Goal: Task Accomplishment & Management: Manage account settings

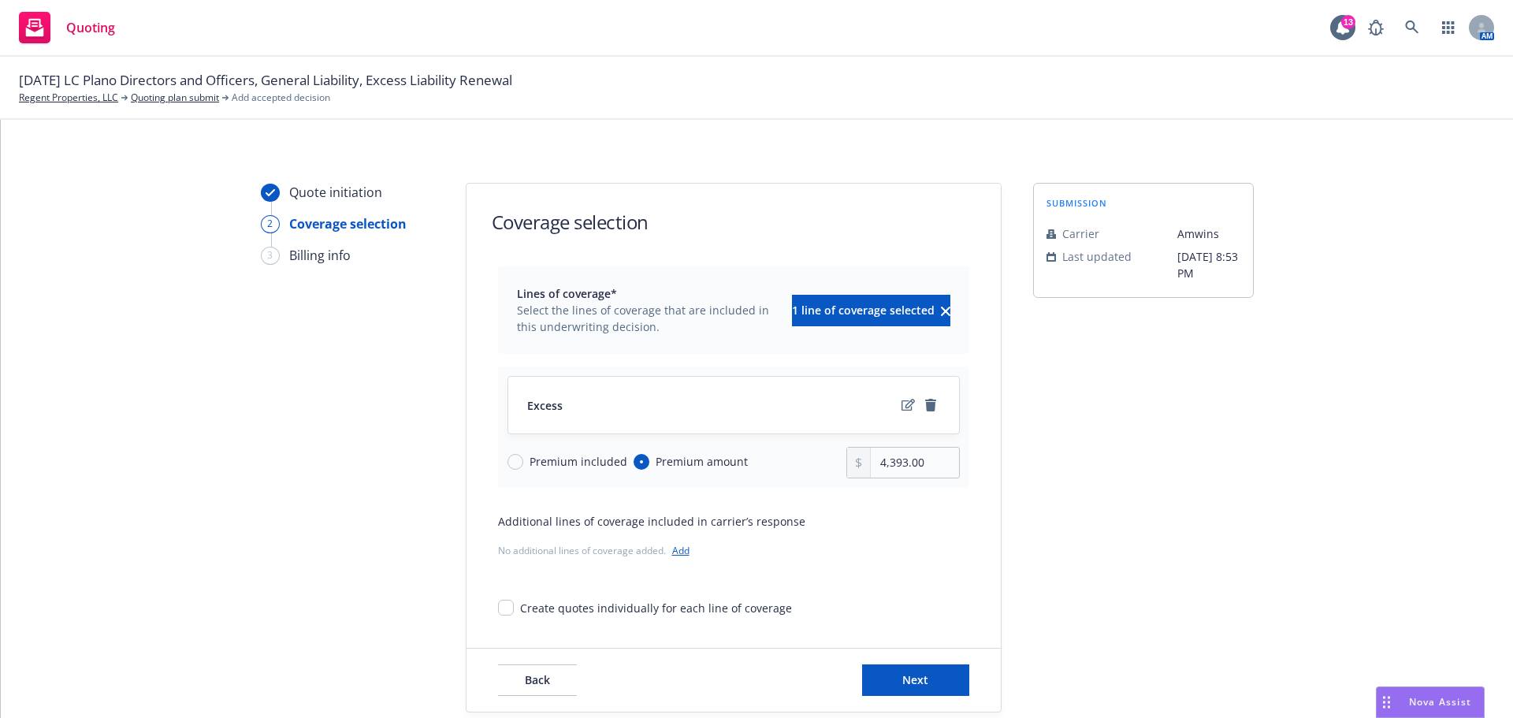
click at [228, 372] on div "Quote initiation 2 Coverage selection 3 Billing info Coverage selection Lines o…" at bounding box center [757, 448] width 1475 height 530
click at [908, 471] on input "4,393.00" at bounding box center [914, 463] width 87 height 30
drag, startPoint x: 931, startPoint y: 463, endPoint x: 800, endPoint y: 461, distance: 130.8
click at [800, 461] on div "Premium included Premium amount 4,393.00" at bounding box center [734, 463] width 452 height 32
type input "4,823.00"
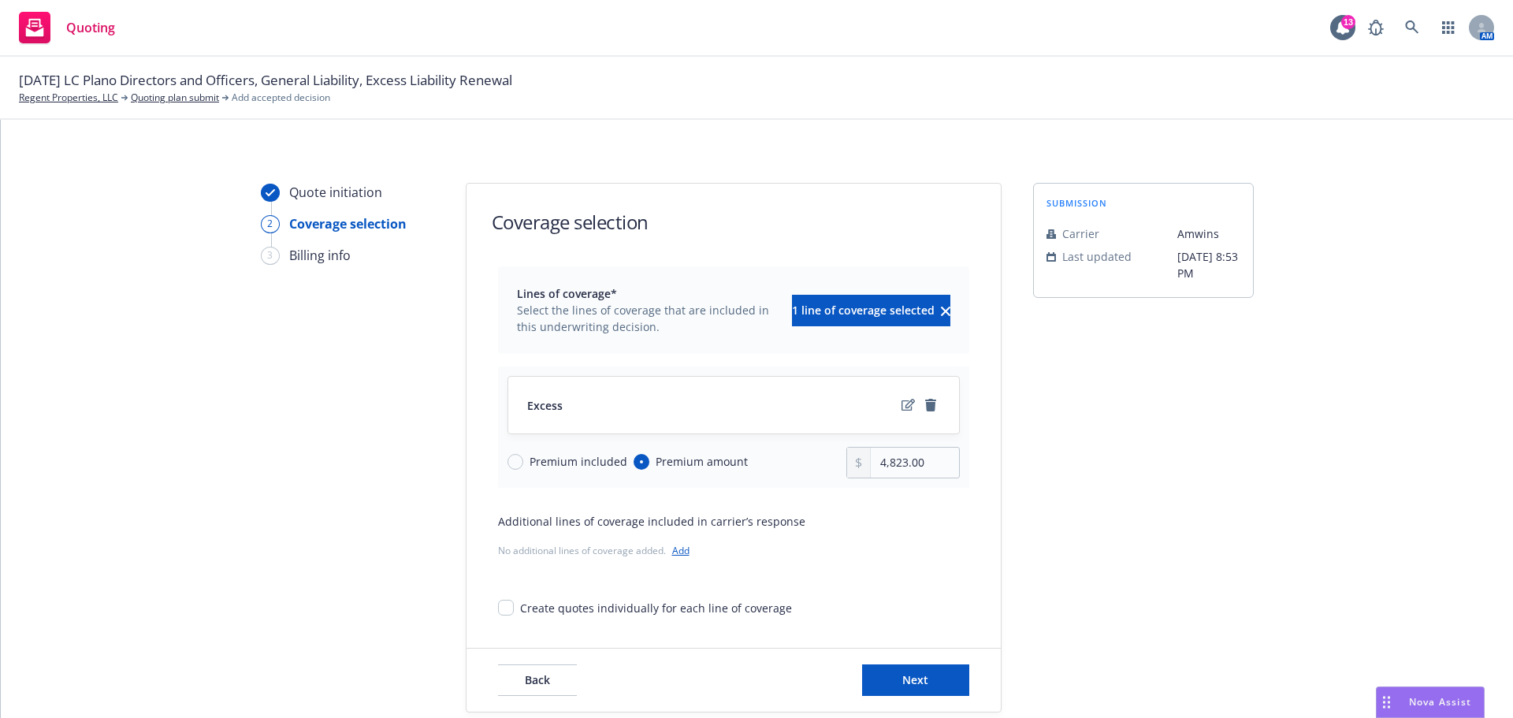
click at [149, 473] on div "Quote initiation 2 Coverage selection 3 Billing info Coverage selection Lines o…" at bounding box center [757, 448] width 1475 height 530
click at [917, 685] on span "Next" at bounding box center [915, 679] width 26 height 15
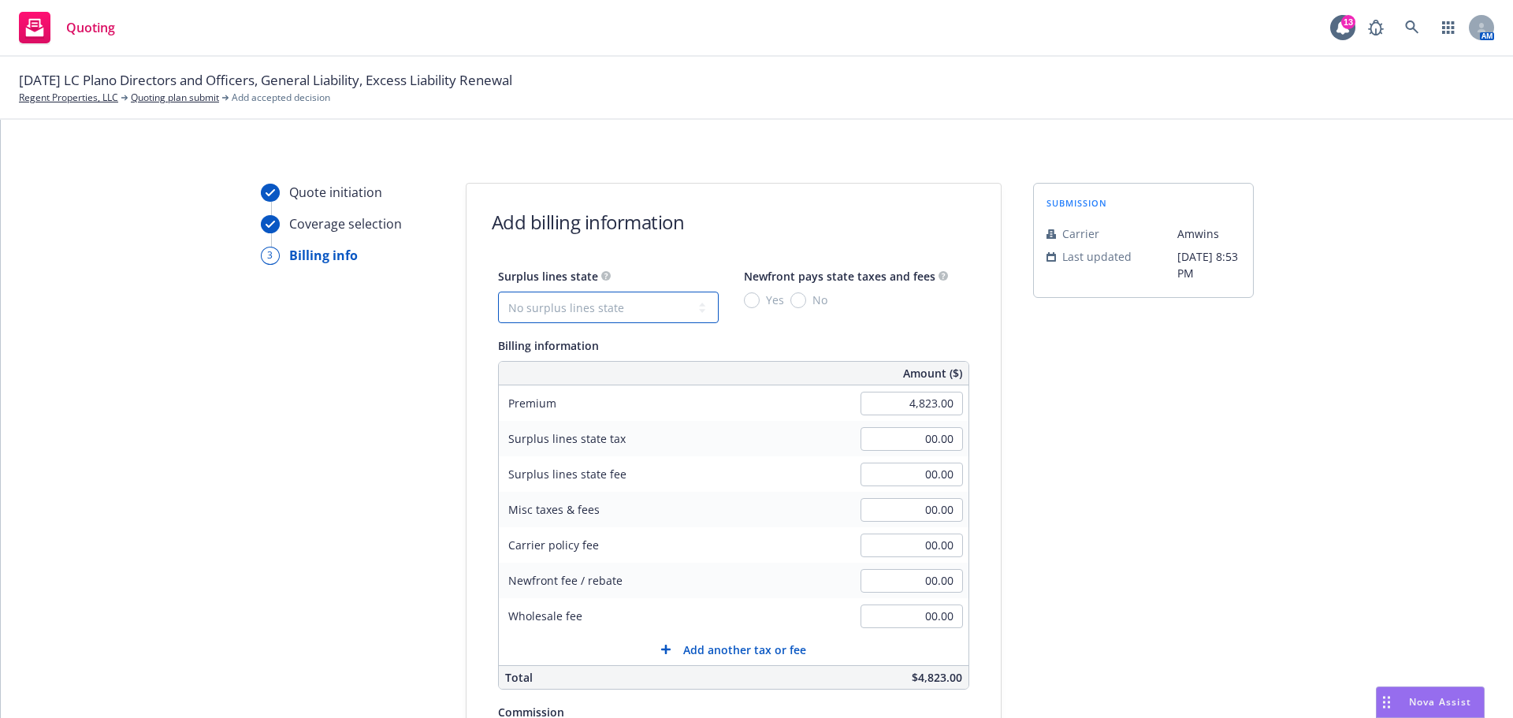
click at [660, 307] on select "No surplus lines state [US_STATE] [US_STATE] [US_STATE] [US_STATE] [US_STATE] […" at bounding box center [608, 308] width 221 height 32
select select "[GEOGRAPHIC_DATA]"
click at [498, 292] on select "No surplus lines state [US_STATE] [US_STATE] [US_STATE] [US_STATE] [US_STATE] […" at bounding box center [608, 308] width 221 height 32
type input "233.92"
type input "1.93"
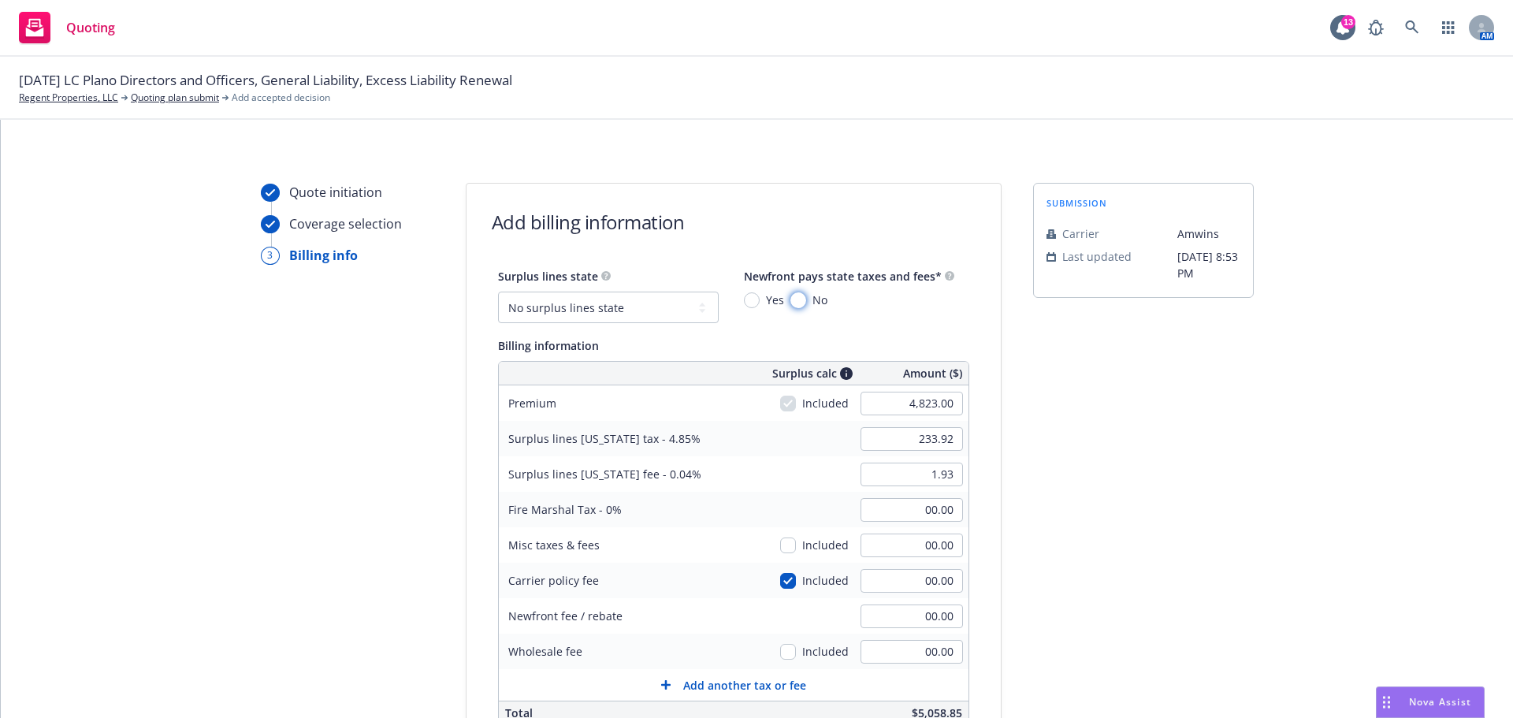
click at [790, 301] on input "No" at bounding box center [798, 300] width 16 height 16
radio input "true"
click at [887, 658] on input "00.00" at bounding box center [912, 652] width 102 height 24
type input "250.00"
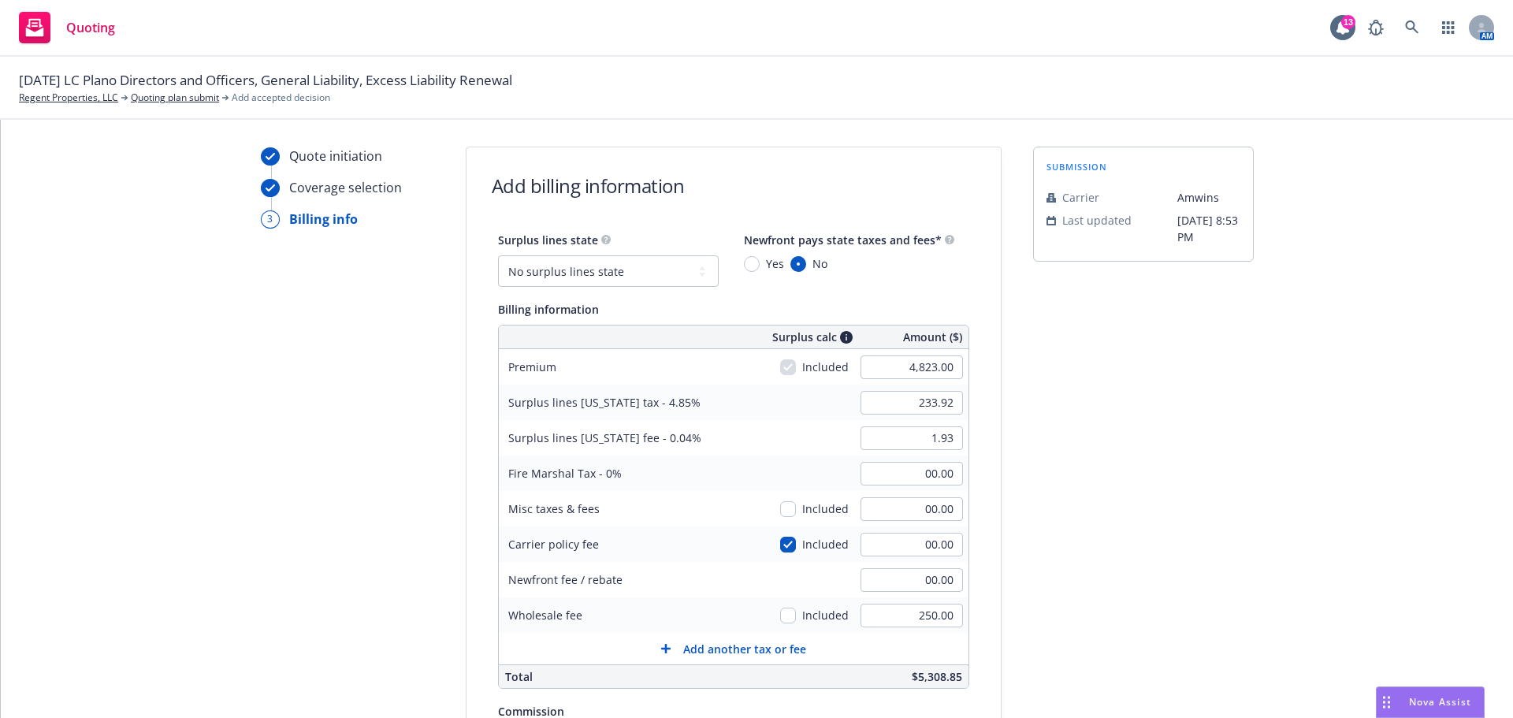
scroll to position [79, 0]
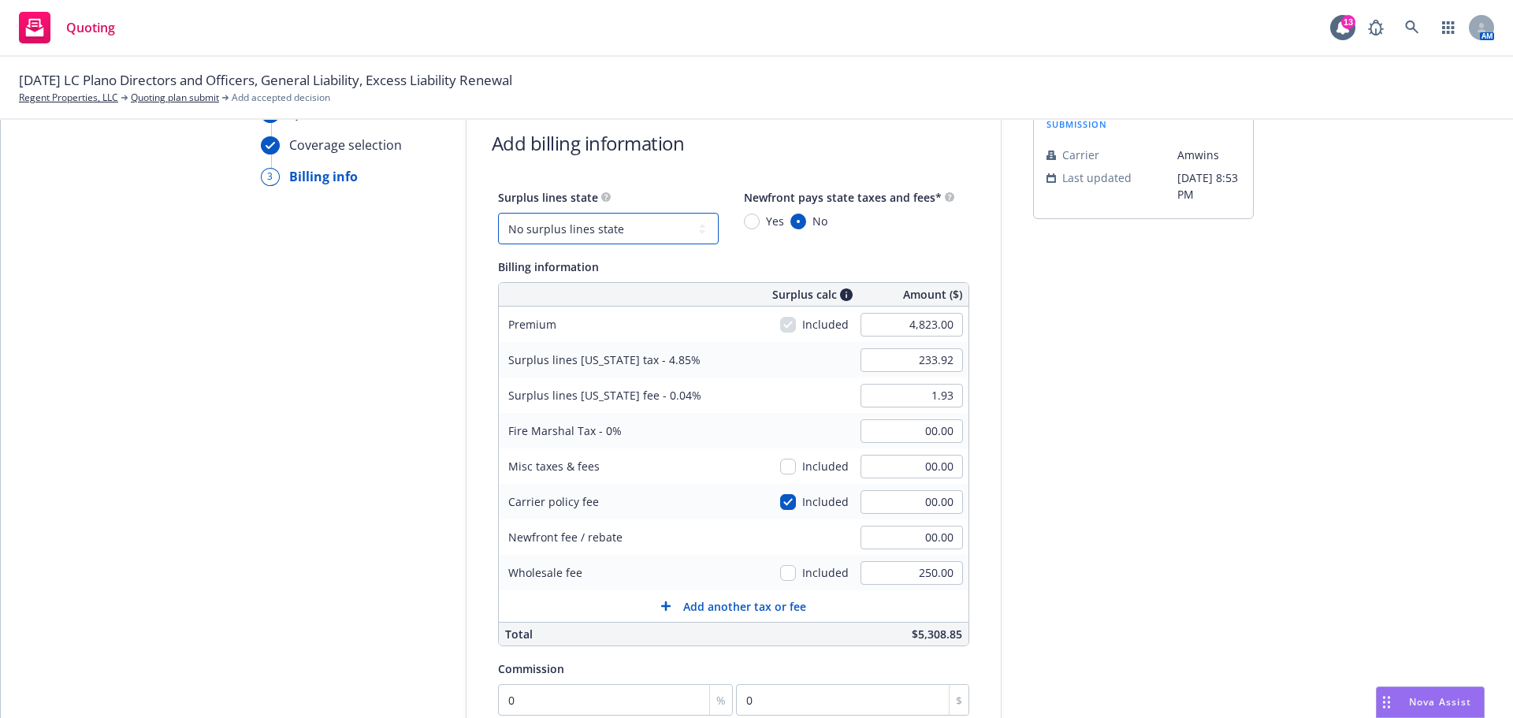
click at [633, 227] on select "No surplus lines state [US_STATE] [US_STATE] [US_STATE] [US_STATE] [US_STATE] […" at bounding box center [608, 229] width 221 height 32
select select "CA"
click at [498, 213] on select "No surplus lines state [US_STATE] [US_STATE] [US_STATE] [US_STATE] [US_STATE] […" at bounding box center [608, 229] width 221 height 32
type input "144.69"
type input "8.68"
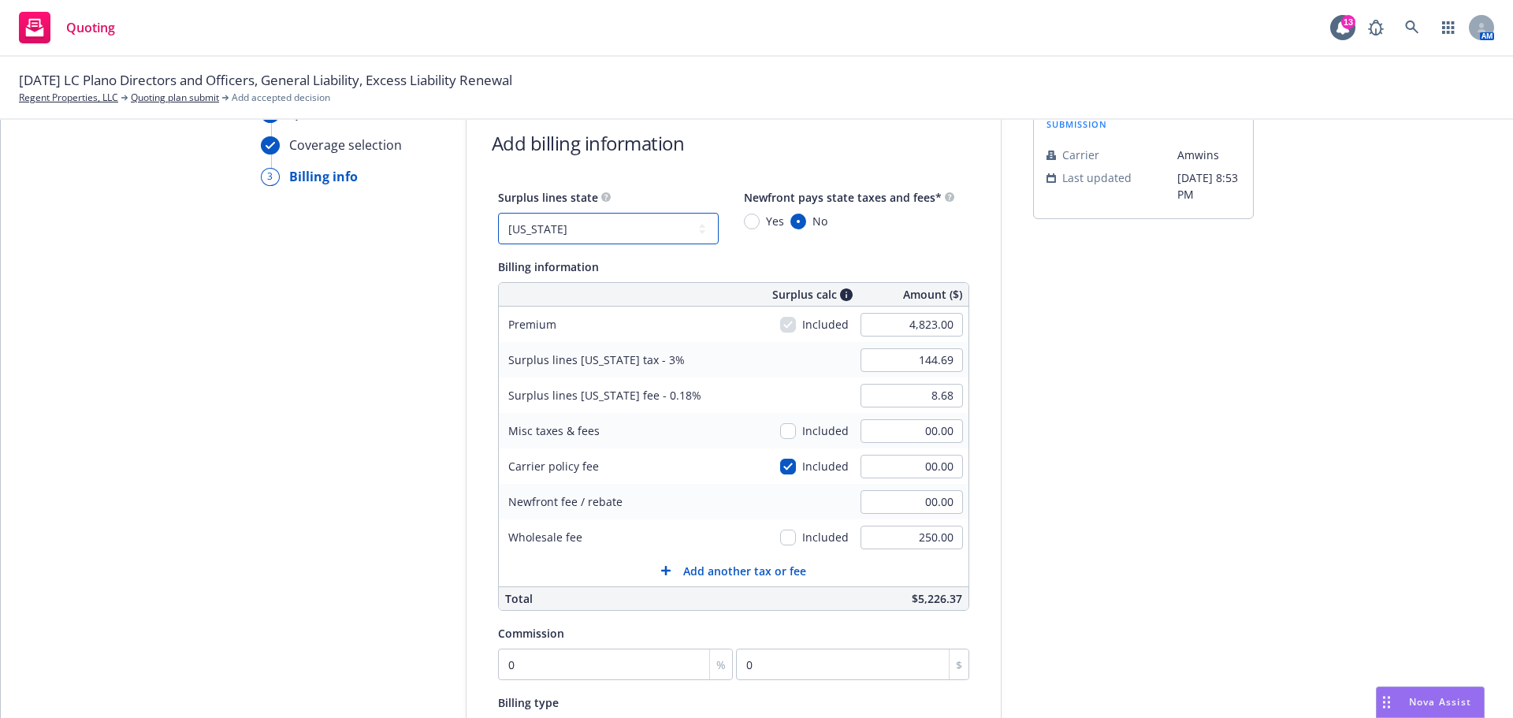
click at [650, 215] on select "No surplus lines state [US_STATE] [US_STATE] [US_STATE] [US_STATE] [US_STATE] […" at bounding box center [608, 229] width 221 height 32
select select "[GEOGRAPHIC_DATA]"
click at [498, 213] on select "No surplus lines state [US_STATE] [US_STATE] [US_STATE] [US_STATE] [US_STATE] […" at bounding box center [608, 229] width 221 height 32
type input "233.92"
type input "1.93"
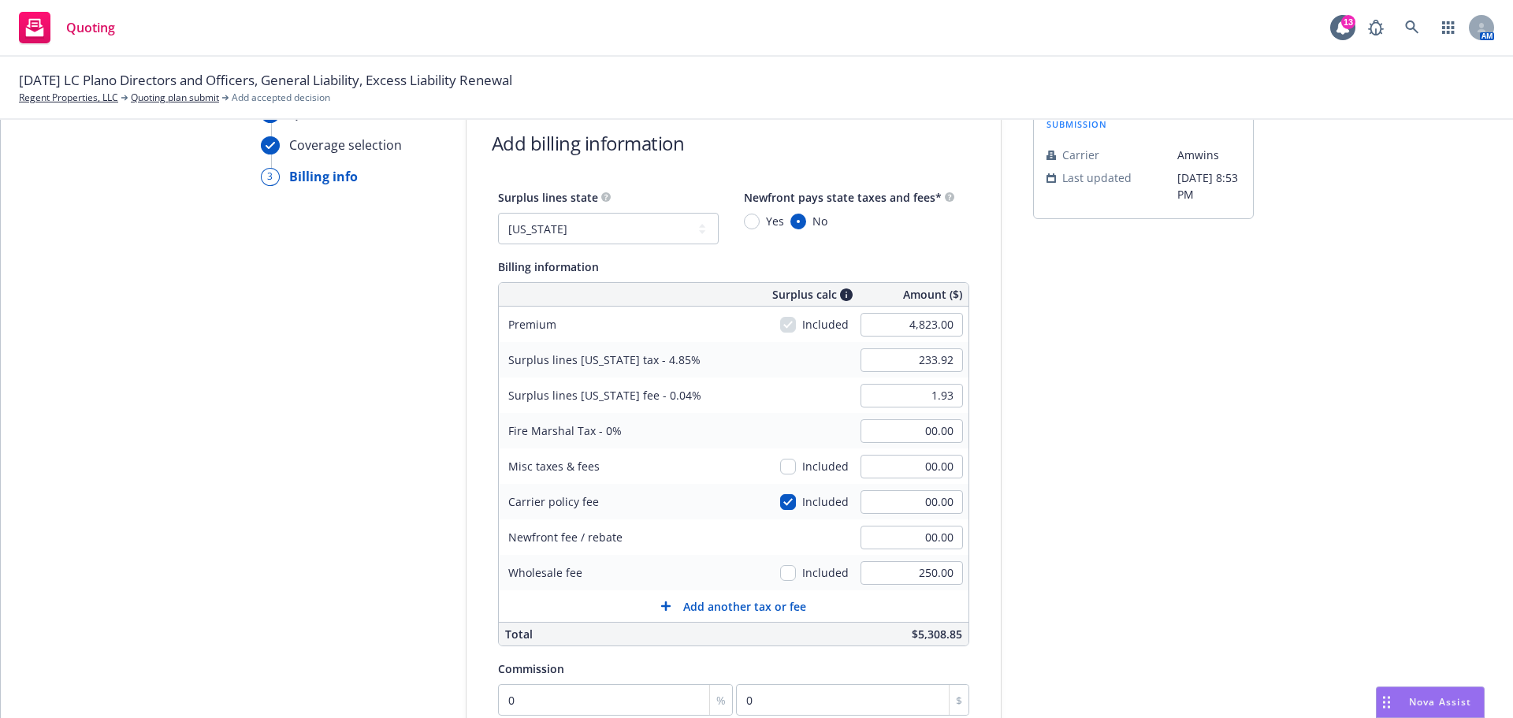
click at [1198, 407] on div "submission Carrier [PERSON_NAME] Last updated [DATE] 8:53 PM" at bounding box center [1143, 525] width 221 height 842
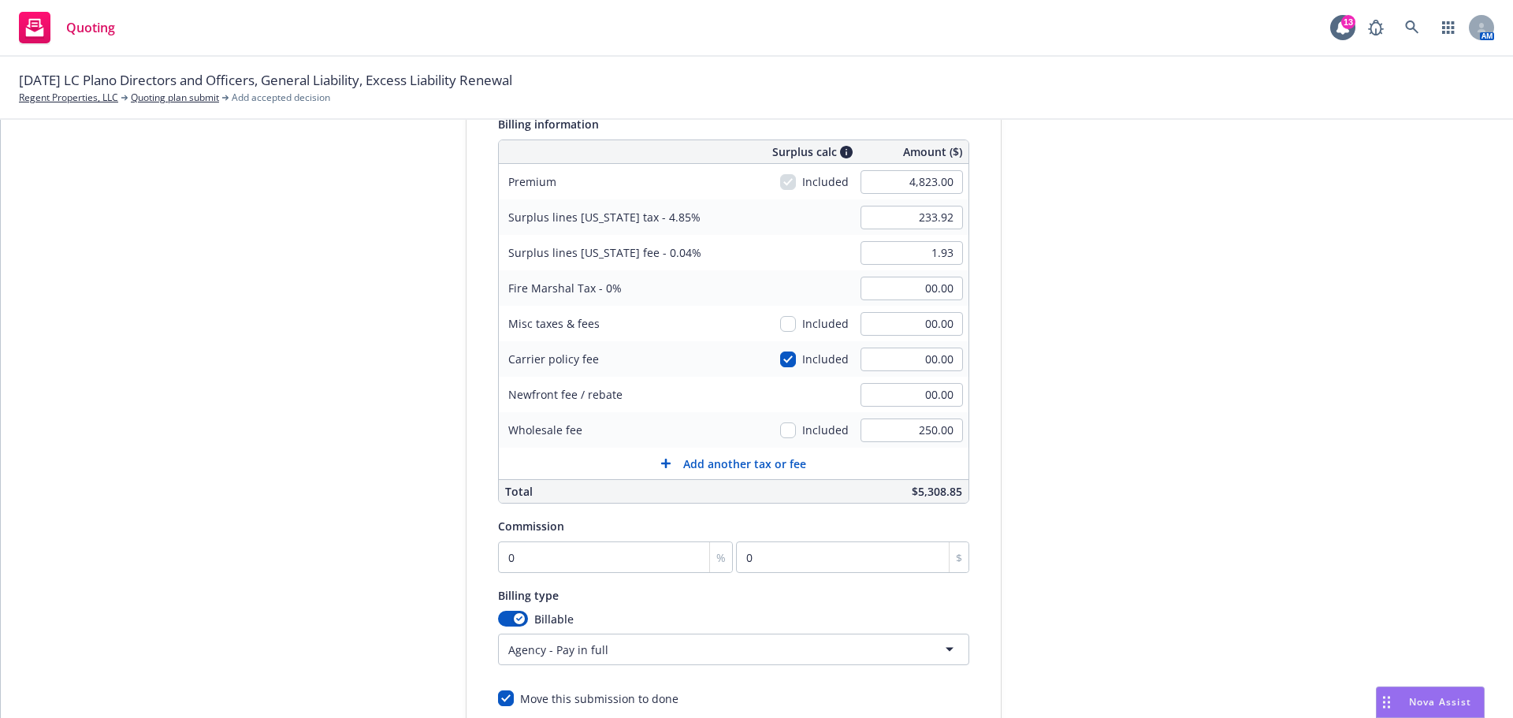
scroll to position [236, 0]
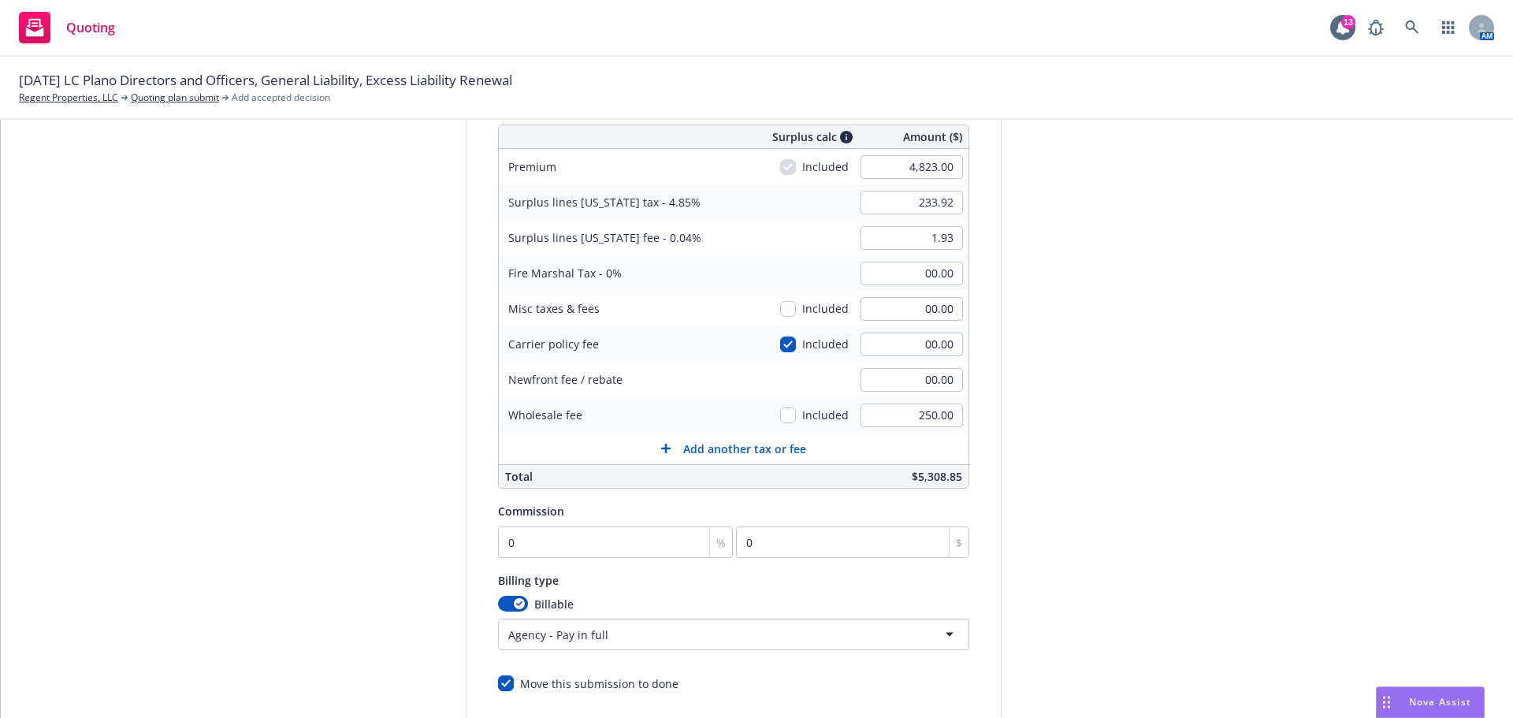
click at [595, 522] on div "Commission 0 % 0 $" at bounding box center [733, 529] width 471 height 57
click at [562, 534] on input "0" at bounding box center [616, 542] width 236 height 32
type input "1"
type input "48.23"
type input "11"
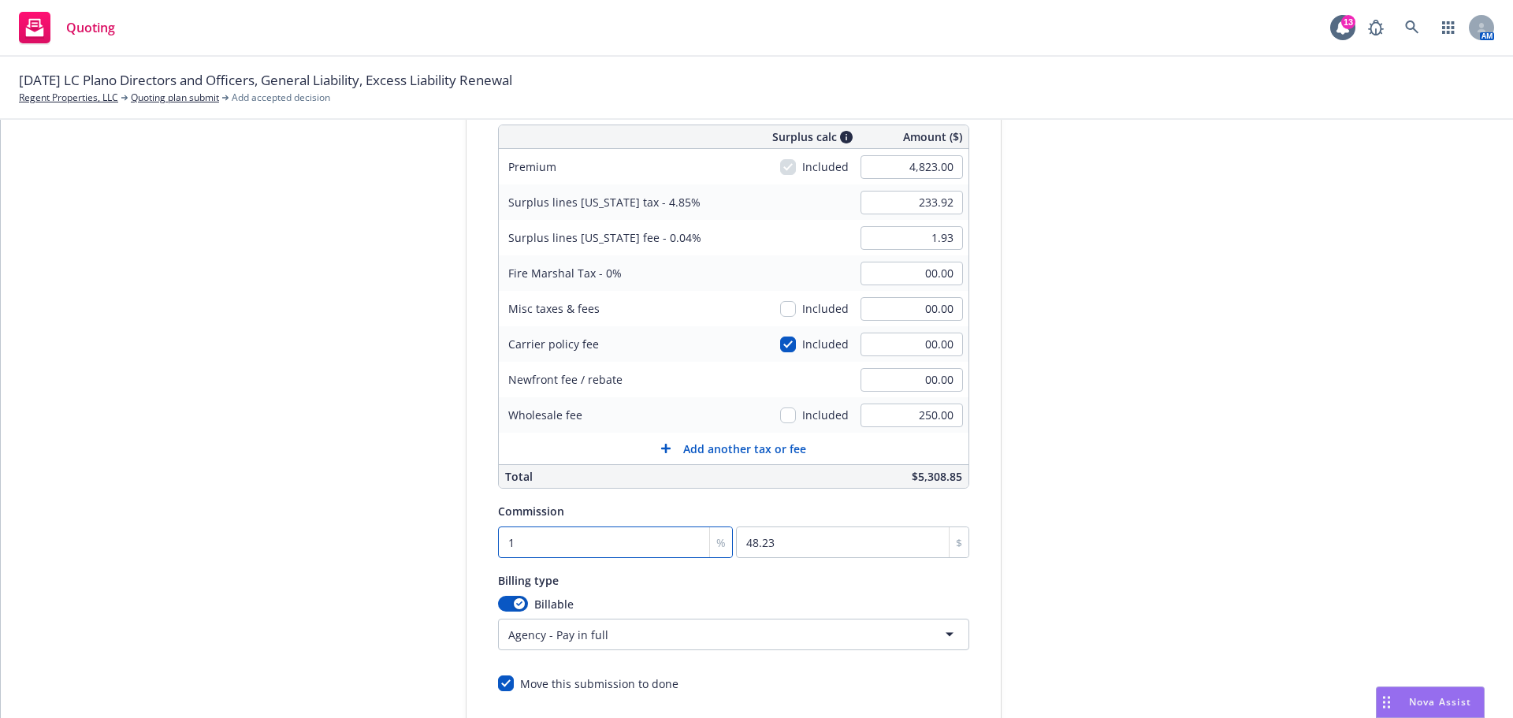
type input "530.53"
type input "11"
click at [408, 482] on div "Quote initiation Coverage selection 3 Billing info" at bounding box center [347, 367] width 173 height 842
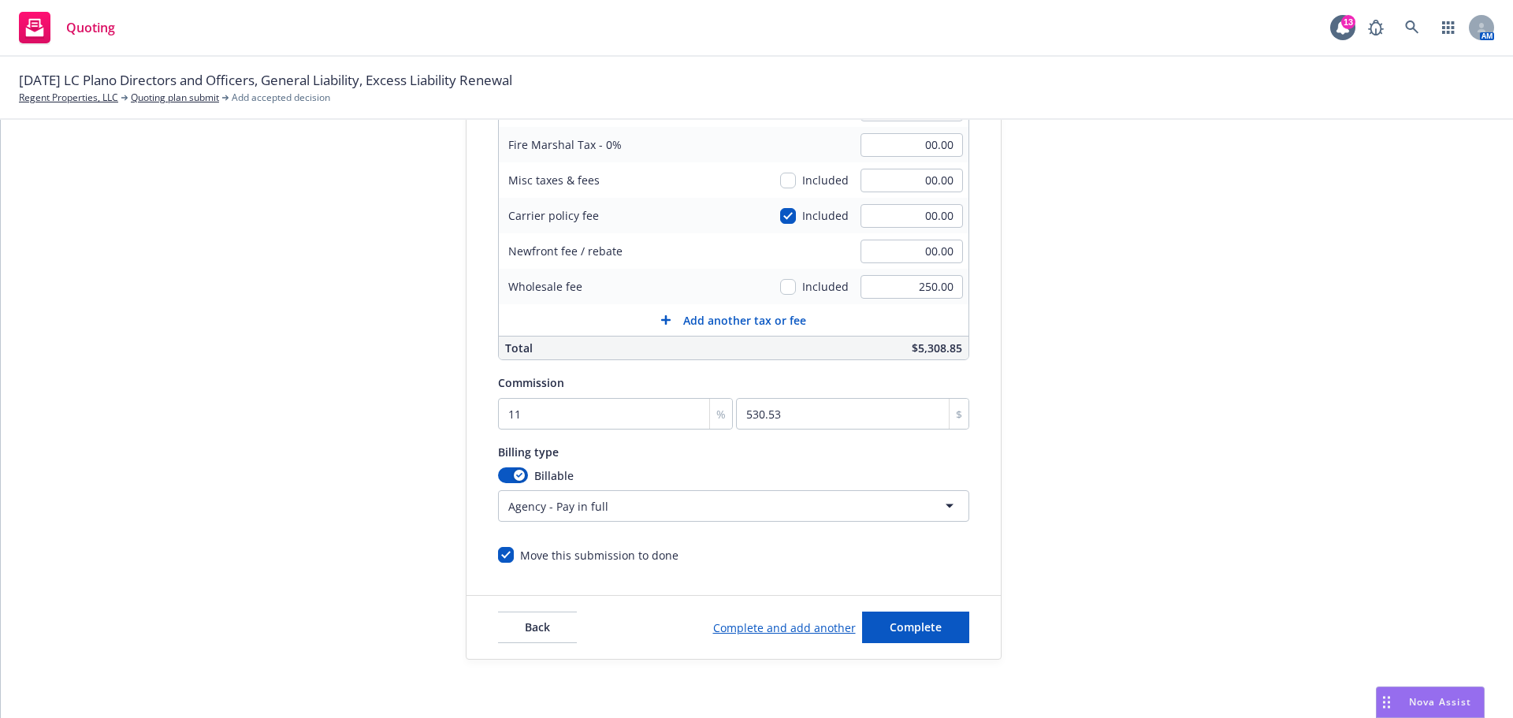
scroll to position [370, 0]
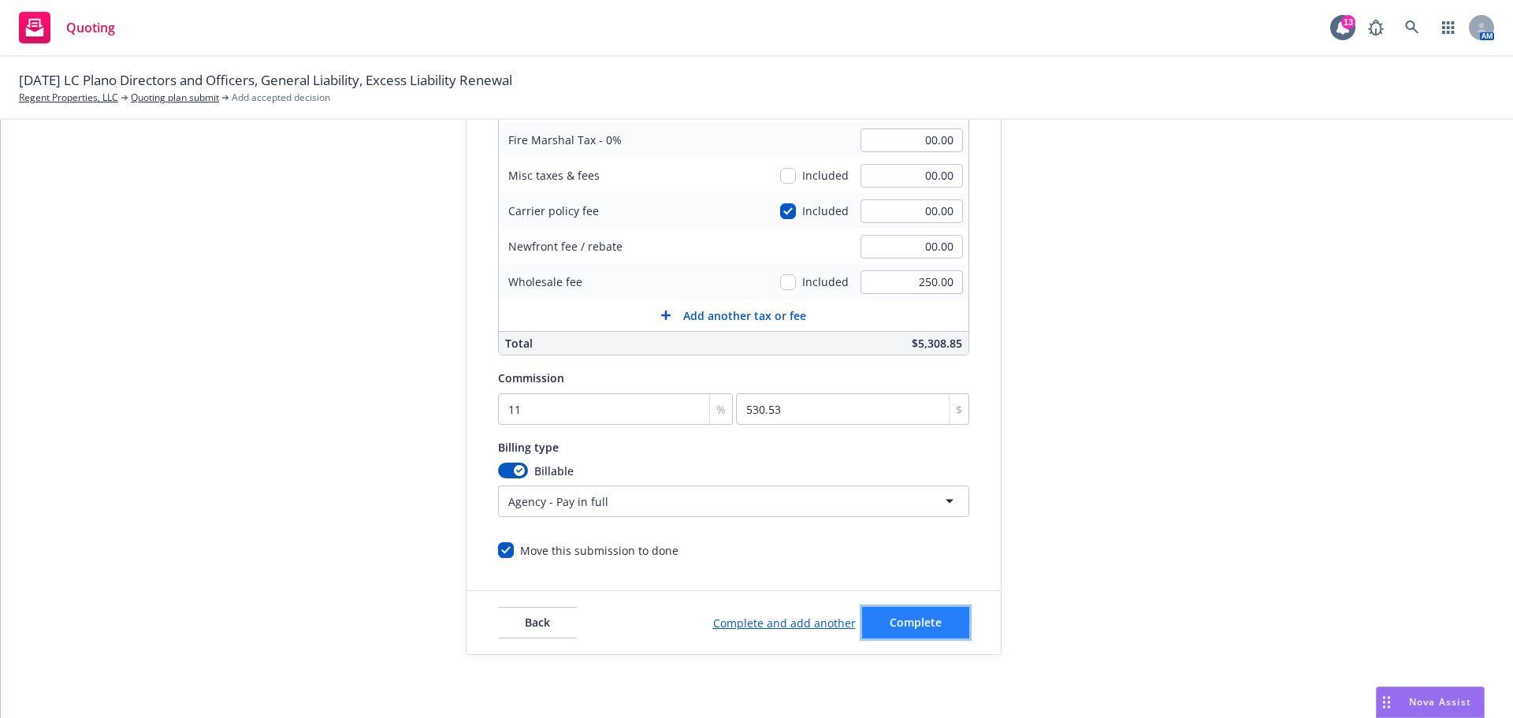
click at [908, 619] on span "Complete" at bounding box center [916, 622] width 52 height 15
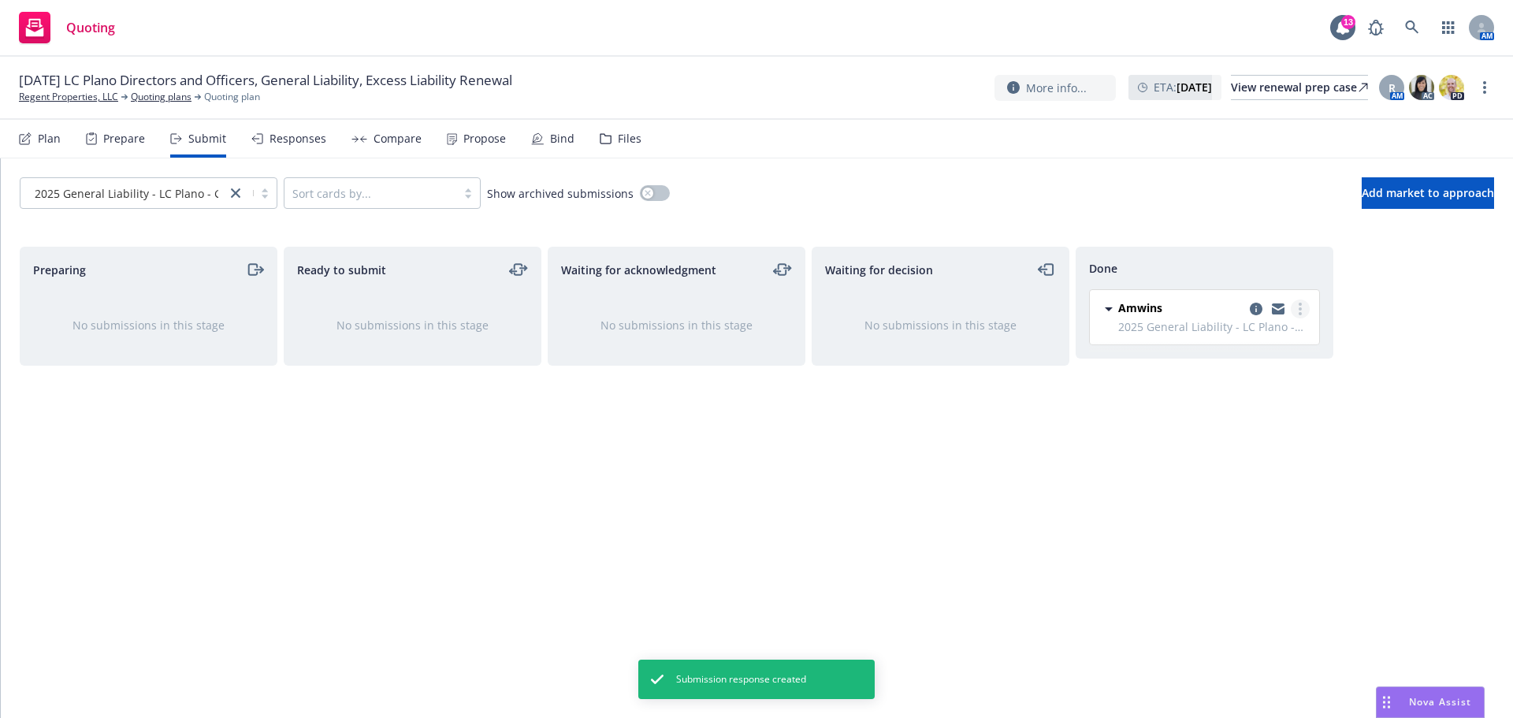
click at [1305, 304] on link "more" at bounding box center [1300, 308] width 19 height 19
click at [1278, 377] on span "Add accepted decision" at bounding box center [1230, 372] width 158 height 15
select select "12"
click at [1192, 325] on span "2025 General Liability - LC Plano - GL" at bounding box center [1214, 326] width 192 height 17
drag, startPoint x: 1208, startPoint y: 327, endPoint x: 1281, endPoint y: 331, distance: 72.6
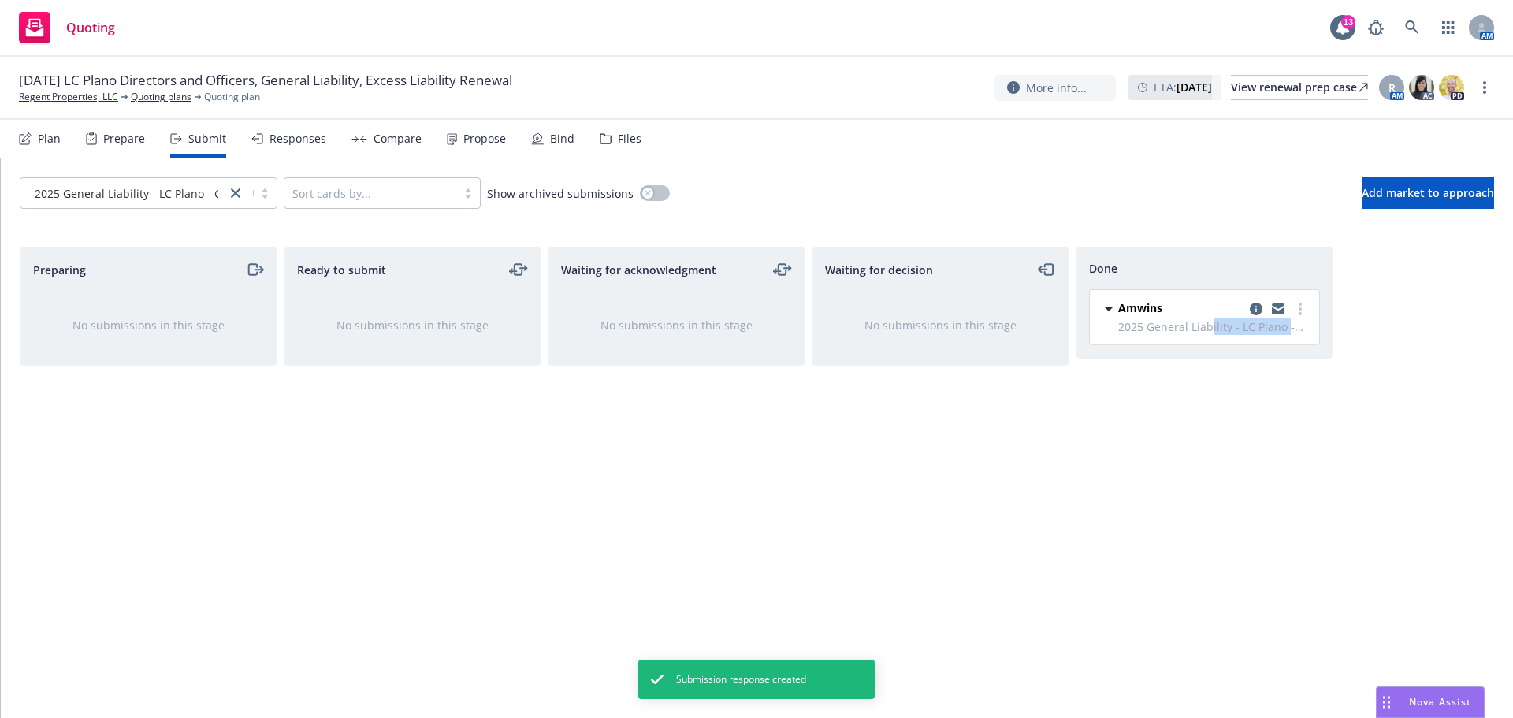
click at [1286, 331] on span "2025 General Liability - LC Plano - GL" at bounding box center [1214, 326] width 192 height 17
click at [1189, 329] on span "2025 General Liability - LC Plano - GL" at bounding box center [1214, 326] width 192 height 17
click at [1303, 314] on link "more" at bounding box center [1300, 308] width 19 height 19
click at [1258, 308] on icon "copy logging email" at bounding box center [1256, 309] width 13 height 13
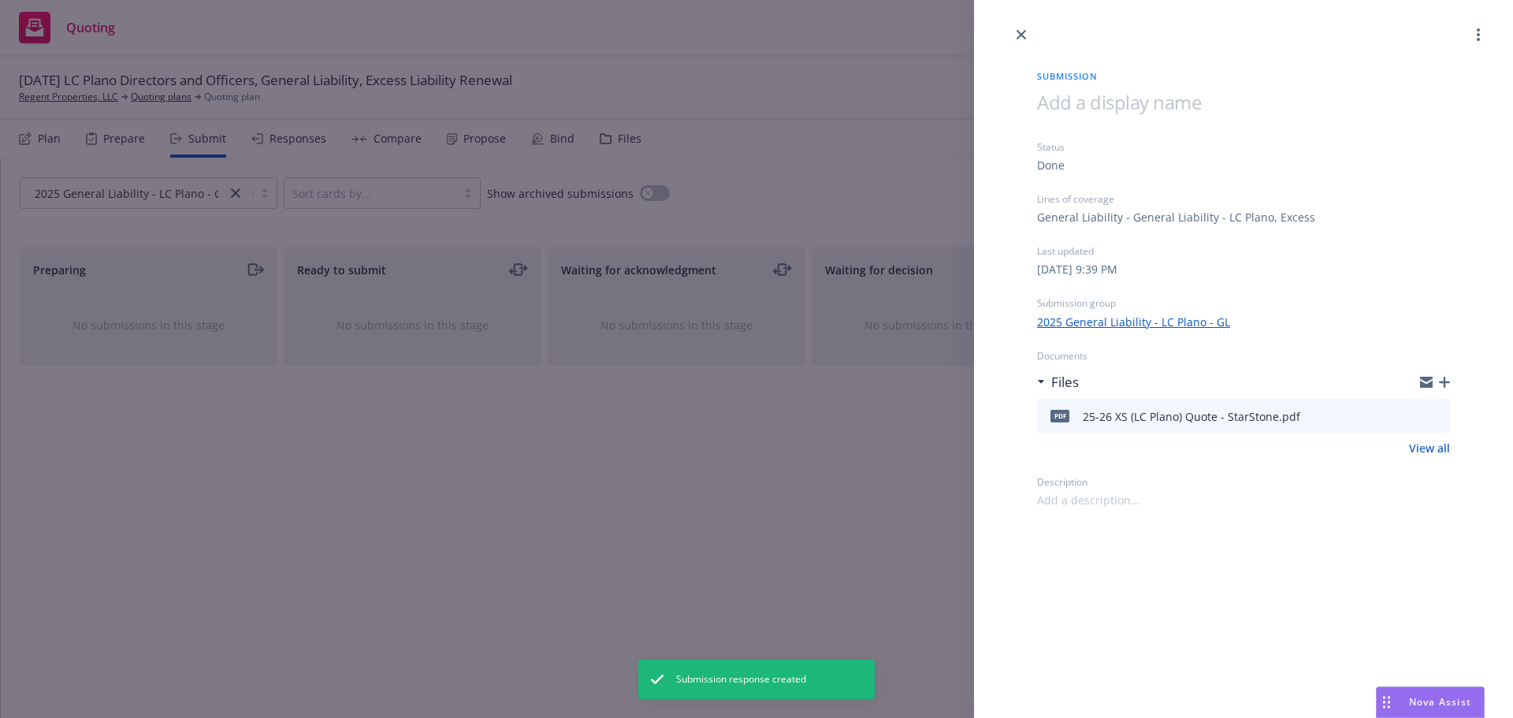
click at [1159, 95] on span at bounding box center [1119, 102] width 164 height 26
click at [1099, 615] on div "Submission Excess Status Done Lines of coverage General Liability - General Lia…" at bounding box center [1243, 359] width 539 height 718
click at [1018, 35] on icon "close" at bounding box center [1021, 34] width 9 height 9
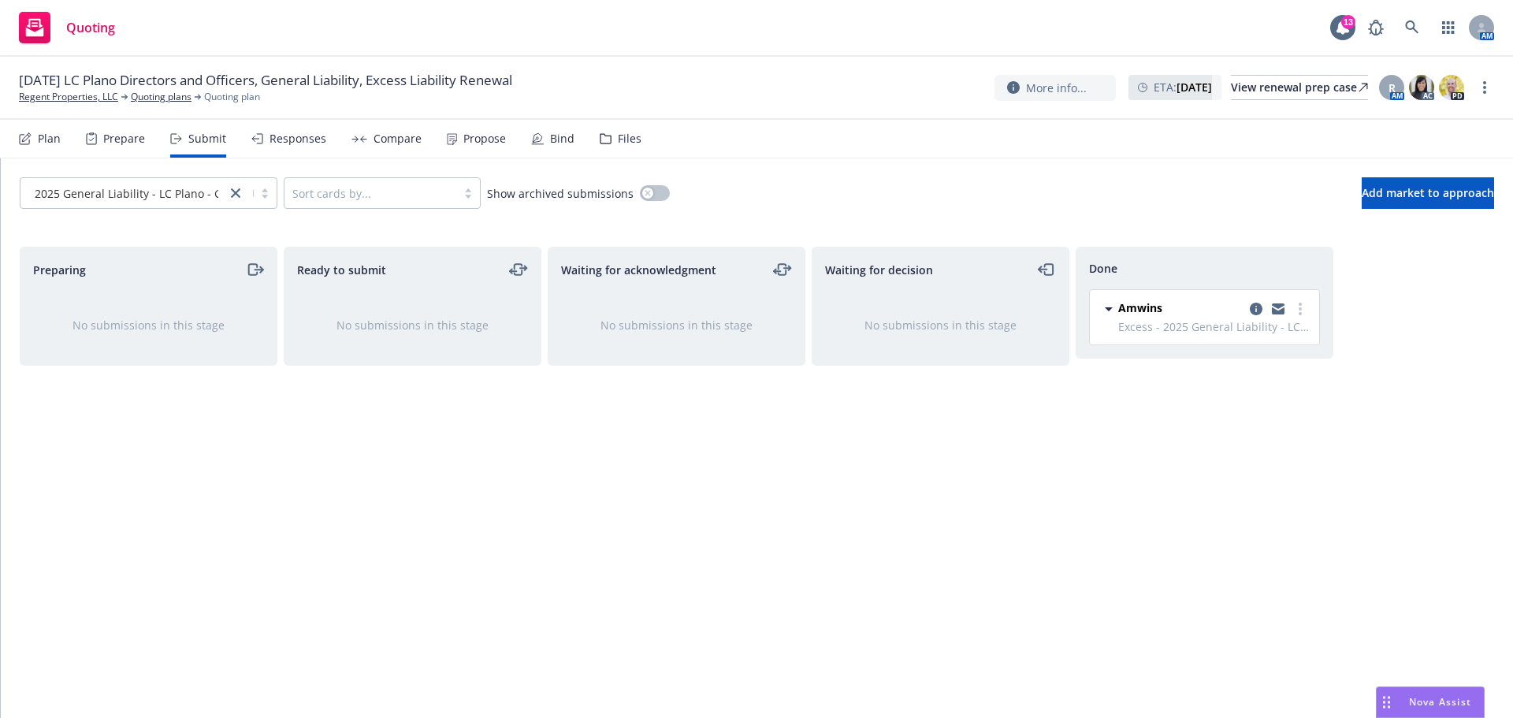
click at [1147, 444] on div "Done Amwins Excess - 2025 General Liability - LC Plano - GL [DATE] 9:39 PM" at bounding box center [1205, 466] width 258 height 438
click at [1303, 310] on link "more" at bounding box center [1300, 308] width 19 height 19
click at [1259, 374] on span "Add accepted decision" at bounding box center [1230, 372] width 158 height 15
select select "12"
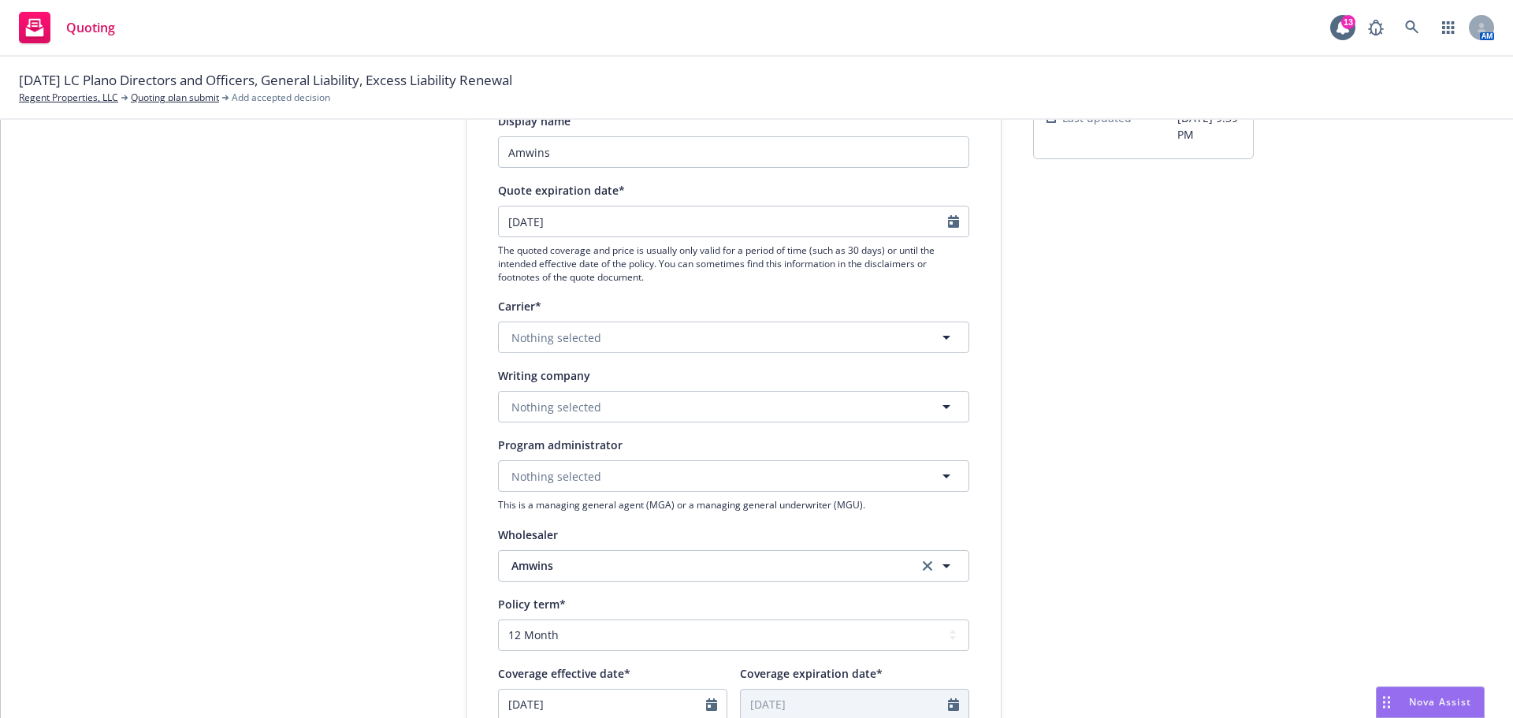
scroll to position [158, 0]
click at [574, 411] on span "Nothing selected" at bounding box center [556, 404] width 90 height 17
type input "century surety com"
click at [578, 459] on span "Domestic - 36951" at bounding box center [583, 465] width 136 height 17
click at [325, 386] on div "1 Quote initiation 2 Coverage selection 3 Billing info" at bounding box center [347, 553] width 173 height 1057
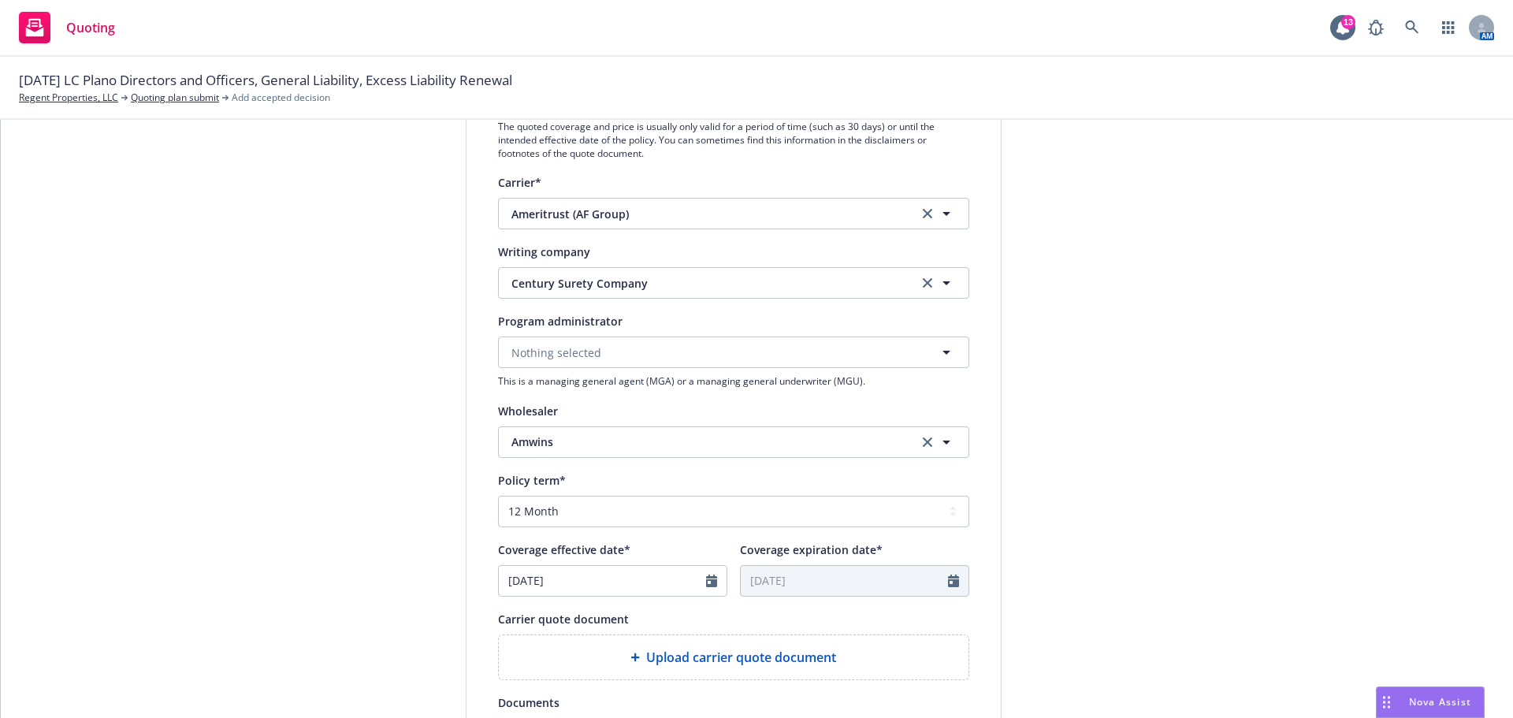
scroll to position [315, 0]
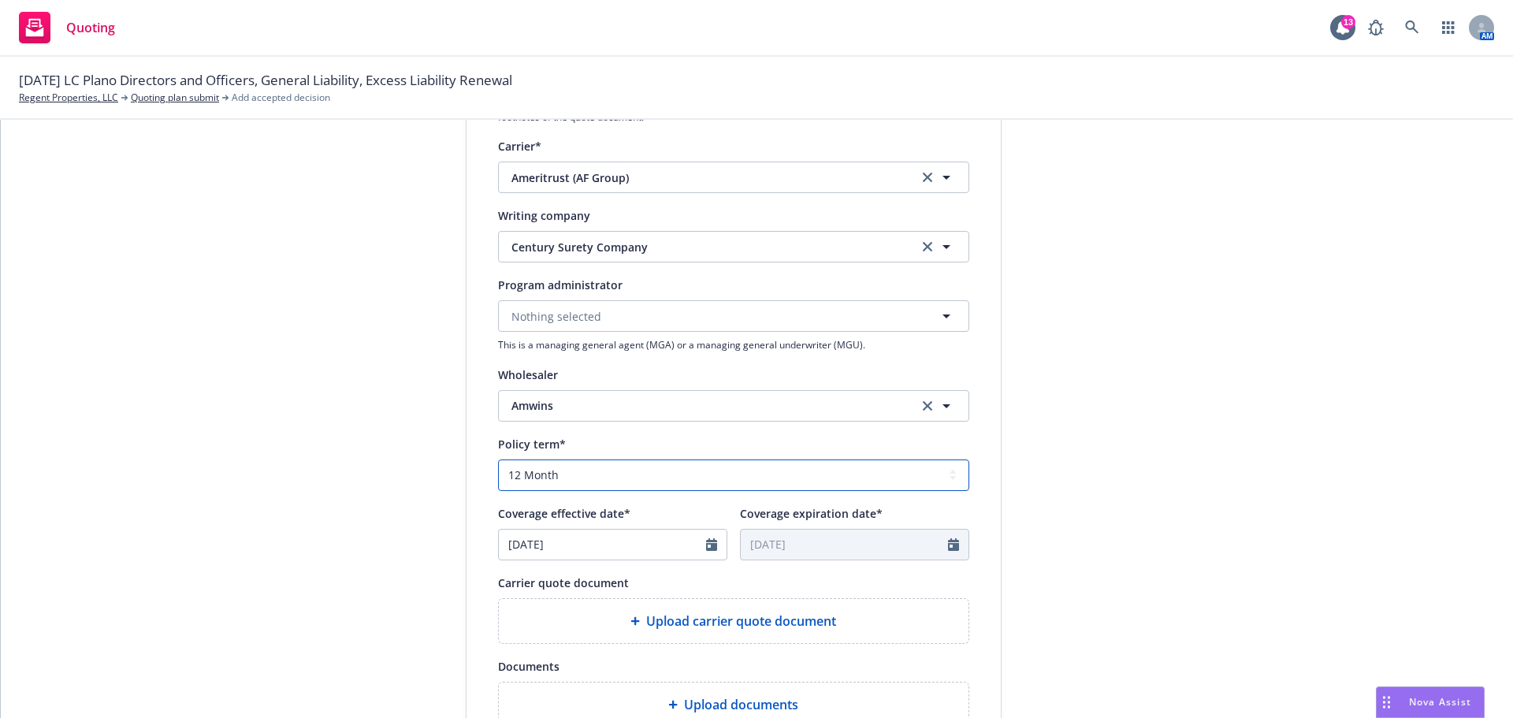
drag, startPoint x: 721, startPoint y: 471, endPoint x: 722, endPoint y: 479, distance: 7.9
click at [721, 471] on select "Select policy term 12 Month 6 Month 4 Month 3 Month 2 Month 1 Month 36 Month (3…" at bounding box center [733, 475] width 471 height 32
select select "other"
click at [498, 459] on select "Select policy term 12 Month 6 Month 4 Month 3 Month 2 Month 1 Month 36 Month (3…" at bounding box center [733, 475] width 471 height 32
select select "9"
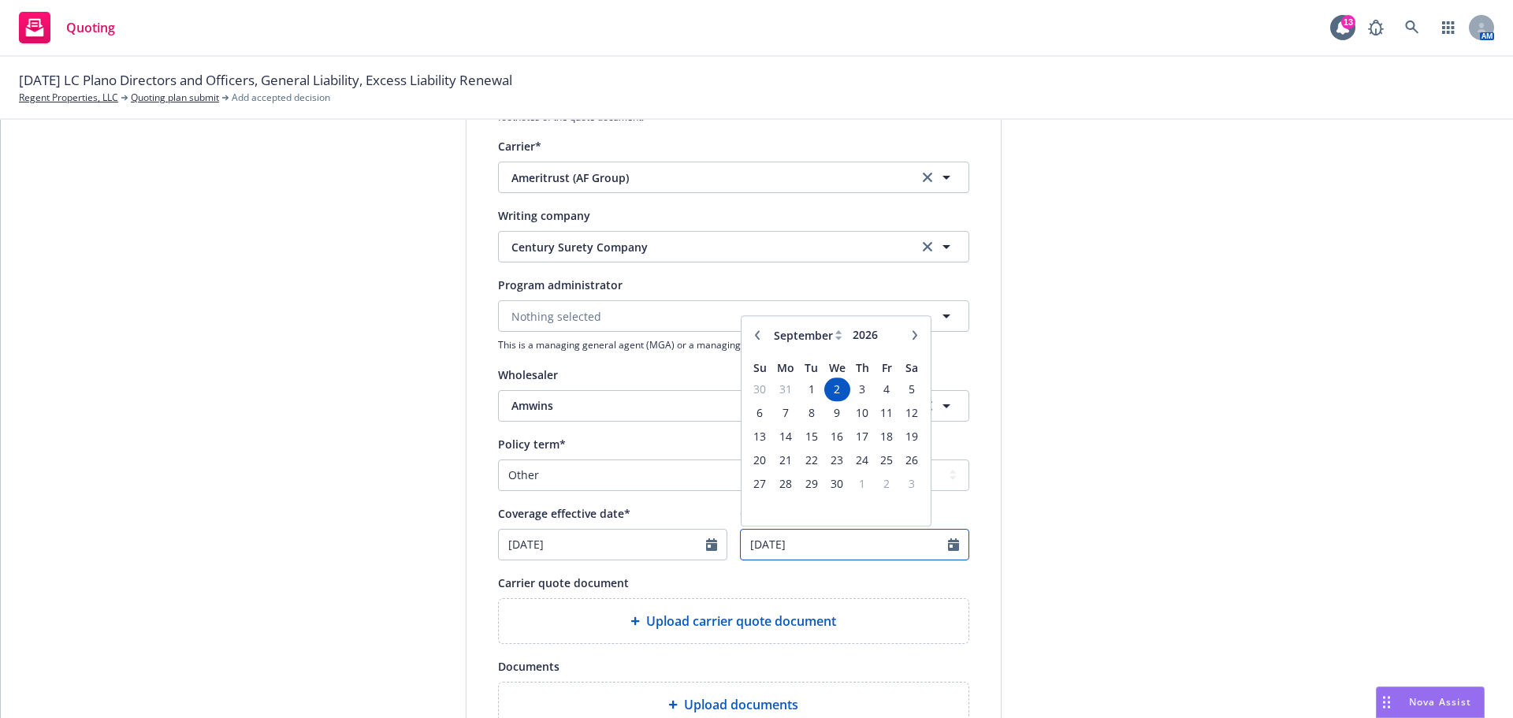
drag, startPoint x: 861, startPoint y: 546, endPoint x: 643, endPoint y: 537, distance: 218.5
click at [643, 537] on div "Coverage effective date* [DATE] Coverage expiration date* [DATE] January Februa…" at bounding box center [733, 532] width 471 height 57
type input "[DATE]"
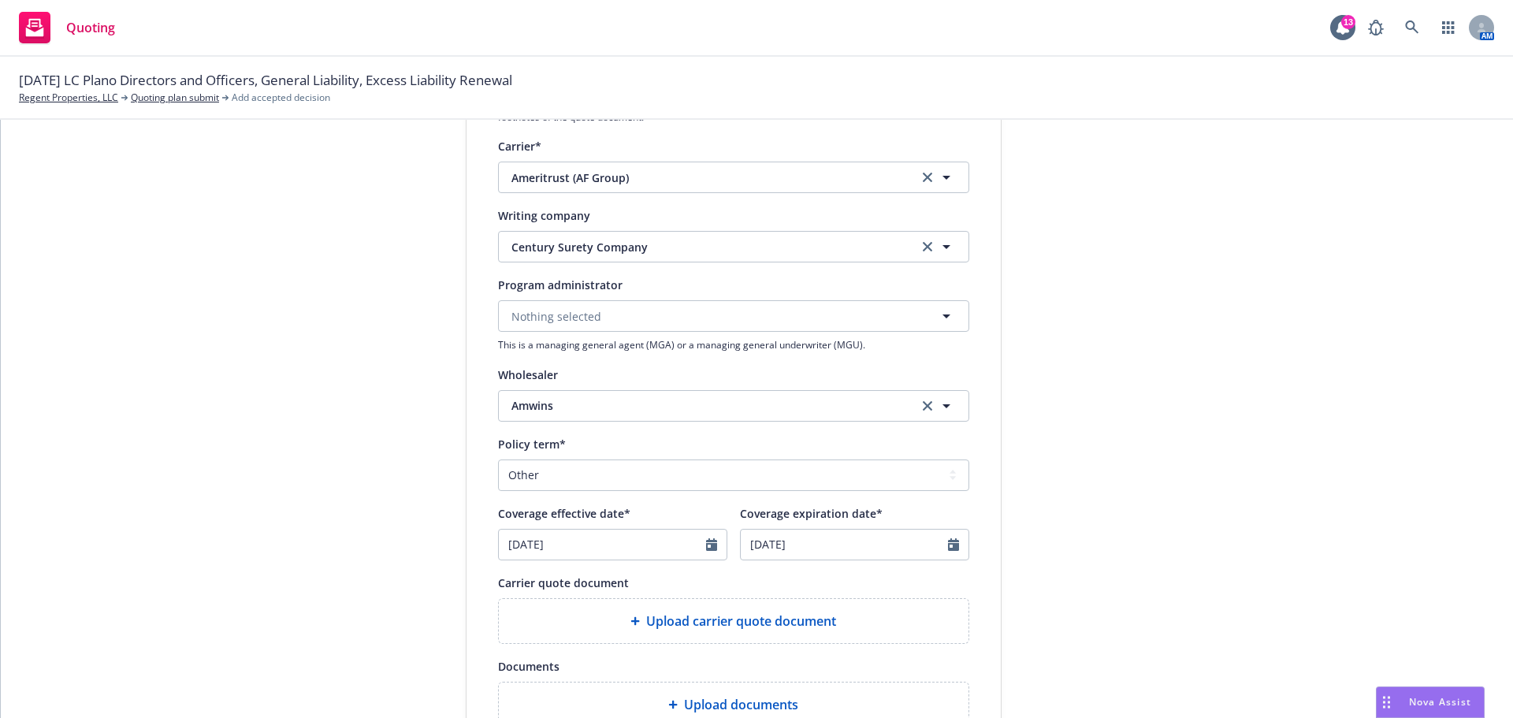
click at [329, 422] on div "1 Quote initiation 2 Coverage selection 3 Billing info" at bounding box center [347, 396] width 173 height 1057
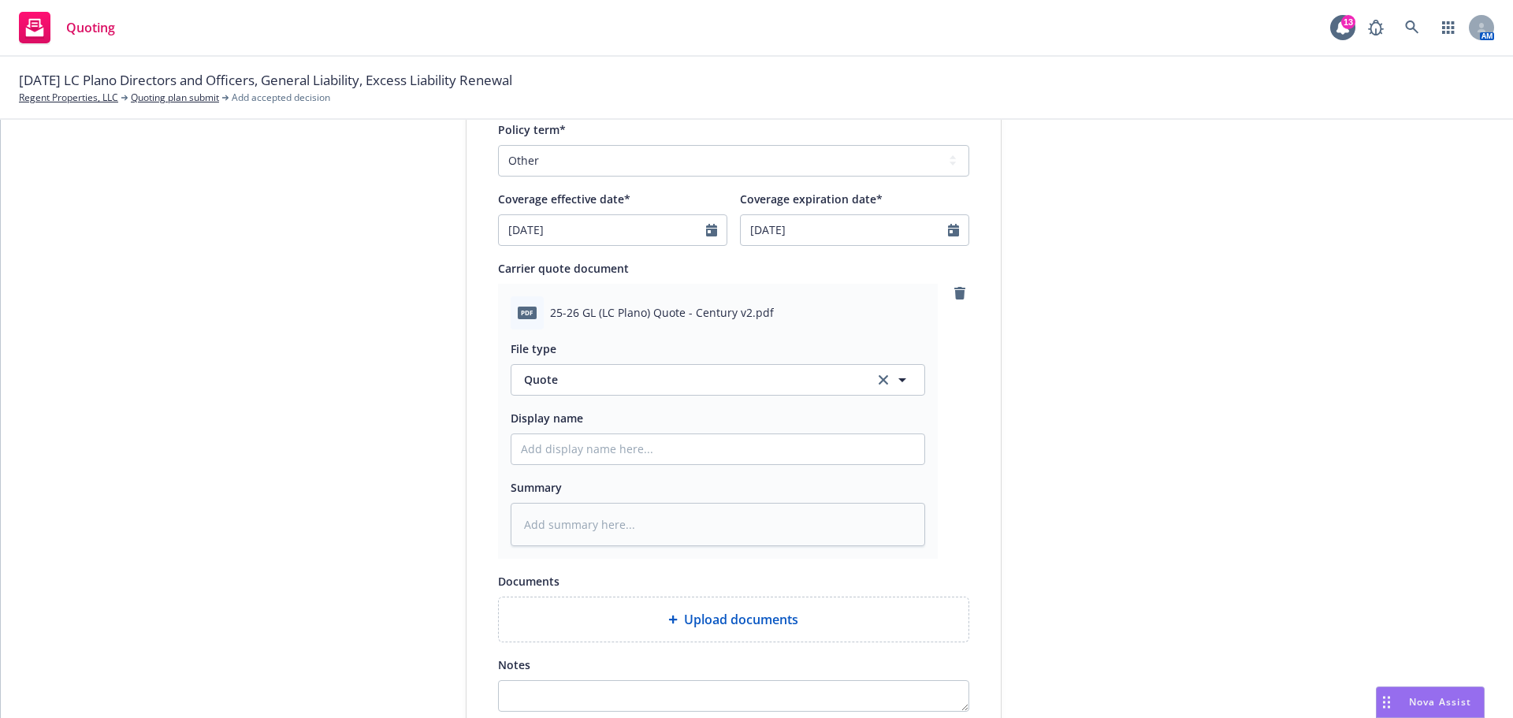
scroll to position [630, 0]
click at [602, 456] on input "Display name" at bounding box center [717, 448] width 413 height 30
paste input "25-26 GL (LC Plano) Quote - Century v2"
type textarea "x"
type input "25-26 GL (LC Plano) Quote - Century v2"
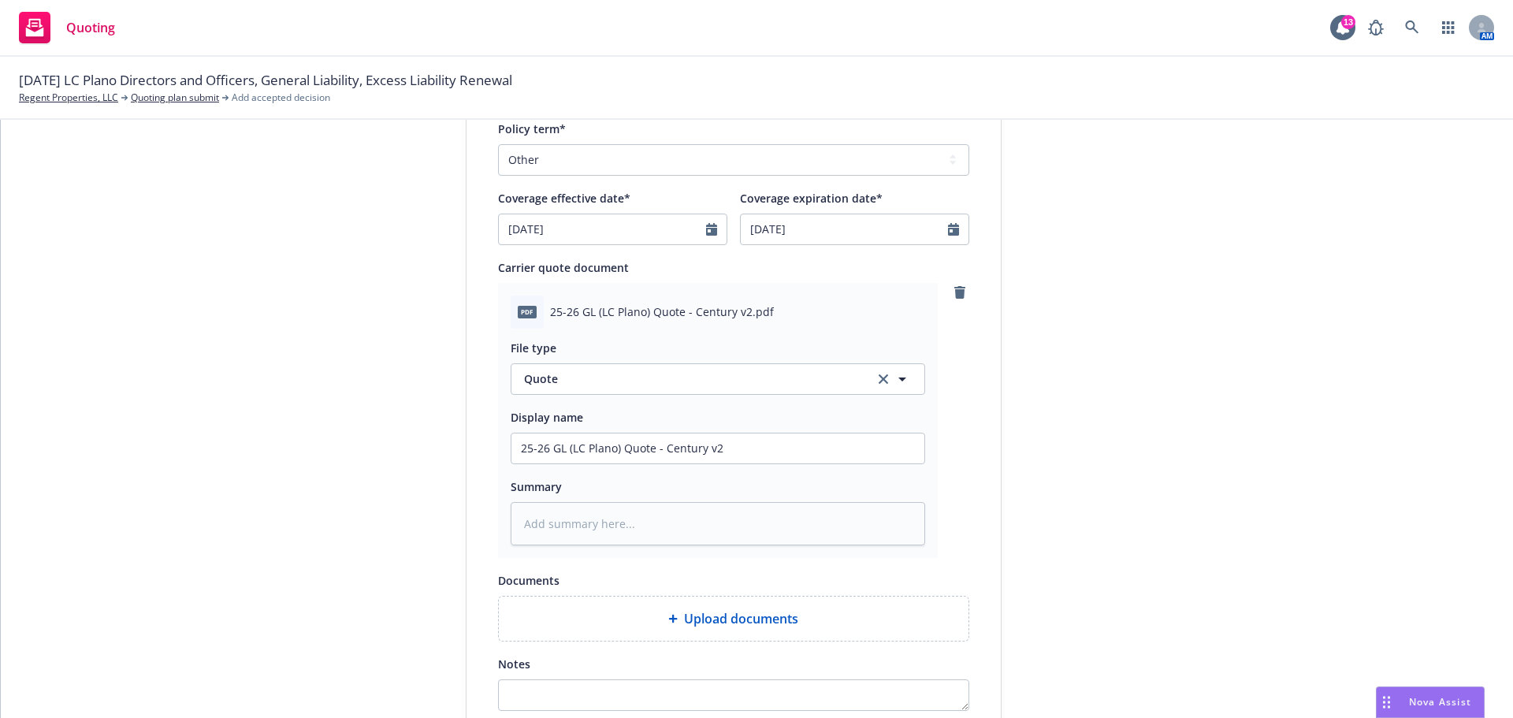
click at [291, 431] on div "1 Quote initiation 2 Coverage selection 3 Billing info" at bounding box center [347, 195] width 173 height 1286
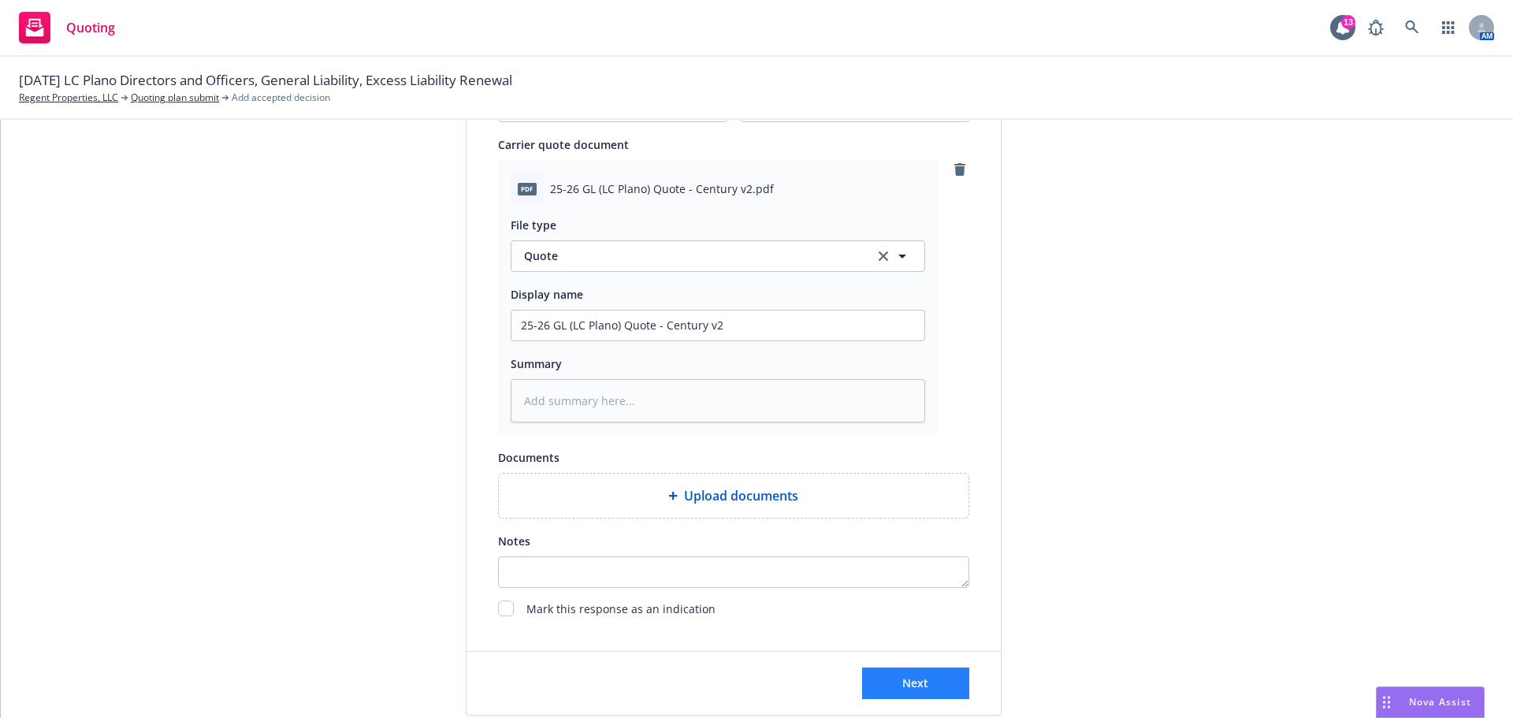
scroll to position [788, 0]
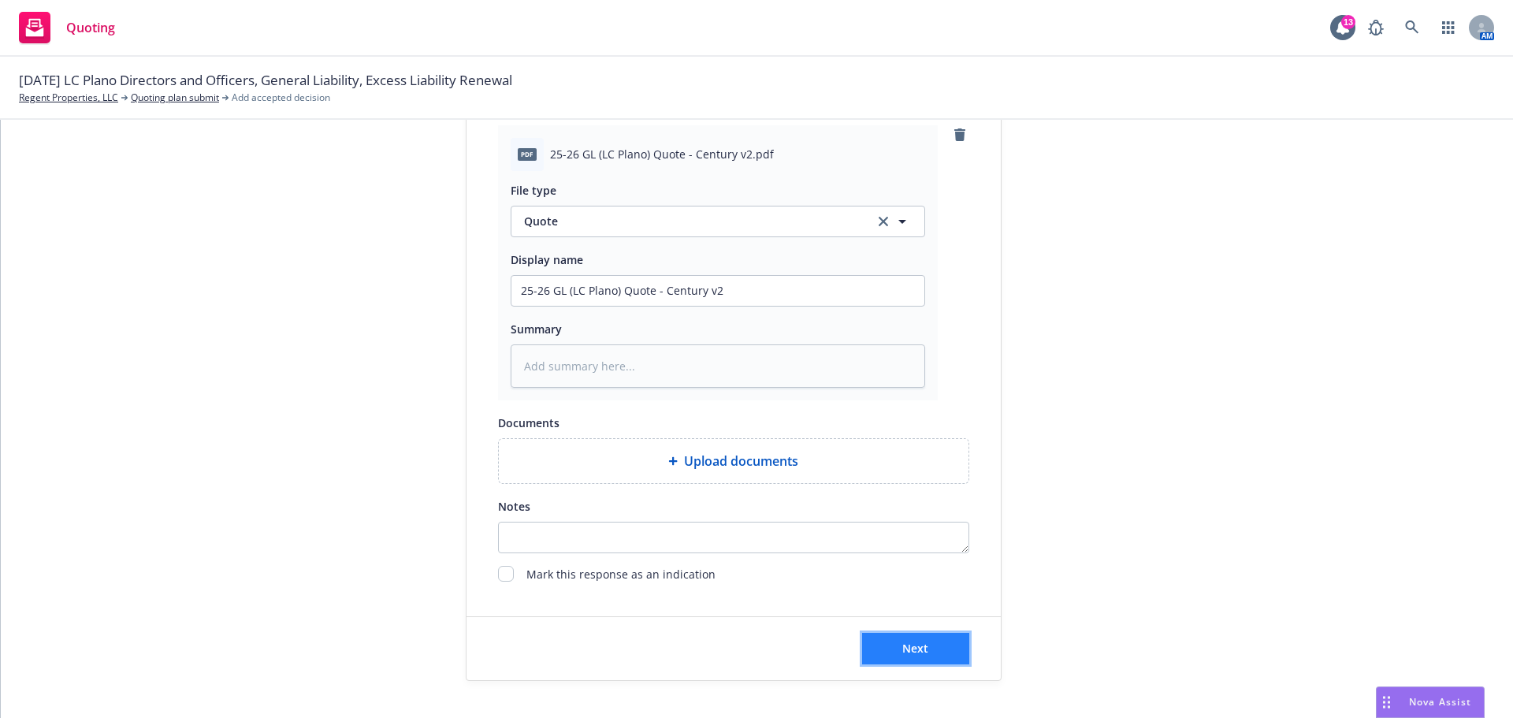
click at [888, 649] on button "Next" at bounding box center [915, 649] width 107 height 32
type textarea "x"
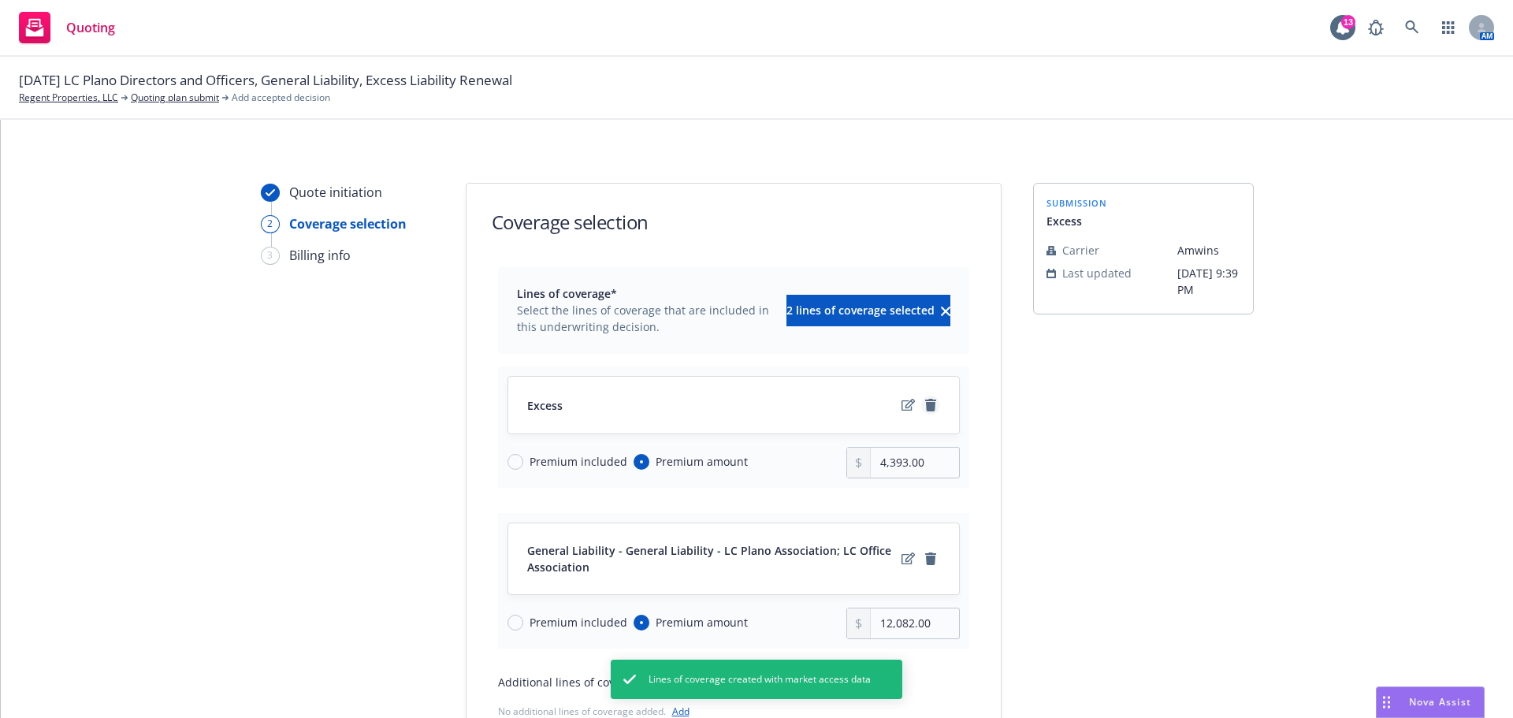
click at [925, 404] on icon "remove" at bounding box center [930, 405] width 11 height 13
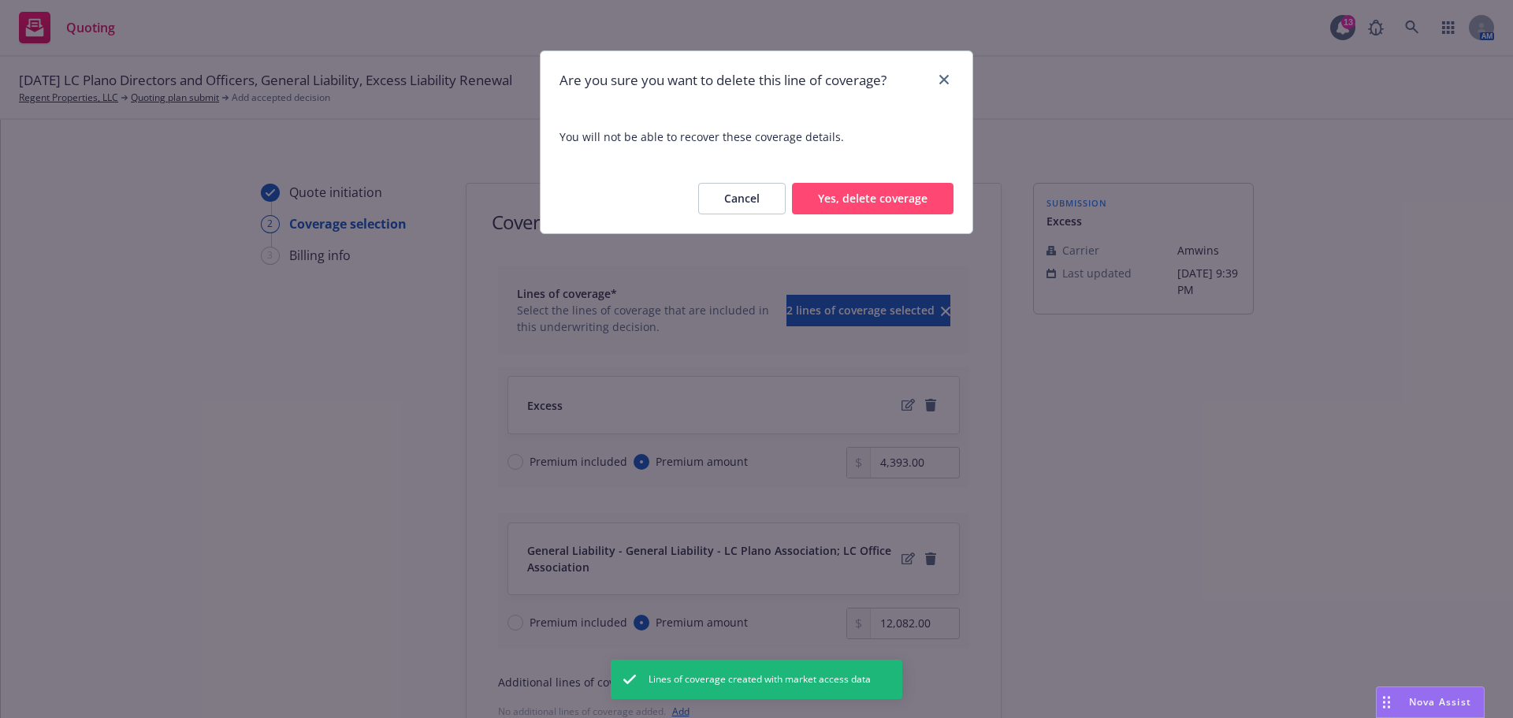
click at [857, 196] on button "Yes, delete coverage" at bounding box center [873, 199] width 162 height 32
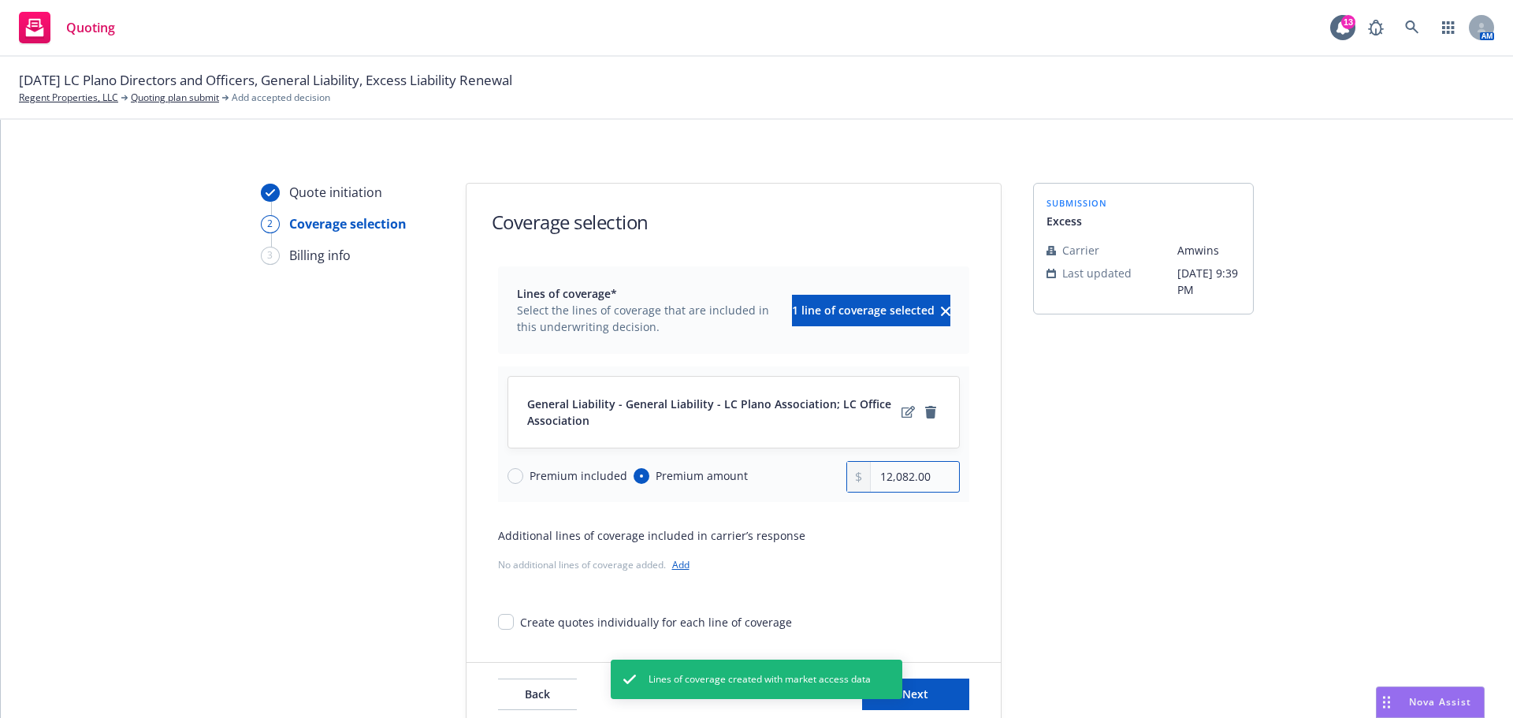
drag, startPoint x: 926, startPoint y: 475, endPoint x: 743, endPoint y: 471, distance: 182.9
click at [743, 471] on div "Premium included Premium amount 12,082.00" at bounding box center [734, 477] width 452 height 32
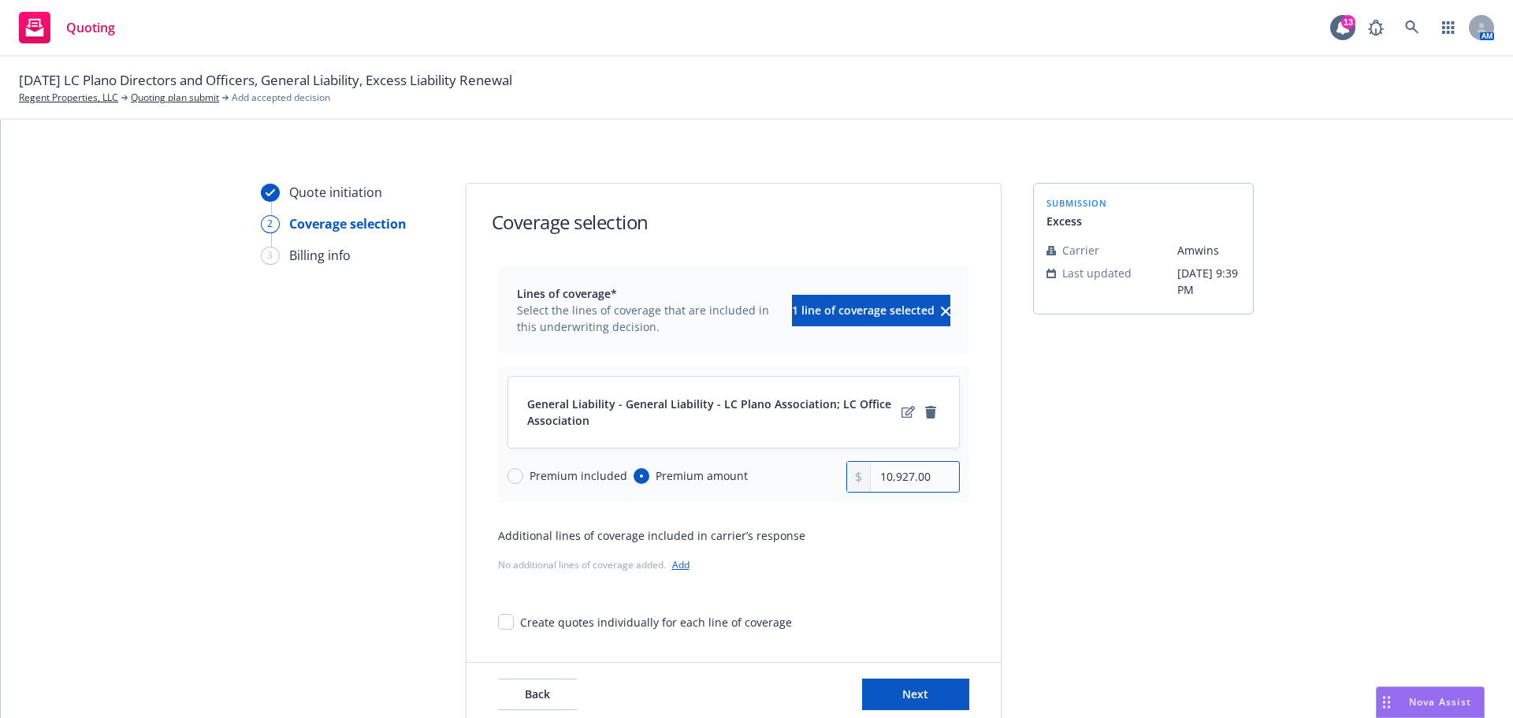
type input "10,927.00"
click at [1124, 437] on div "submission Excess Carrier Amwins Last updated [DATE] 9:39 PM" at bounding box center [1143, 455] width 221 height 544
click at [1199, 510] on div "submission Excess Carrier Amwins Last updated [DATE] 9:39 PM" at bounding box center [1143, 455] width 221 height 544
click at [902, 694] on span "Next" at bounding box center [915, 693] width 26 height 15
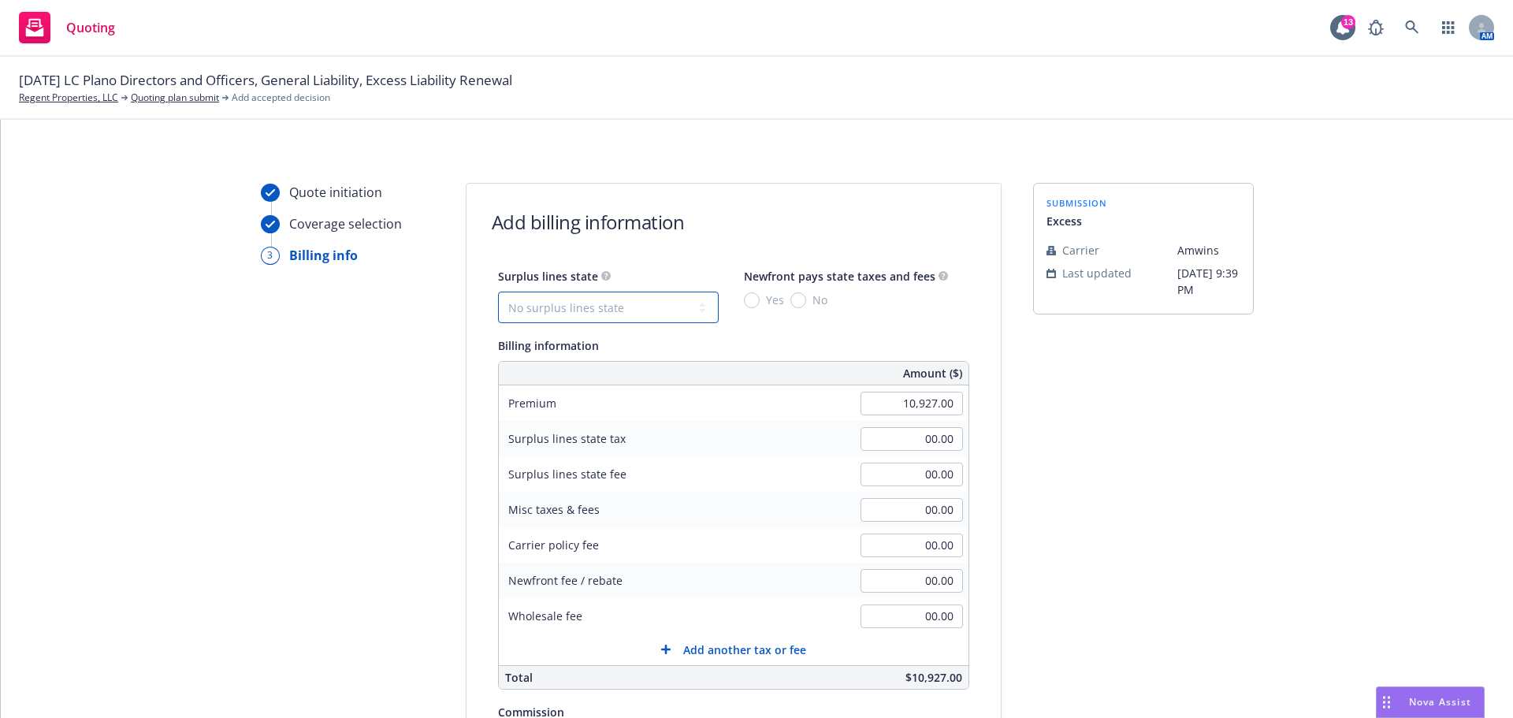
click at [547, 318] on select "No surplus lines state [US_STATE] [US_STATE] [US_STATE] [US_STATE] [US_STATE] […" at bounding box center [608, 308] width 221 height 32
select select "[GEOGRAPHIC_DATA]"
click at [498, 292] on select "No surplus lines state [US_STATE] [US_STATE] [US_STATE] [US_STATE] [US_STATE] […" at bounding box center [608, 308] width 221 height 32
type input "529.96"
type input "4.37"
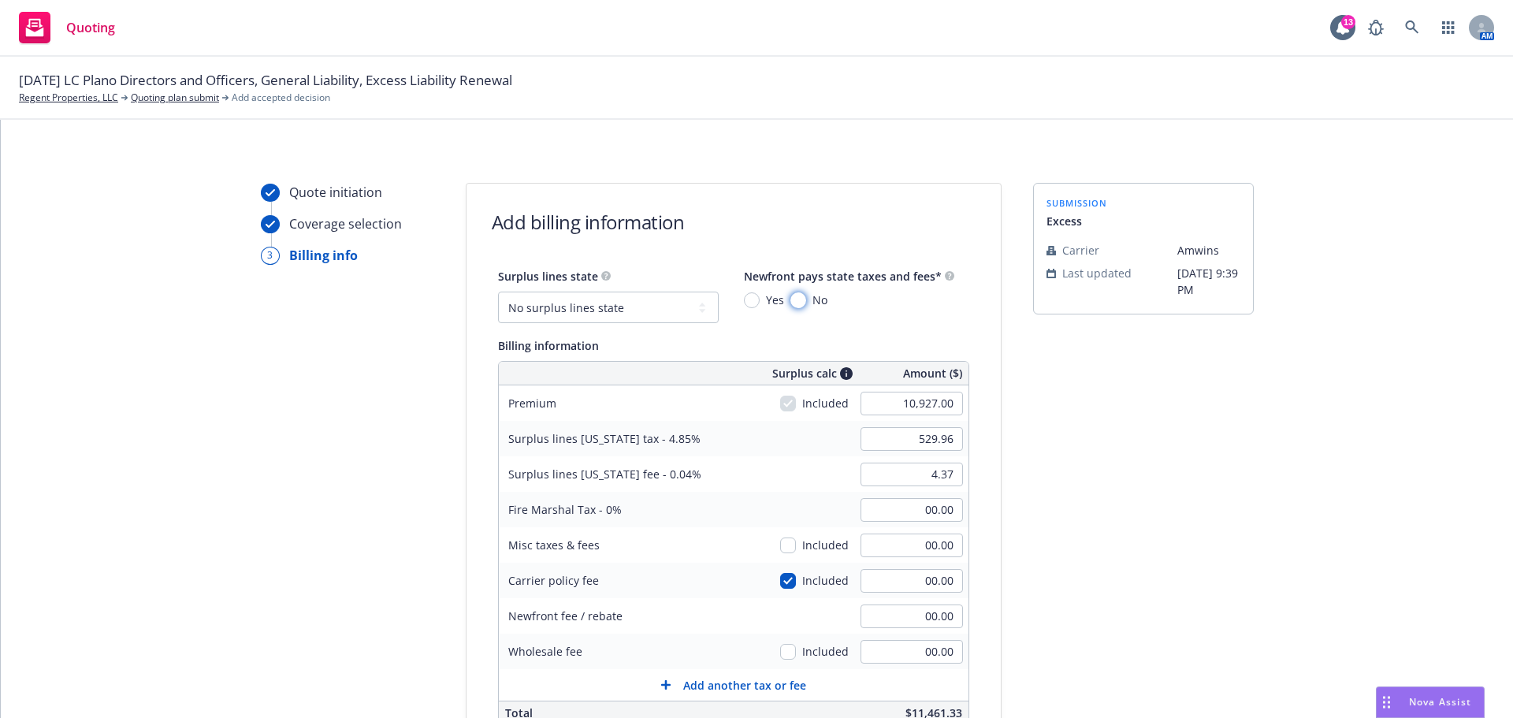
click at [790, 302] on input "No" at bounding box center [798, 300] width 16 height 16
radio input "true"
click at [642, 682] on button "Add another tax or fee" at bounding box center [734, 685] width 470 height 32
click at [631, 683] on div at bounding box center [585, 691] width 143 height 19
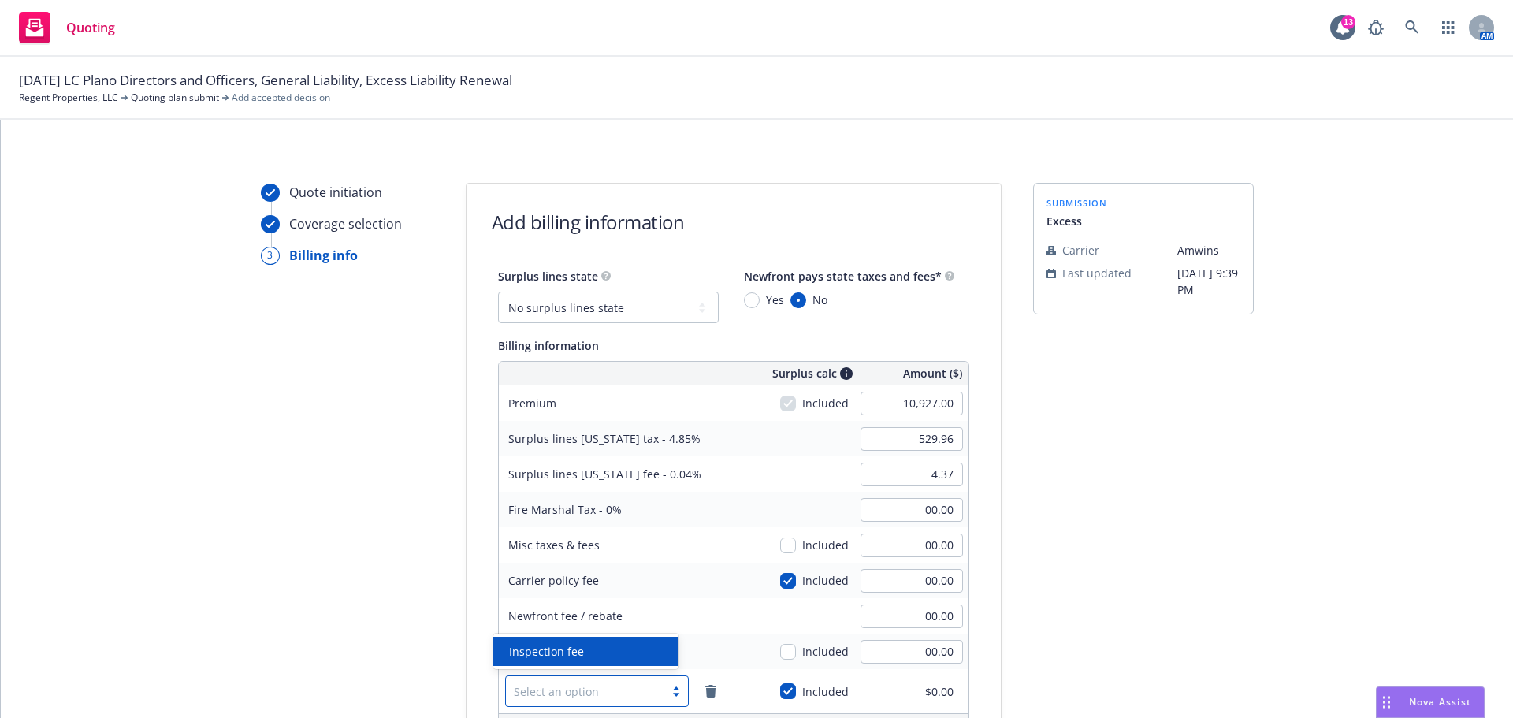
click at [576, 659] on span "Inspection fee" at bounding box center [546, 651] width 75 height 17
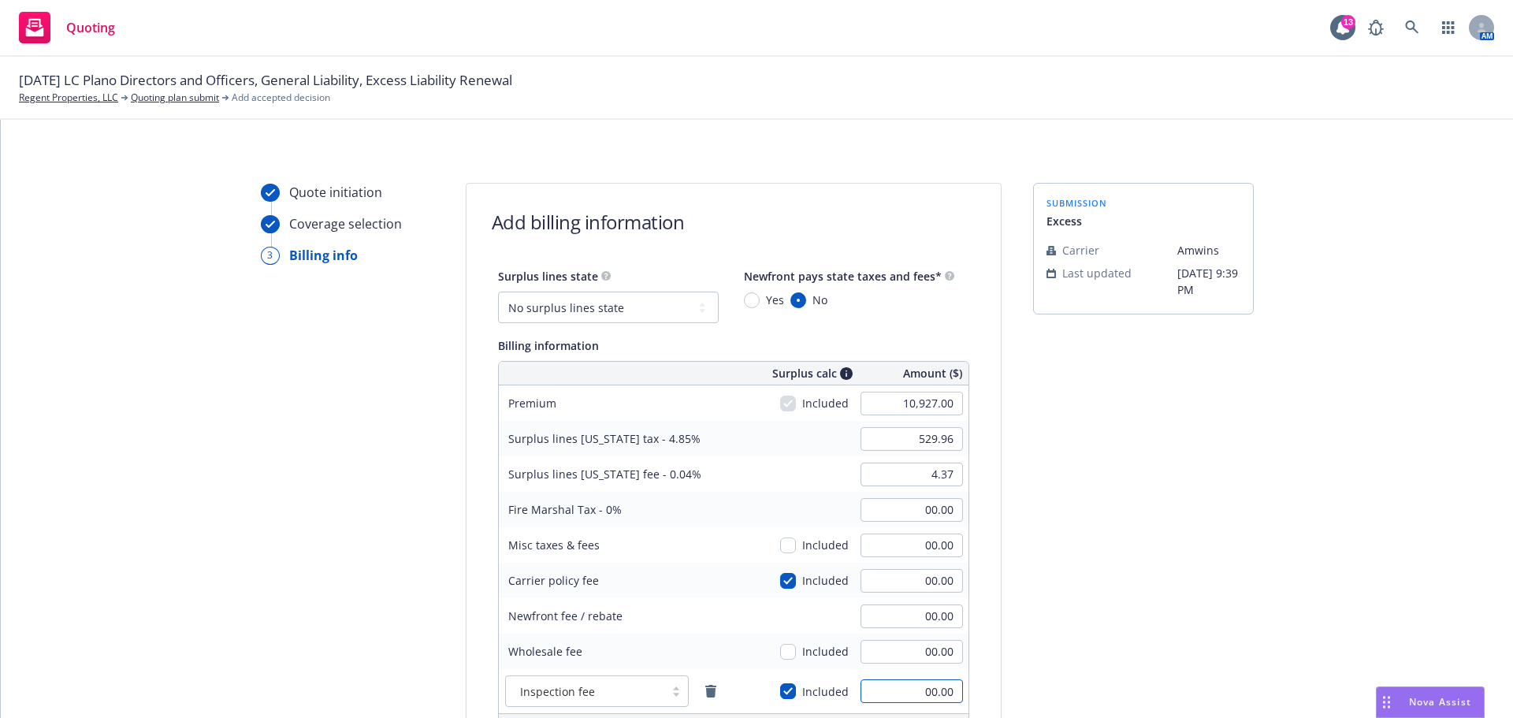
click at [905, 693] on input "00.00" at bounding box center [912, 691] width 102 height 24
type input "300"
type input "544.51"
type input "4.49"
type input "300.00"
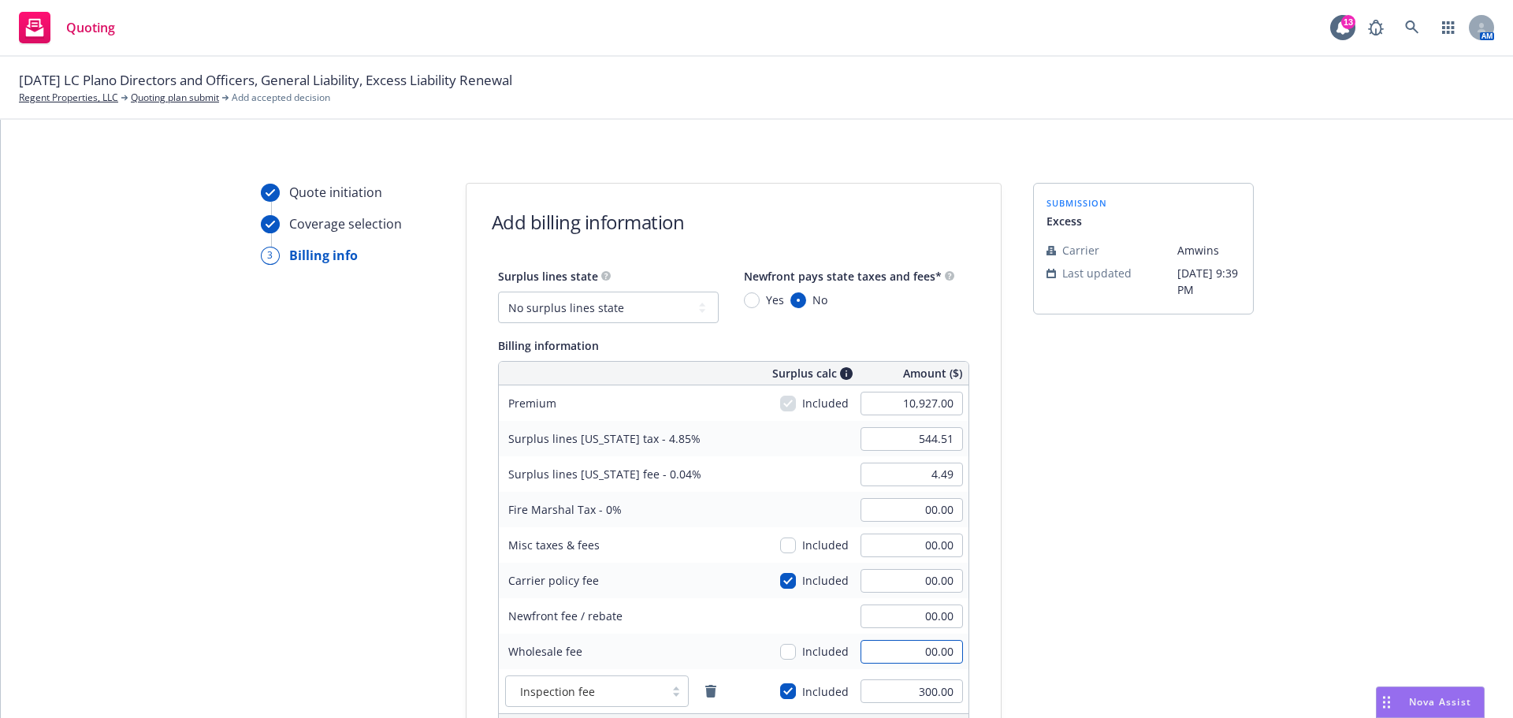
click at [916, 663] on input "00.00" at bounding box center [912, 652] width 102 height 24
type input "375.00"
click at [1212, 651] on div "submission Excess Carrier Amwins Last updated [DATE] 9:39 PM" at bounding box center [1143, 589] width 221 height 813
click at [780, 649] on input "checkbox" at bounding box center [788, 652] width 16 height 16
checkbox input "true"
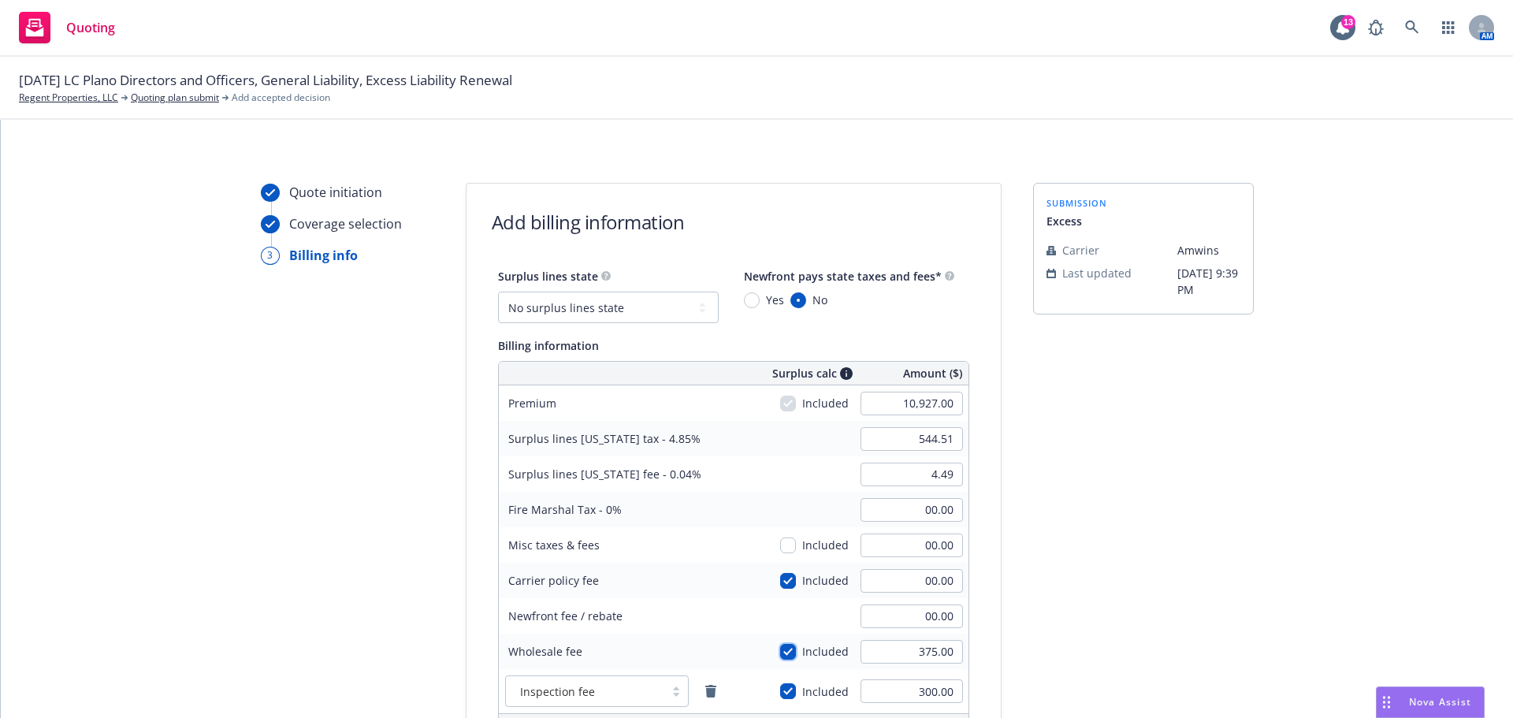
type input "562.70"
type input "4.64"
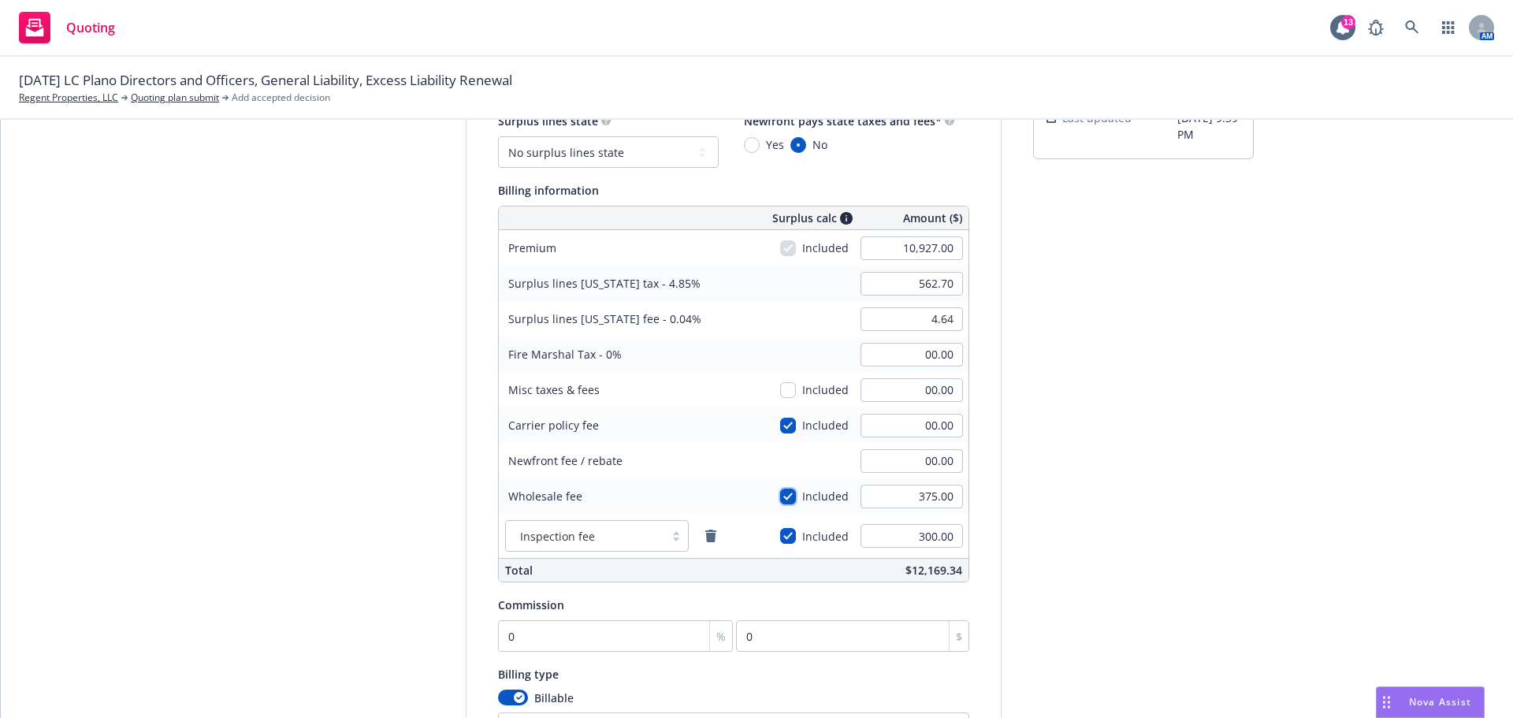
scroll to position [158, 0]
click at [576, 636] on input "0" at bounding box center [616, 634] width 236 height 32
type input "1"
type input "109.27"
type input "11"
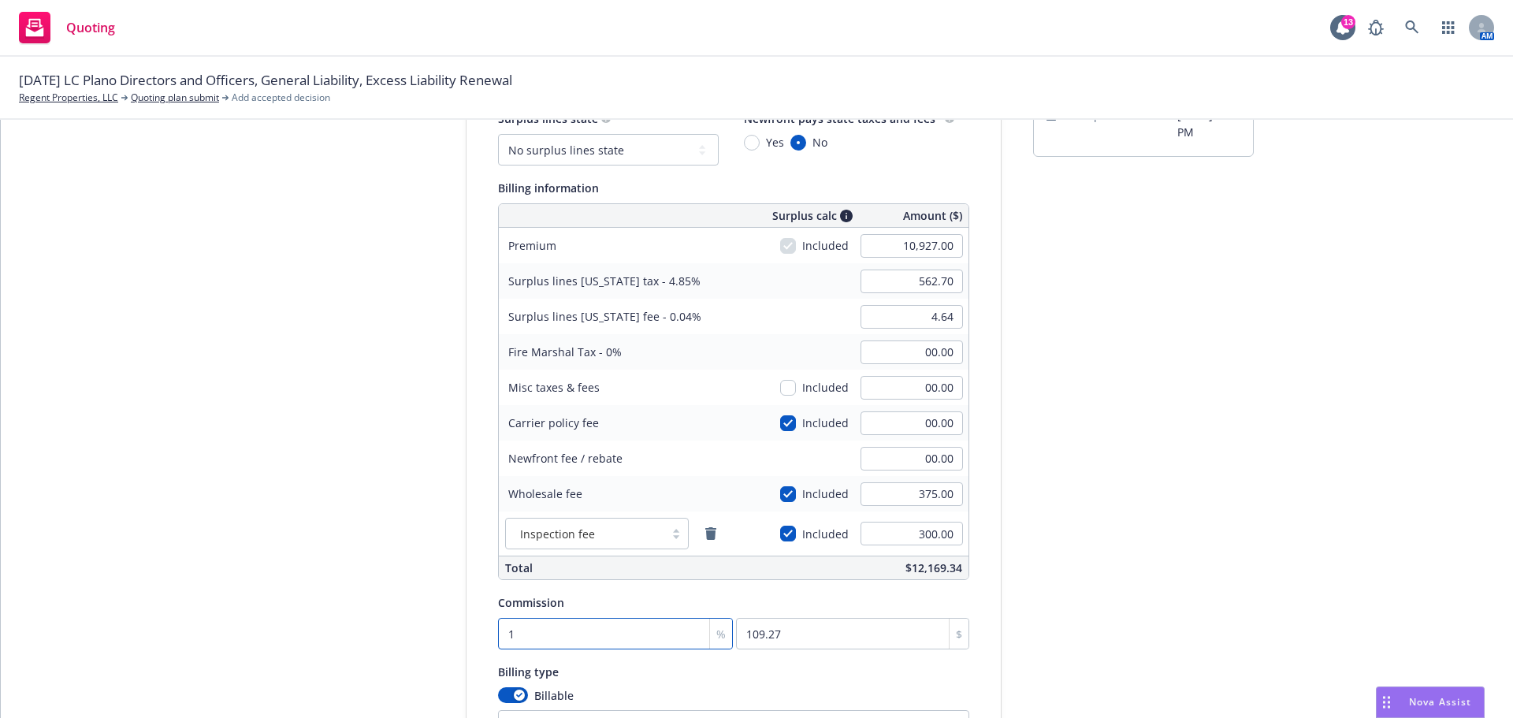
type input "1201.97"
type input "11"
click at [270, 465] on div "Quote initiation Coverage selection 3 Billing info" at bounding box center [347, 431] width 173 height 813
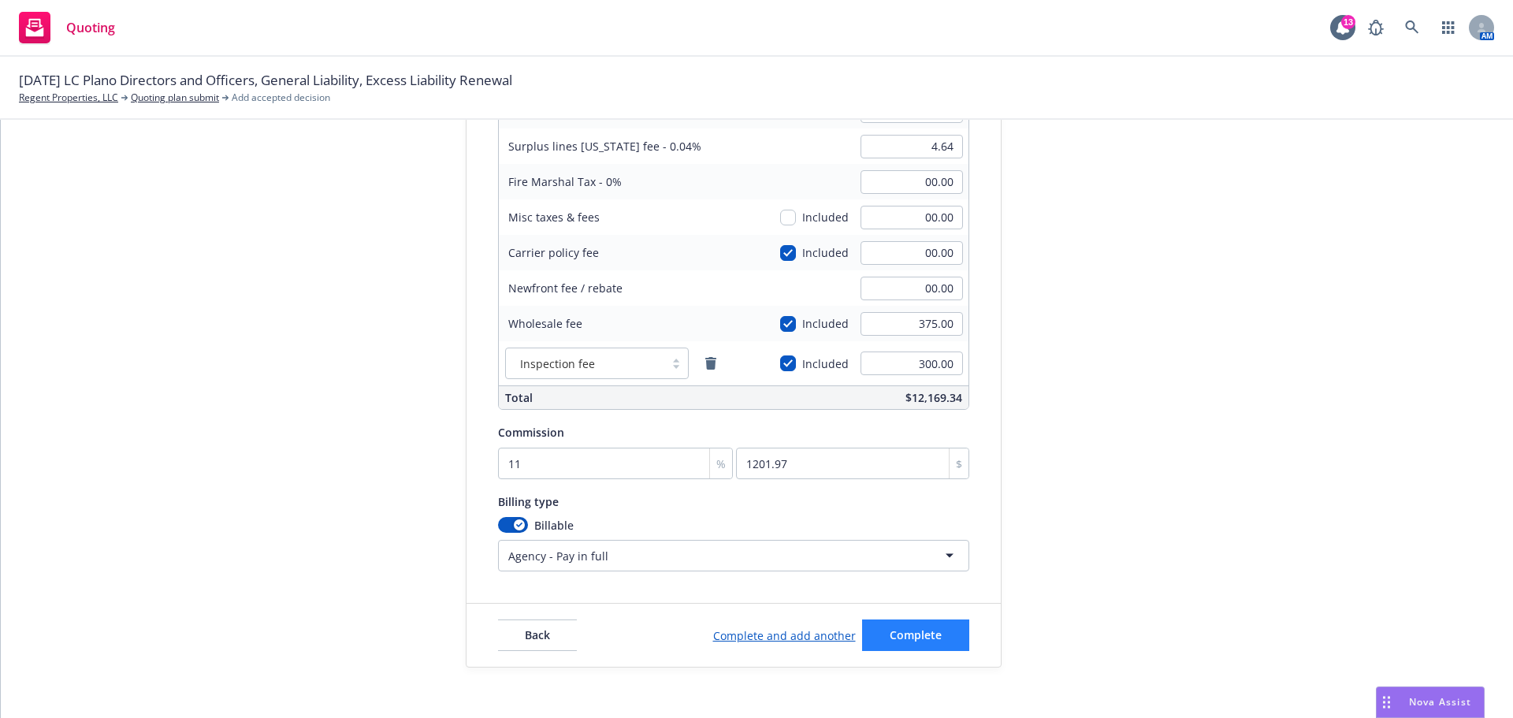
scroll to position [340, 0]
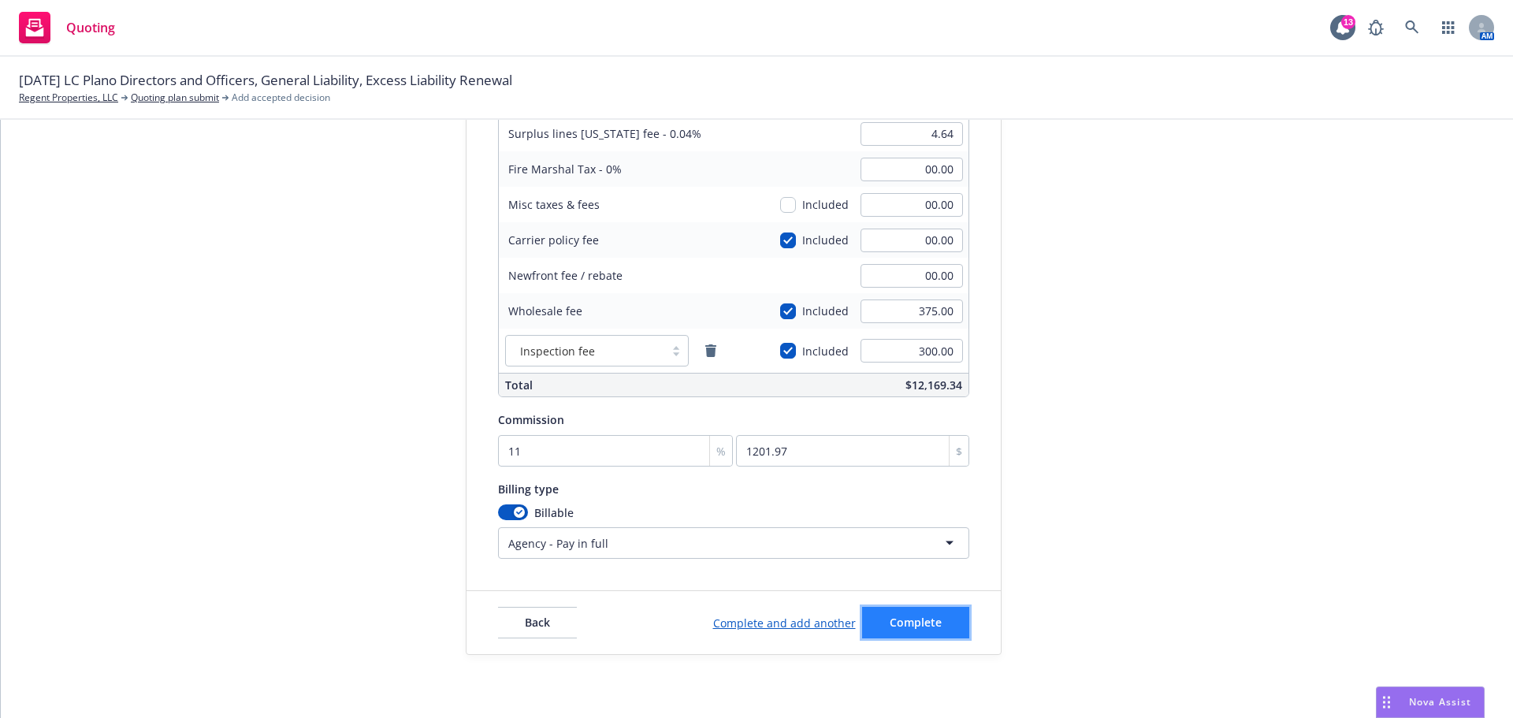
click at [913, 616] on span "Complete" at bounding box center [916, 622] width 52 height 15
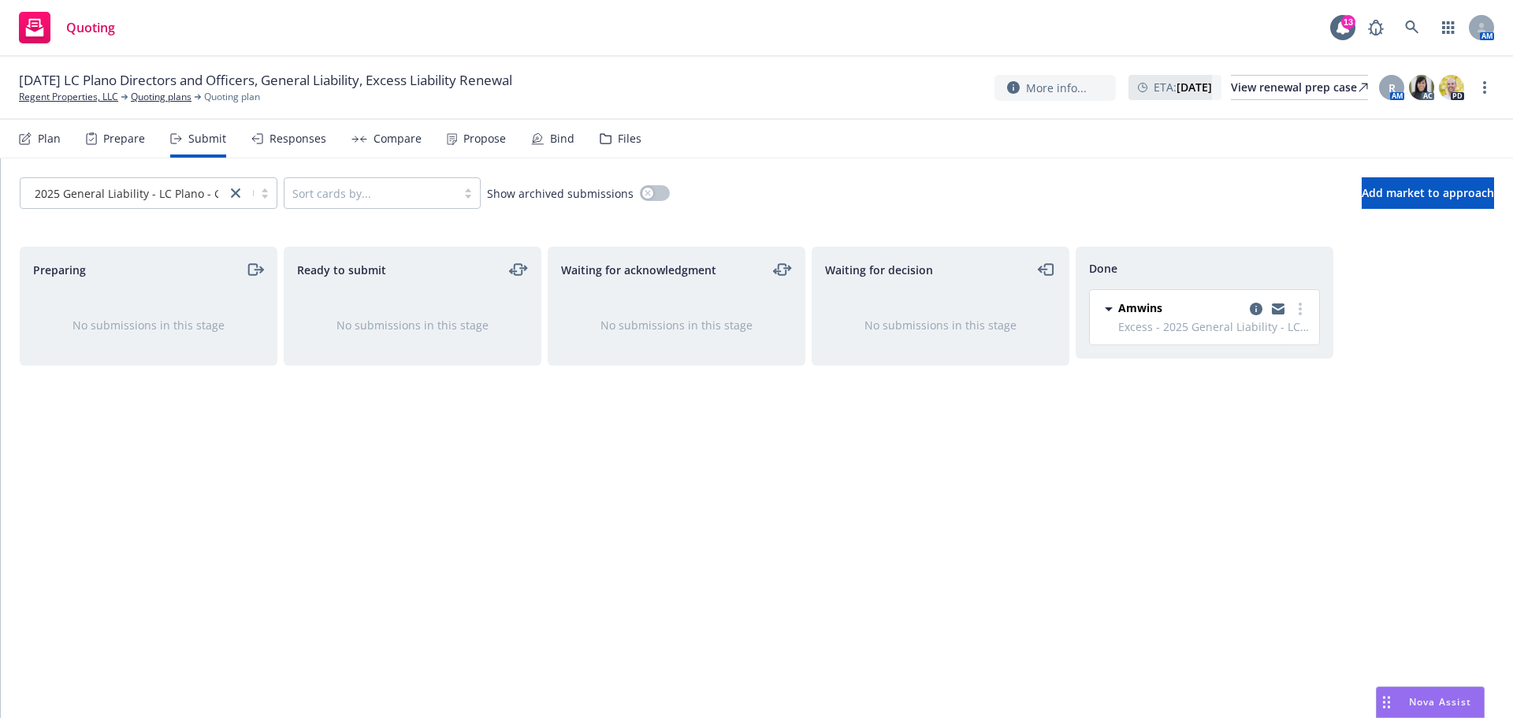
click at [297, 141] on div "Responses" at bounding box center [298, 138] width 57 height 13
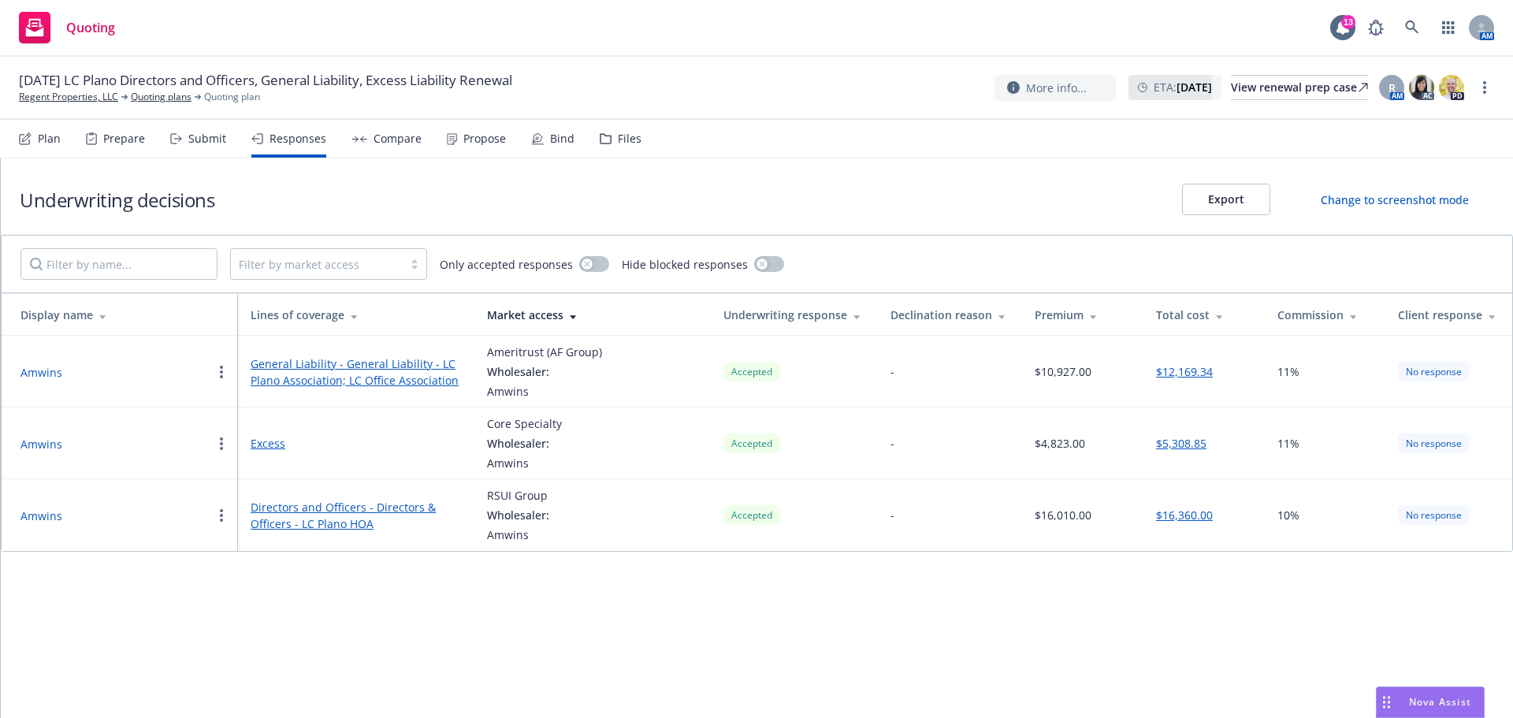
click at [380, 139] on div "Compare" at bounding box center [398, 138] width 48 height 13
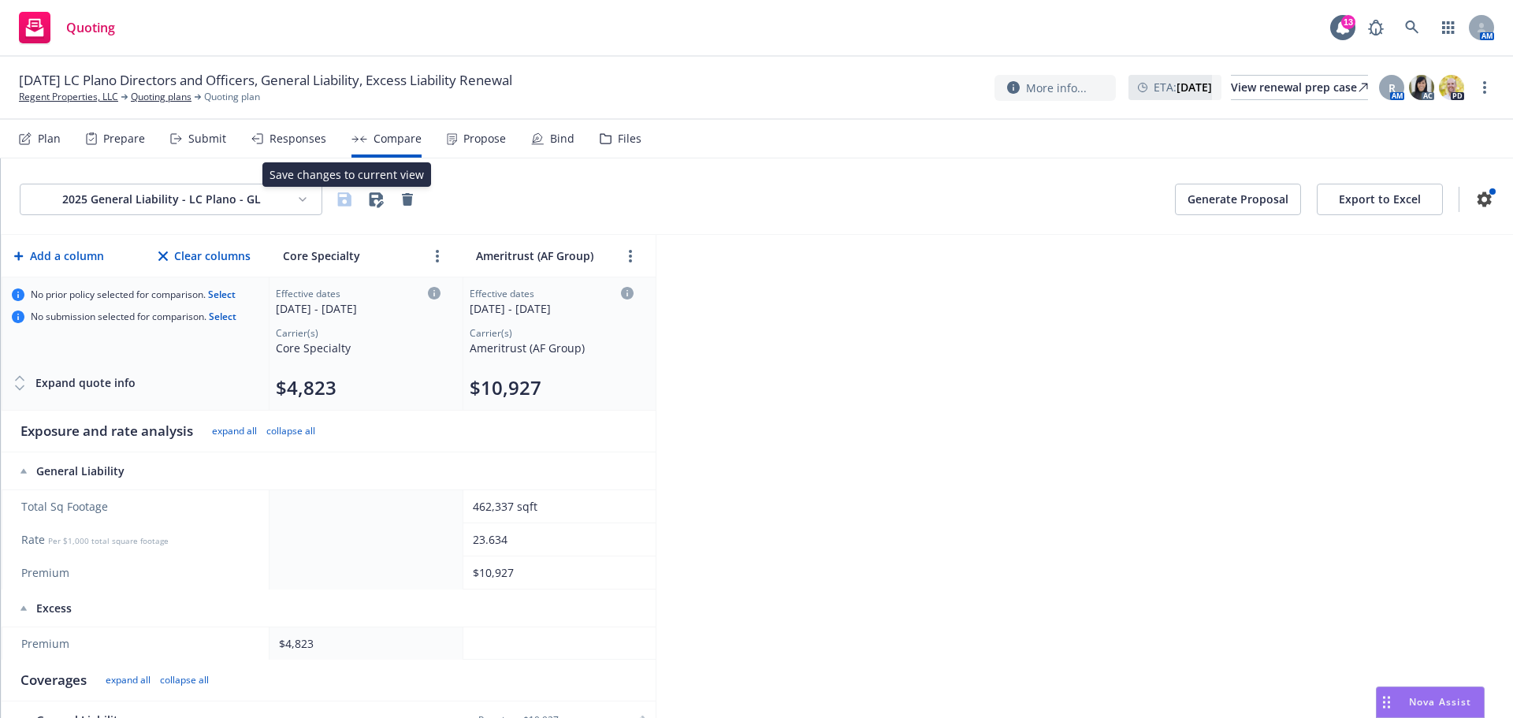
click at [308, 206] on html "Quoting 13 AM [DATE] LC Plano Directors and Officers, General Liability, Excess…" at bounding box center [756, 359] width 1513 height 718
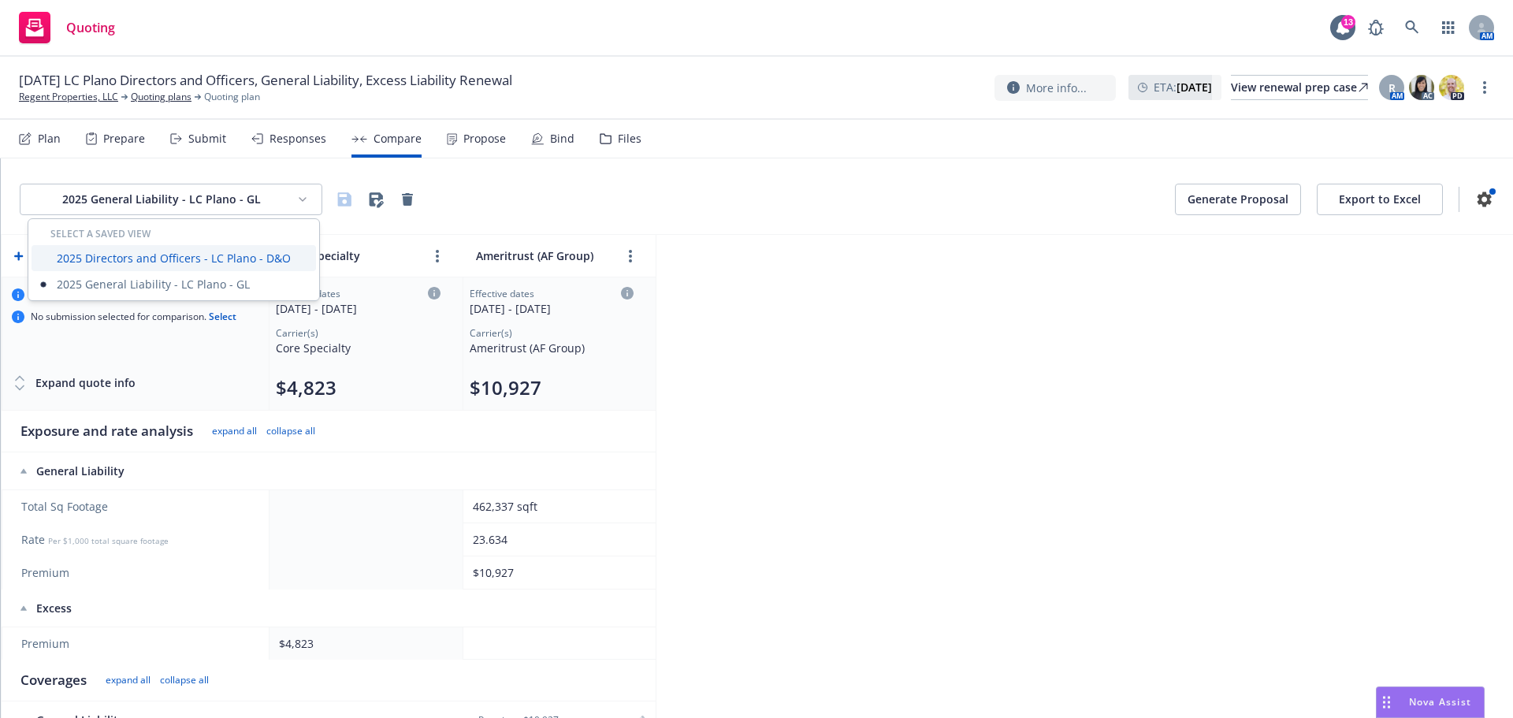
click at [266, 262] on div "2025 Directors and Officers - LC Plano - D&O" at bounding box center [174, 258] width 285 height 26
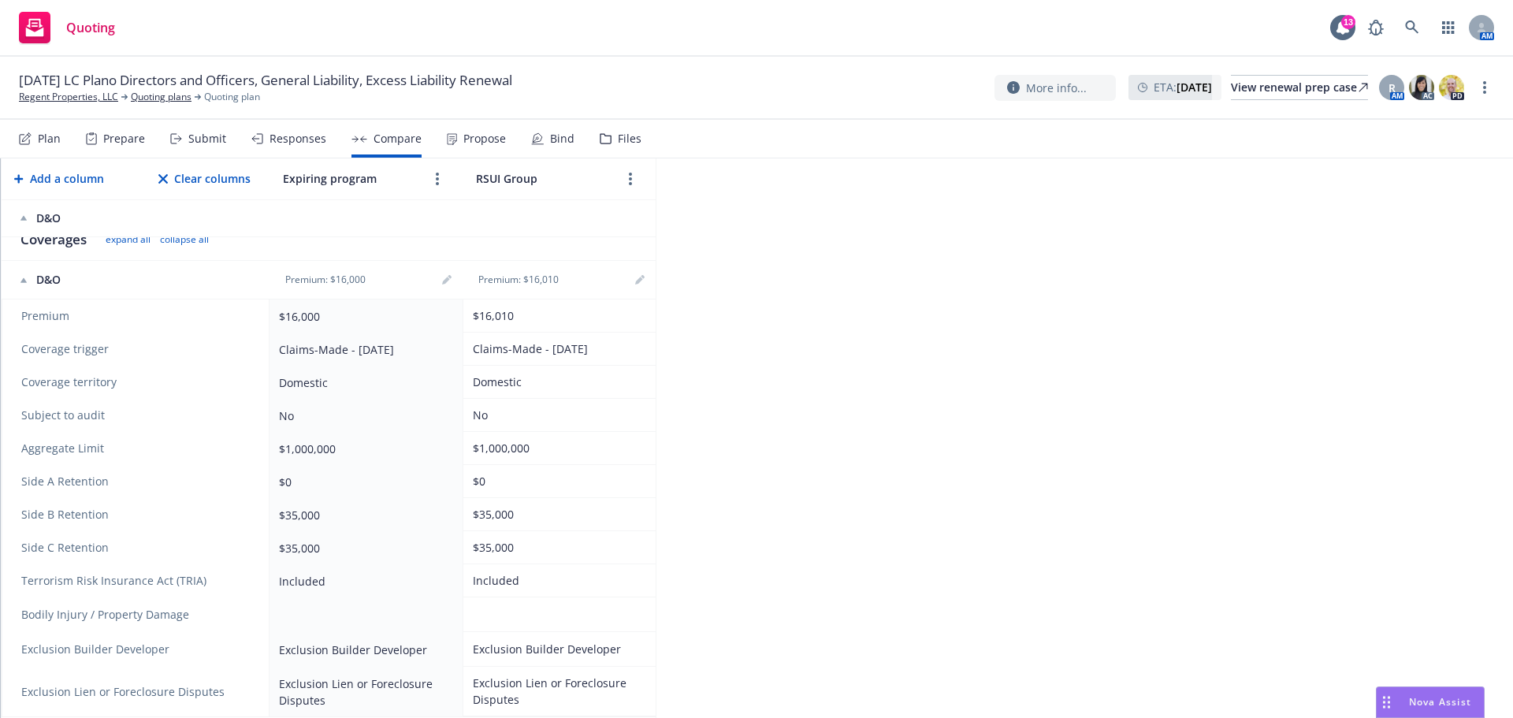
scroll to position [315, 0]
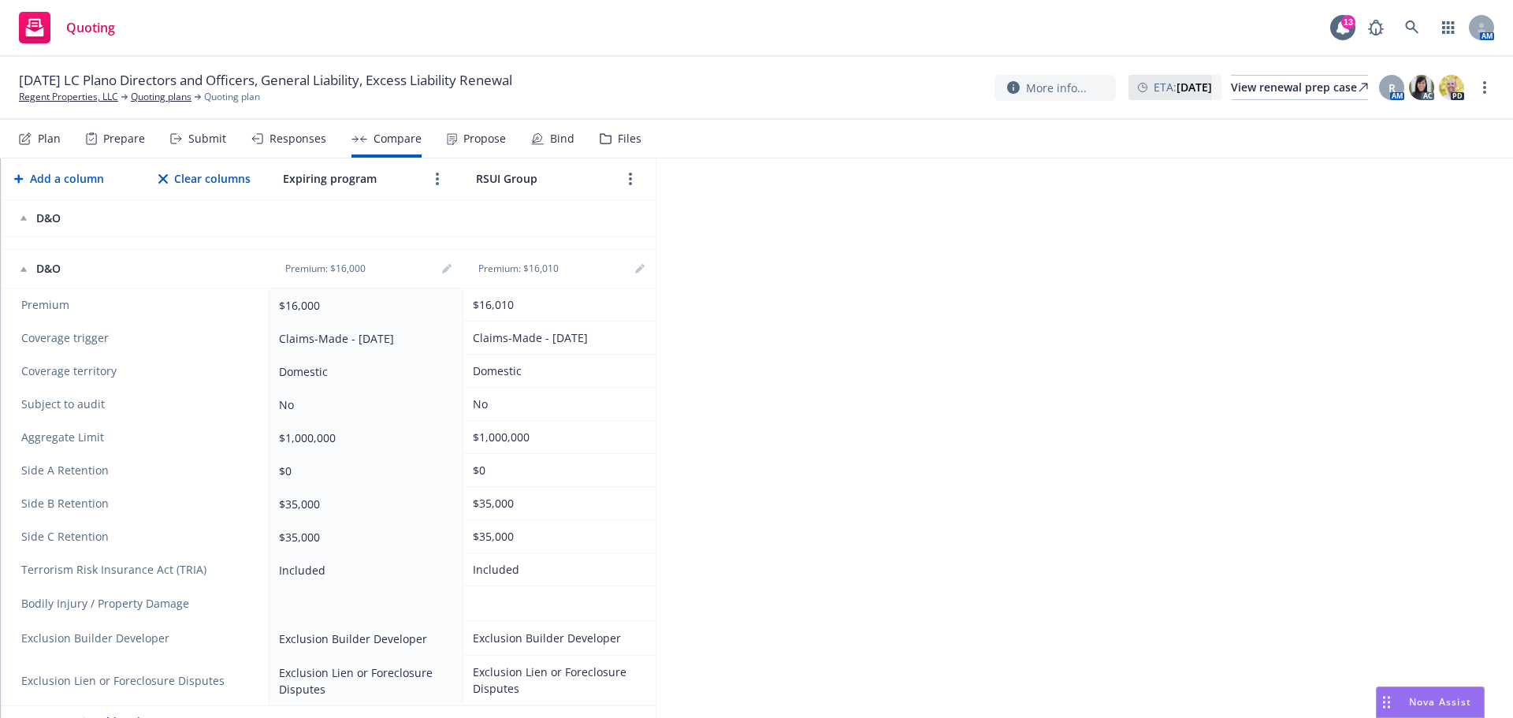
click at [991, 389] on div "2025 Directors and Officers - LC Plano - D&O Generate Proposal Export to Excel …" at bounding box center [757, 438] width 1512 height 560
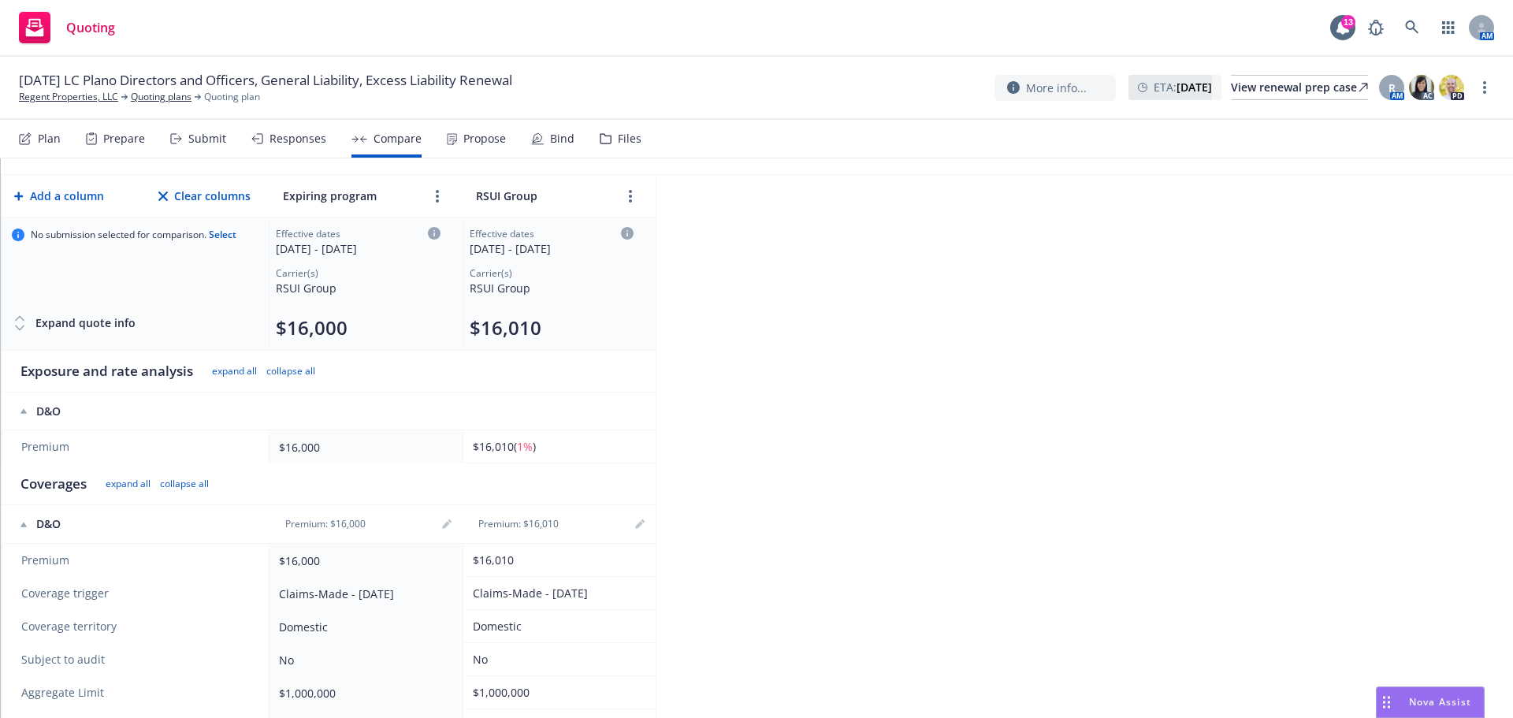
scroll to position [0, 0]
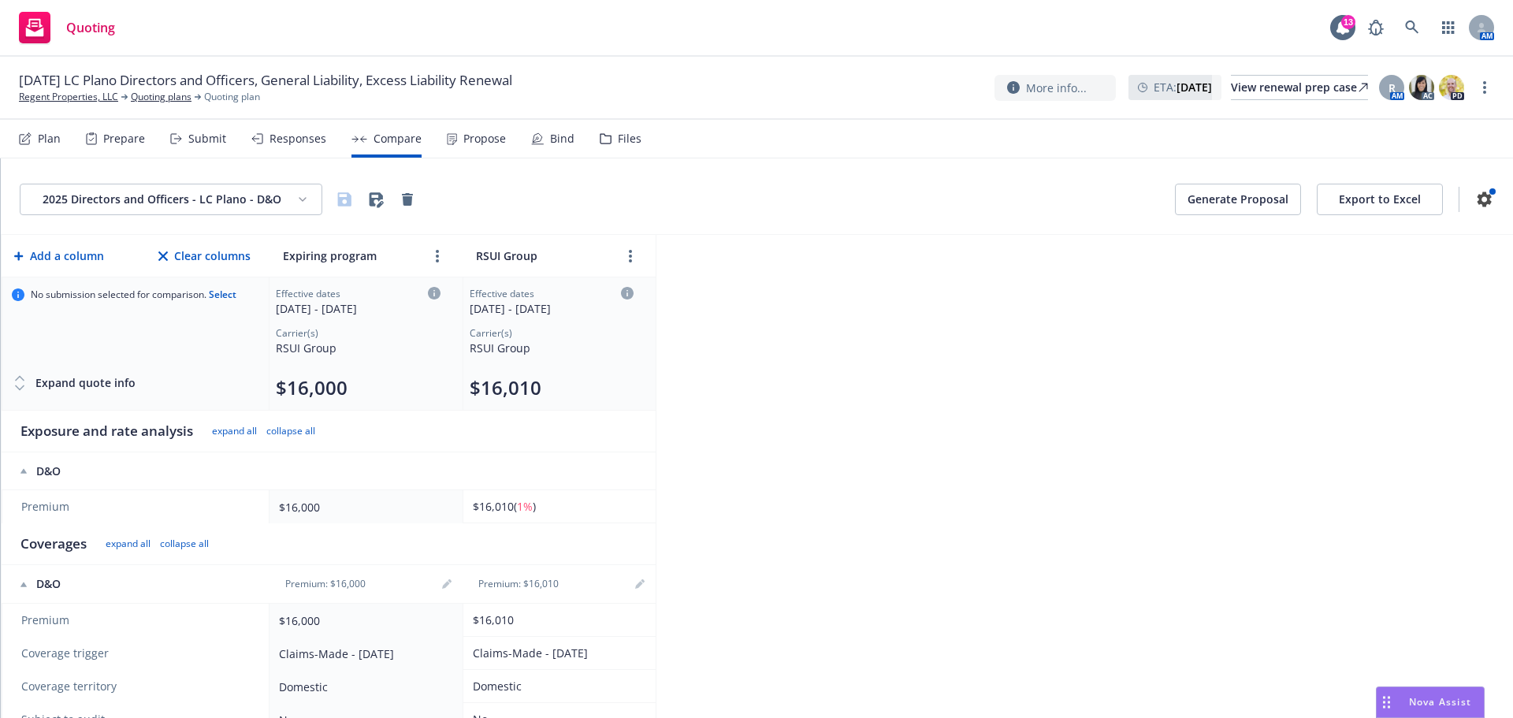
drag, startPoint x: 885, startPoint y: 332, endPoint x: 1258, endPoint y: 242, distance: 383.5
click at [885, 331] on div "2025 Directors and Officers - LC Plano - D&O Generate Proposal Export to Excel …" at bounding box center [757, 438] width 1512 height 560
click at [1400, 195] on button "Export to Excel" at bounding box center [1380, 200] width 126 height 32
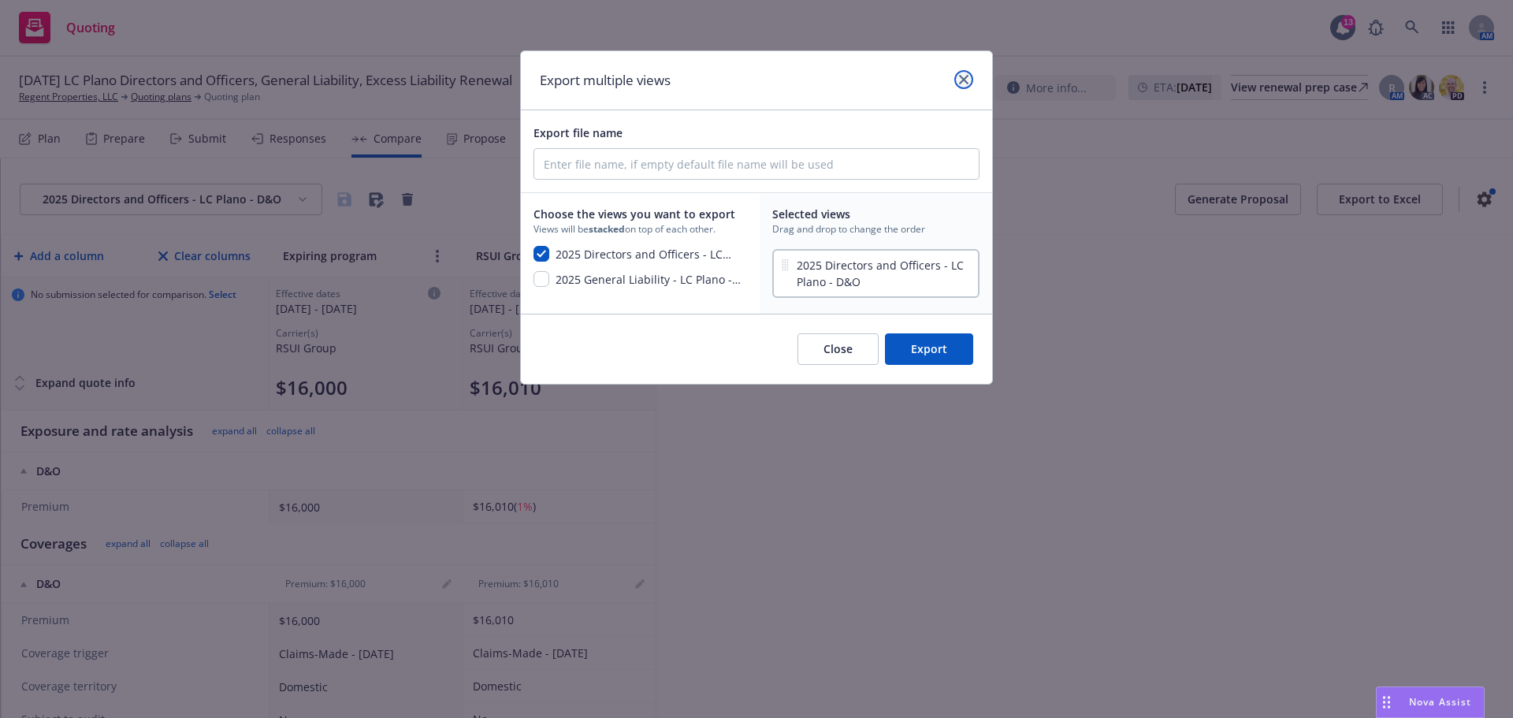
click at [966, 80] on icon "close" at bounding box center [963, 79] width 9 height 9
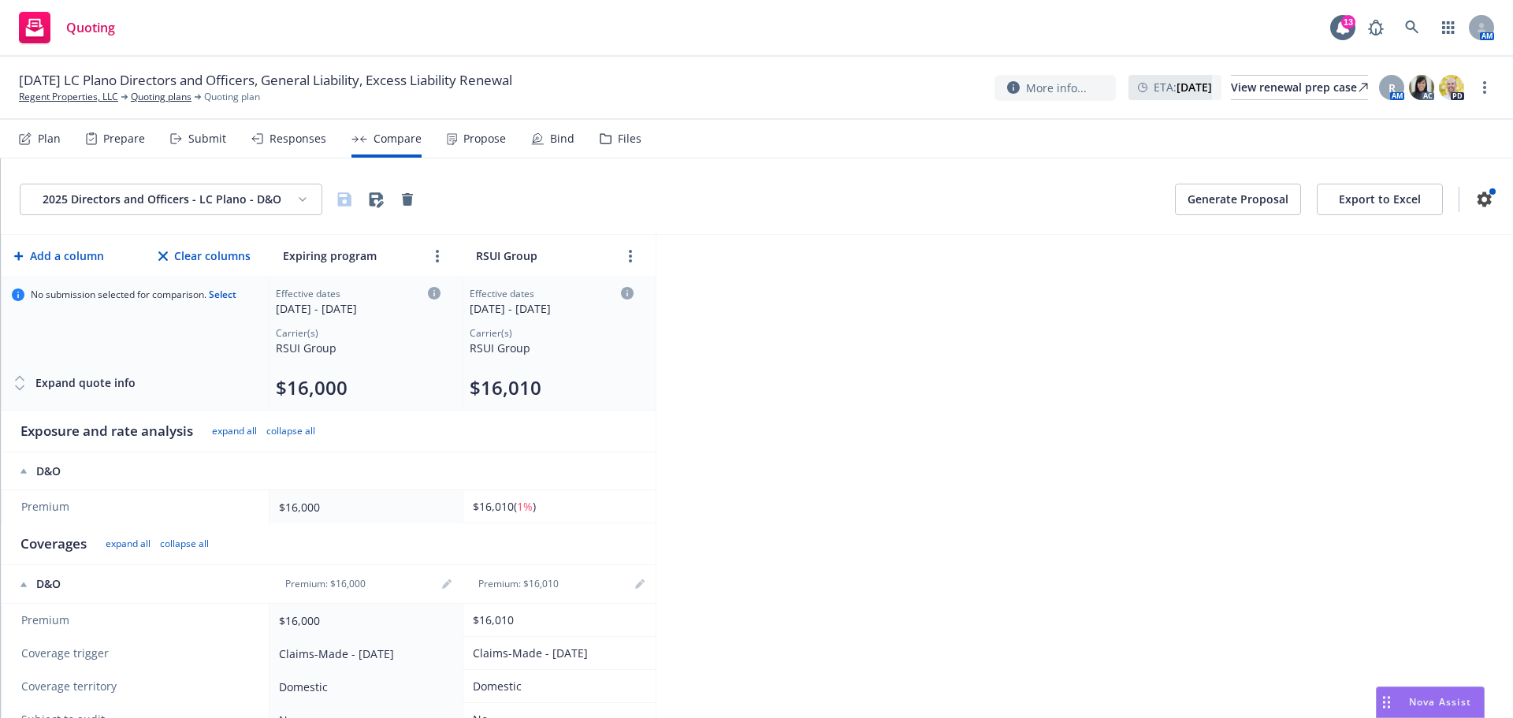
click at [250, 200] on html "Quoting 13 AM [DATE] LC Plano Directors and Officers, General Liability, Excess…" at bounding box center [756, 359] width 1513 height 718
click at [207, 288] on div "2025 General Liability - LC Plano - GL" at bounding box center [174, 284] width 285 height 26
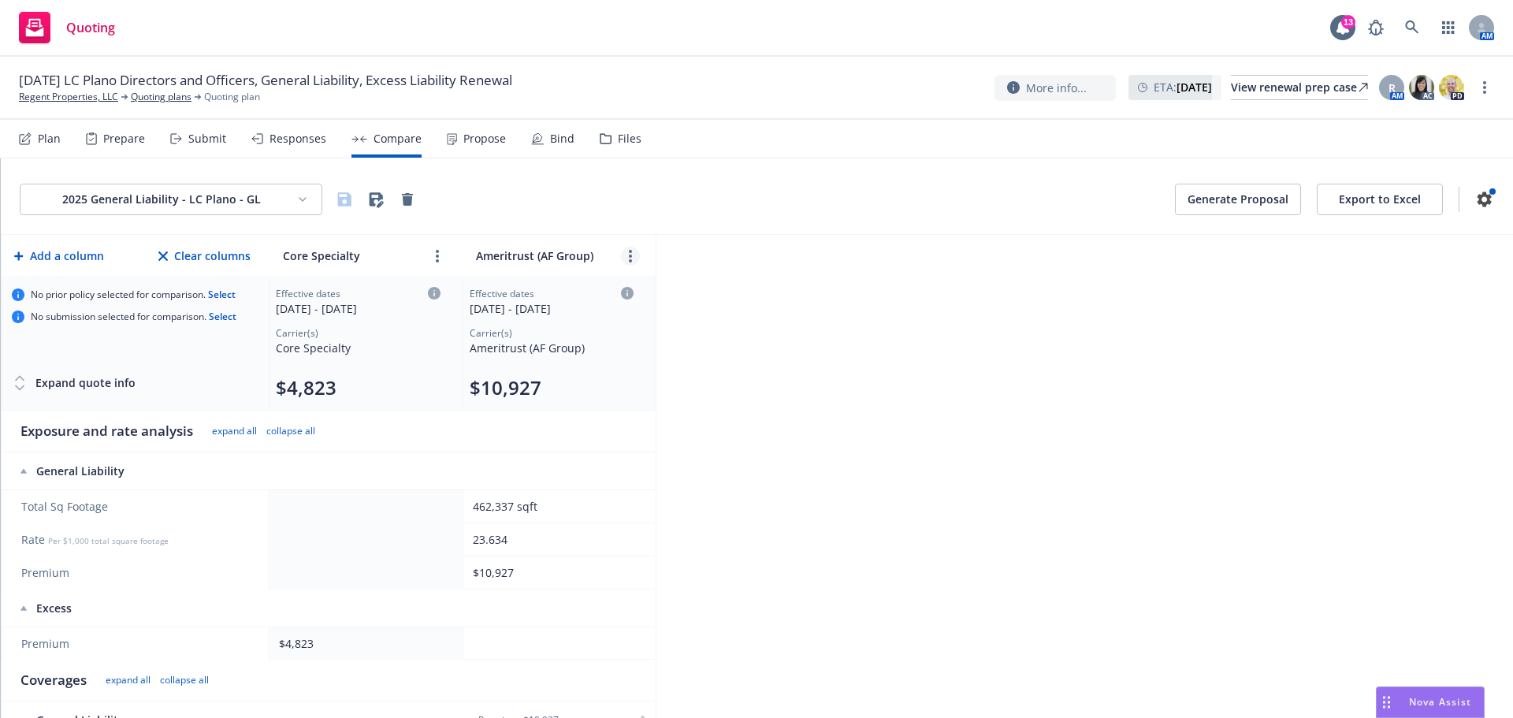
click at [627, 254] on link "more" at bounding box center [630, 256] width 19 height 19
click at [684, 289] on icon "close" at bounding box center [680, 291] width 9 height 9
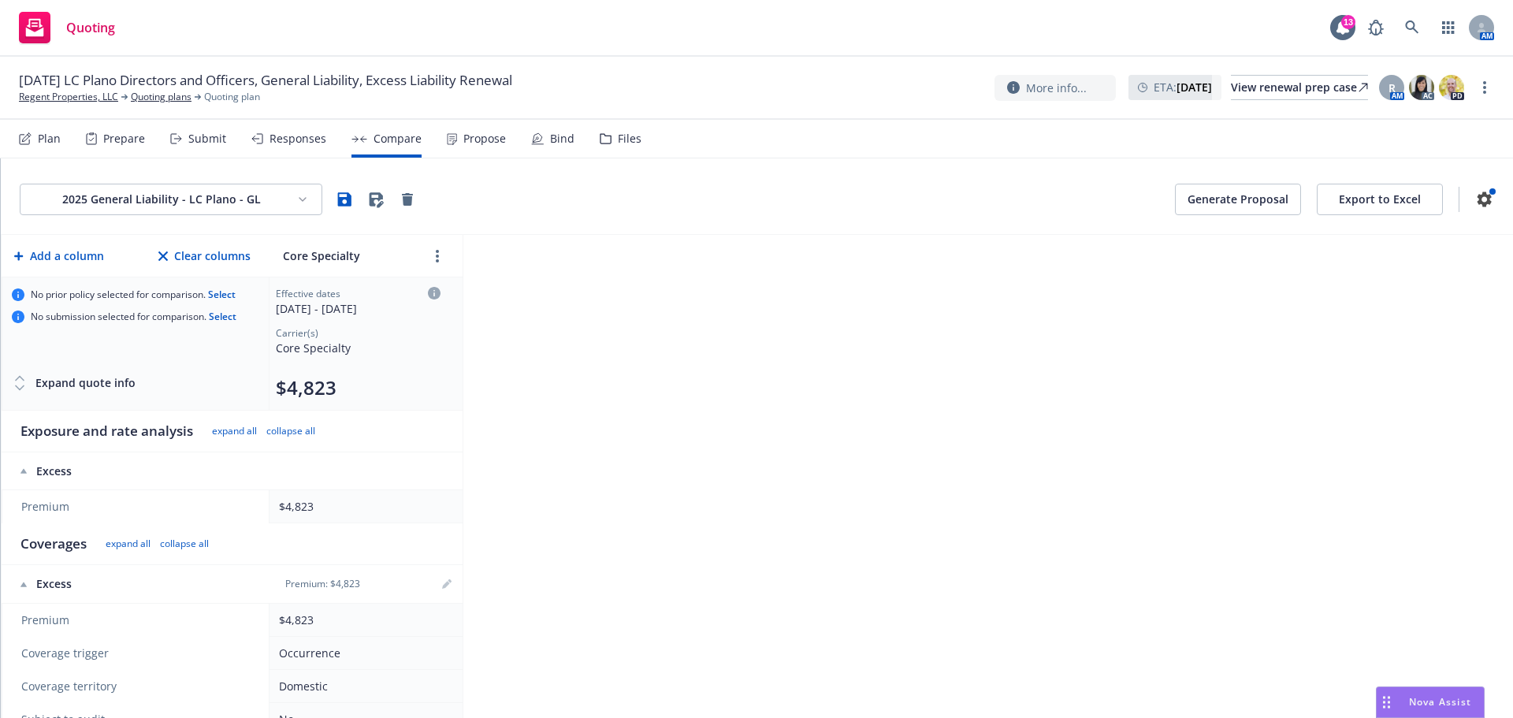
click at [210, 295] on button "Select" at bounding box center [222, 295] width 28 height 0
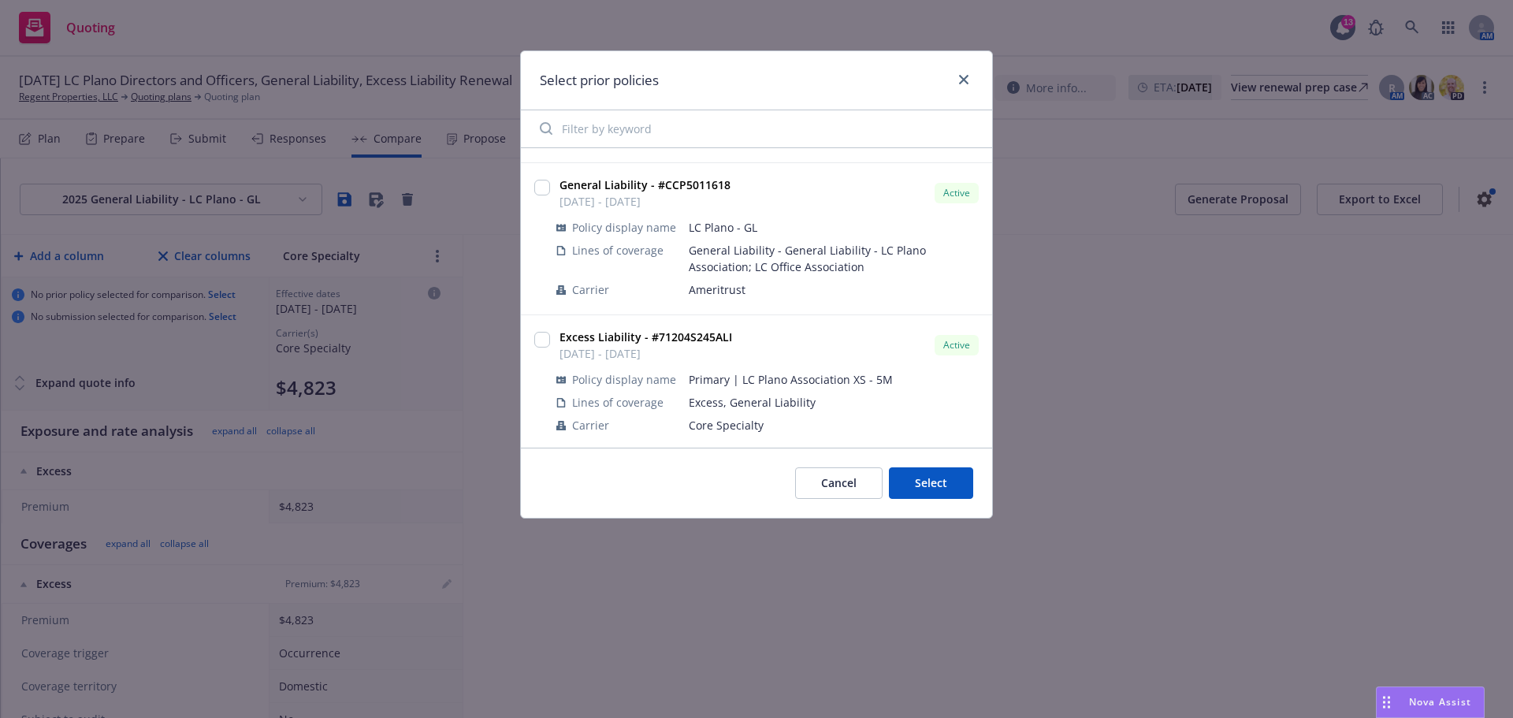
scroll to position [140, 0]
click at [540, 337] on input "checkbox" at bounding box center [542, 337] width 16 height 16
checkbox input "true"
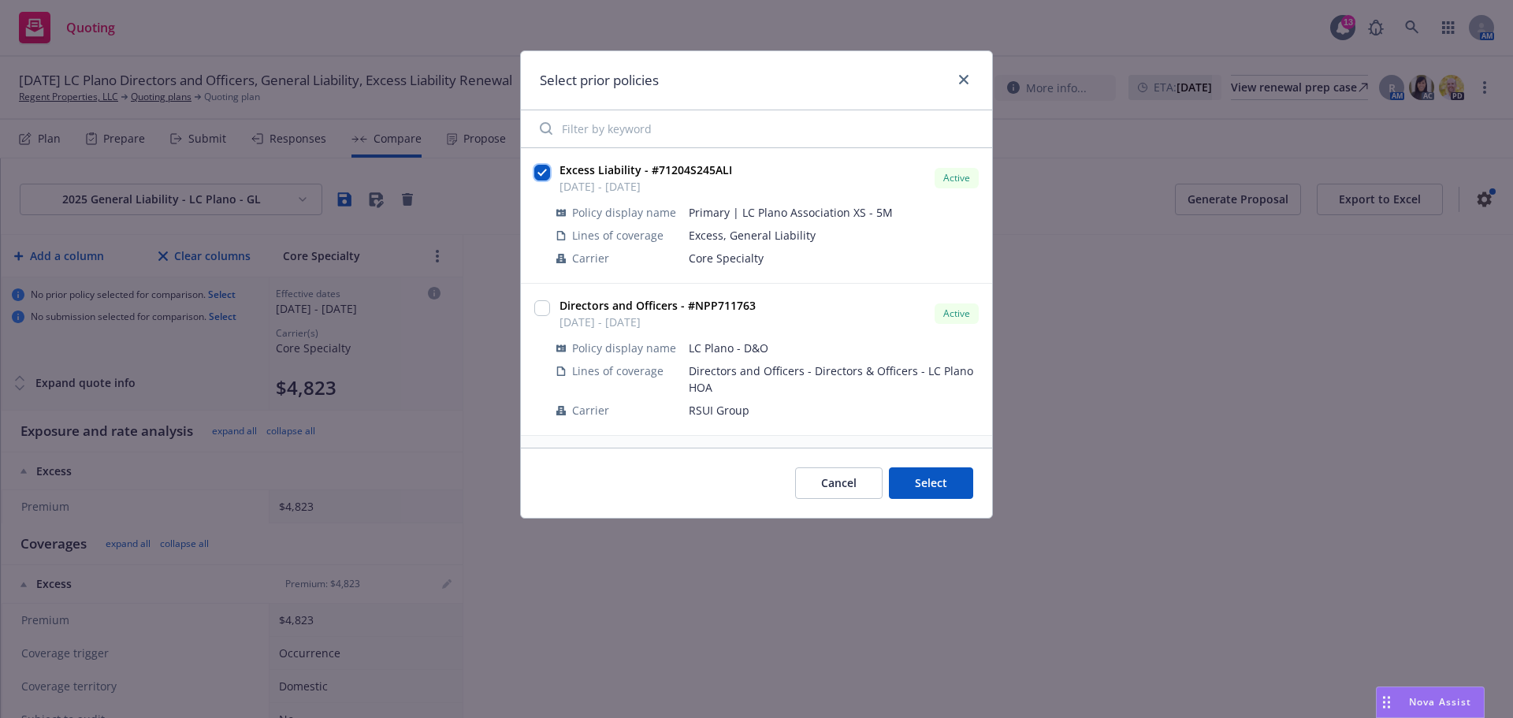
scroll to position [0, 0]
click at [907, 491] on button "Select" at bounding box center [931, 483] width 84 height 32
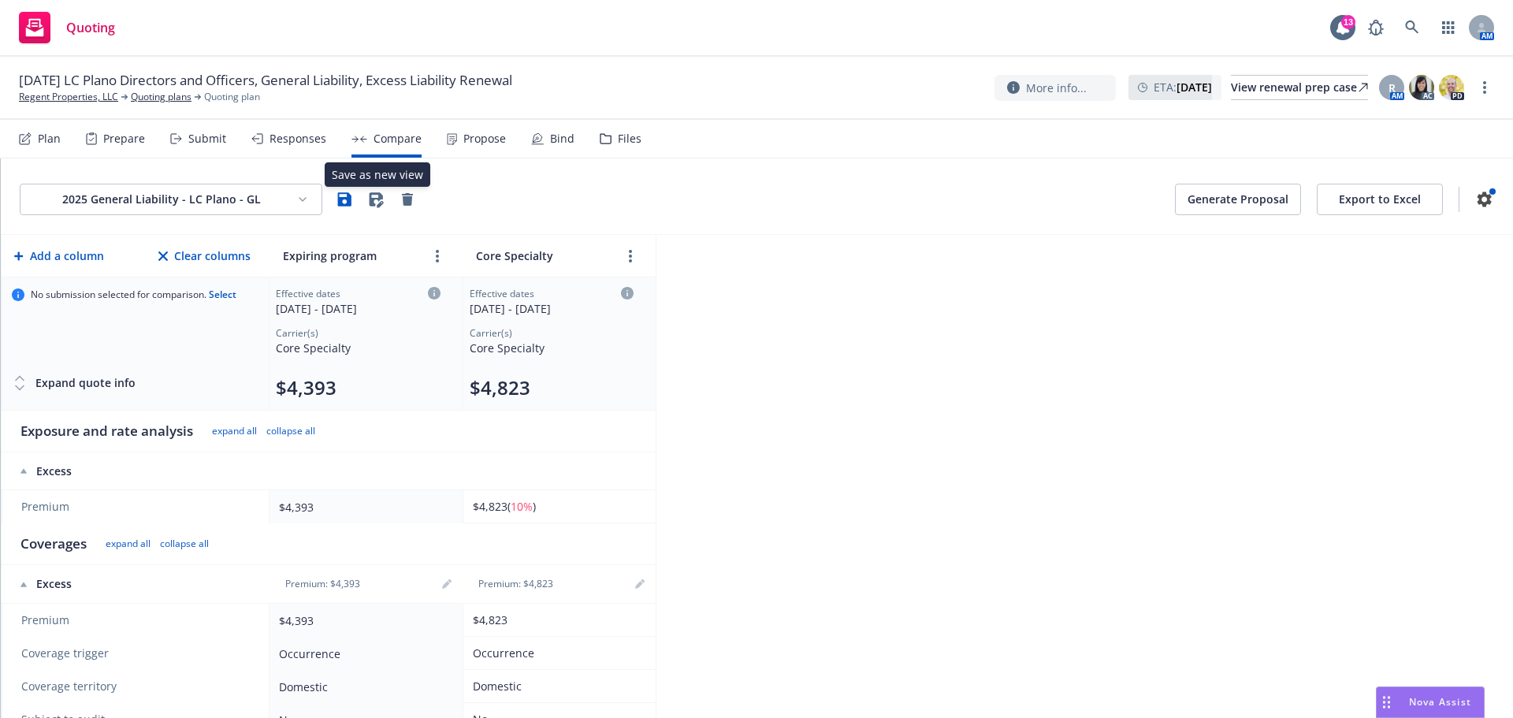
click at [381, 203] on icon "button" at bounding box center [377, 199] width 14 height 15
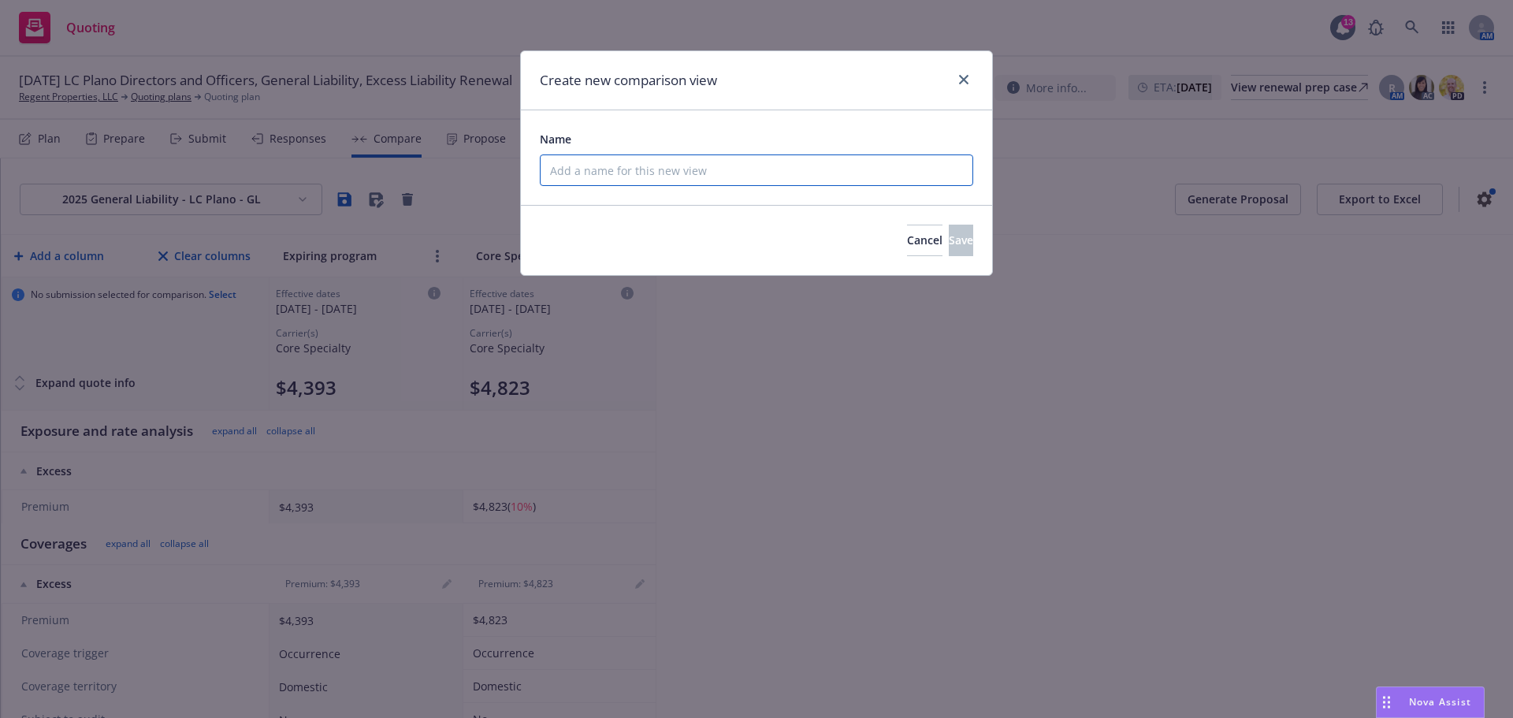
click at [607, 180] on input "Name" at bounding box center [756, 170] width 433 height 32
type input "Excess"
click at [949, 237] on span "Save" at bounding box center [961, 239] width 24 height 15
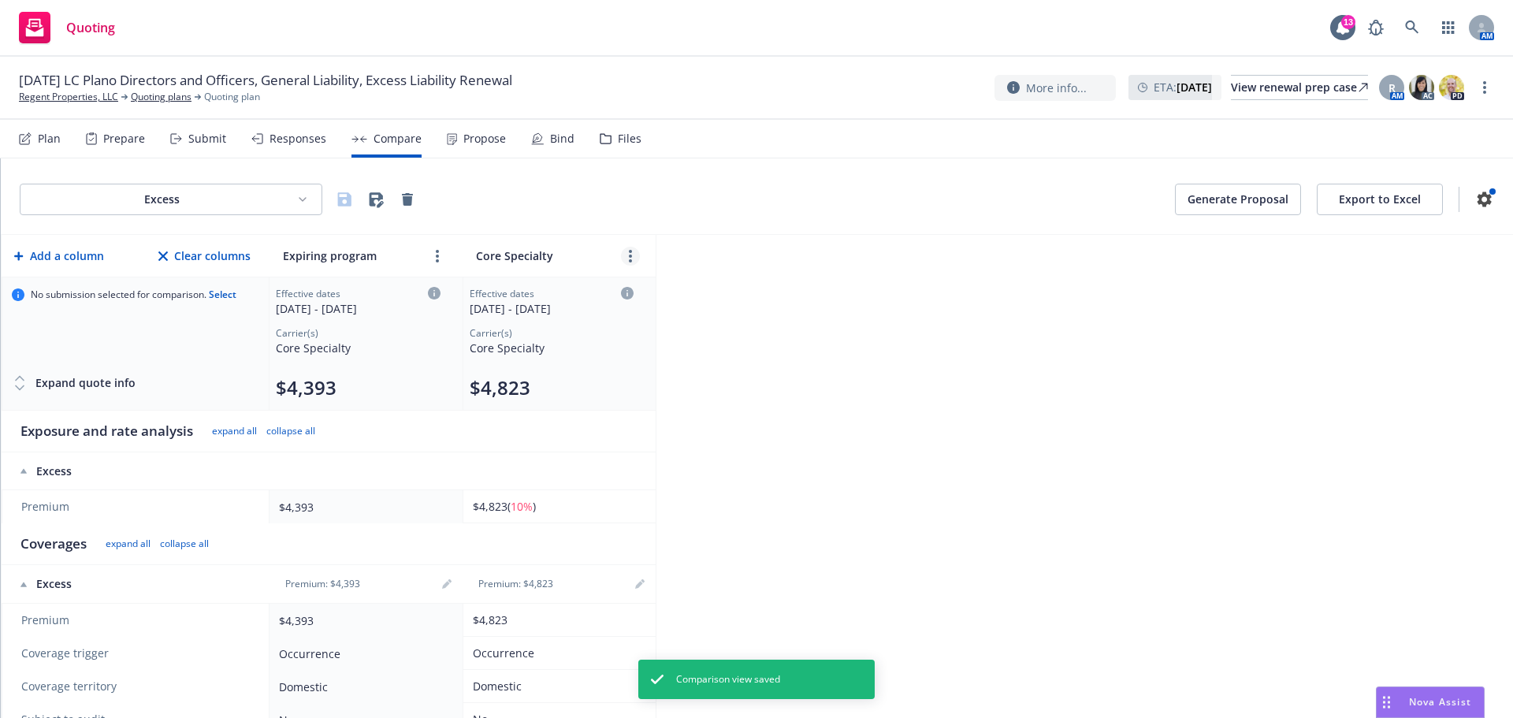
click at [630, 252] on circle "more" at bounding box center [630, 251] width 3 height 3
click at [664, 288] on icon "close" at bounding box center [668, 291] width 9 height 9
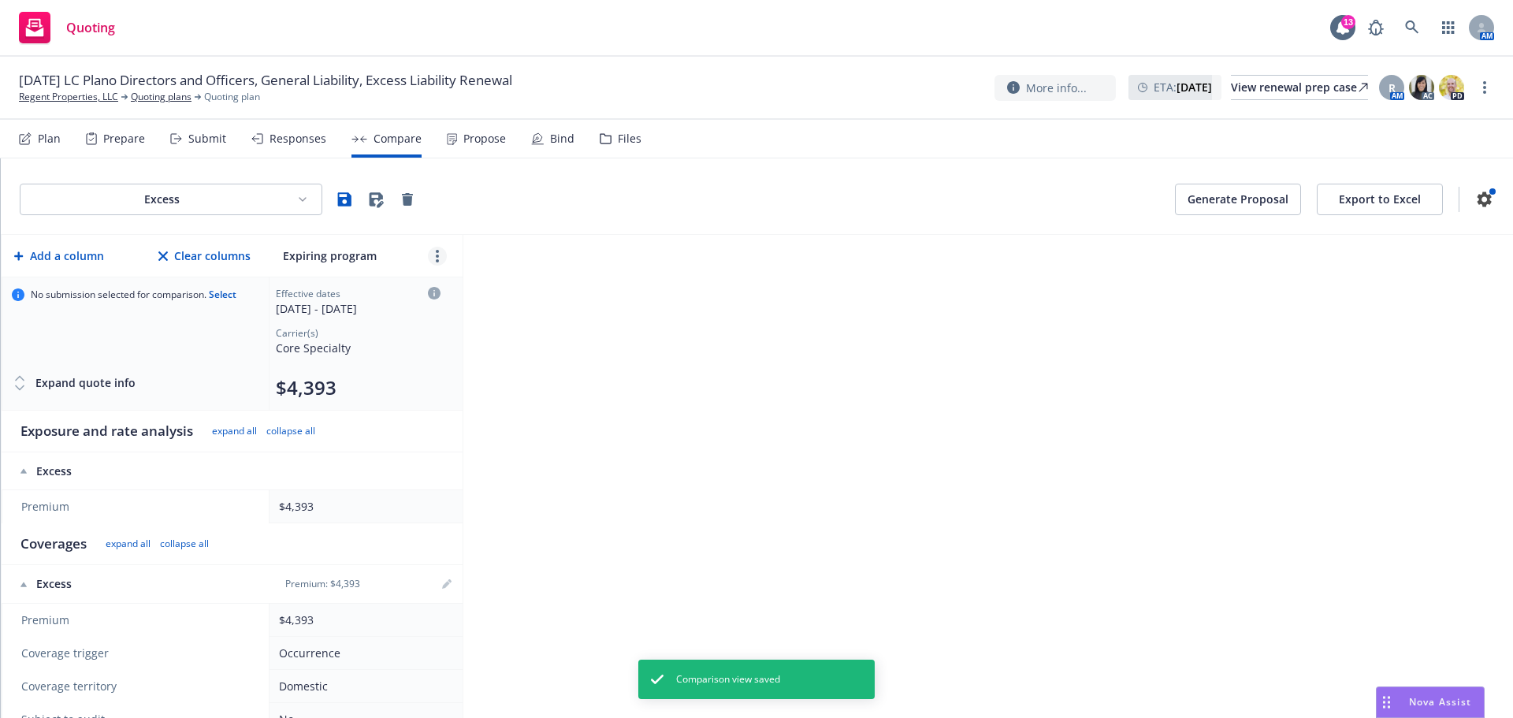
click at [439, 259] on link "more" at bounding box center [437, 256] width 19 height 19
click at [464, 296] on icon "close" at bounding box center [462, 291] width 9 height 9
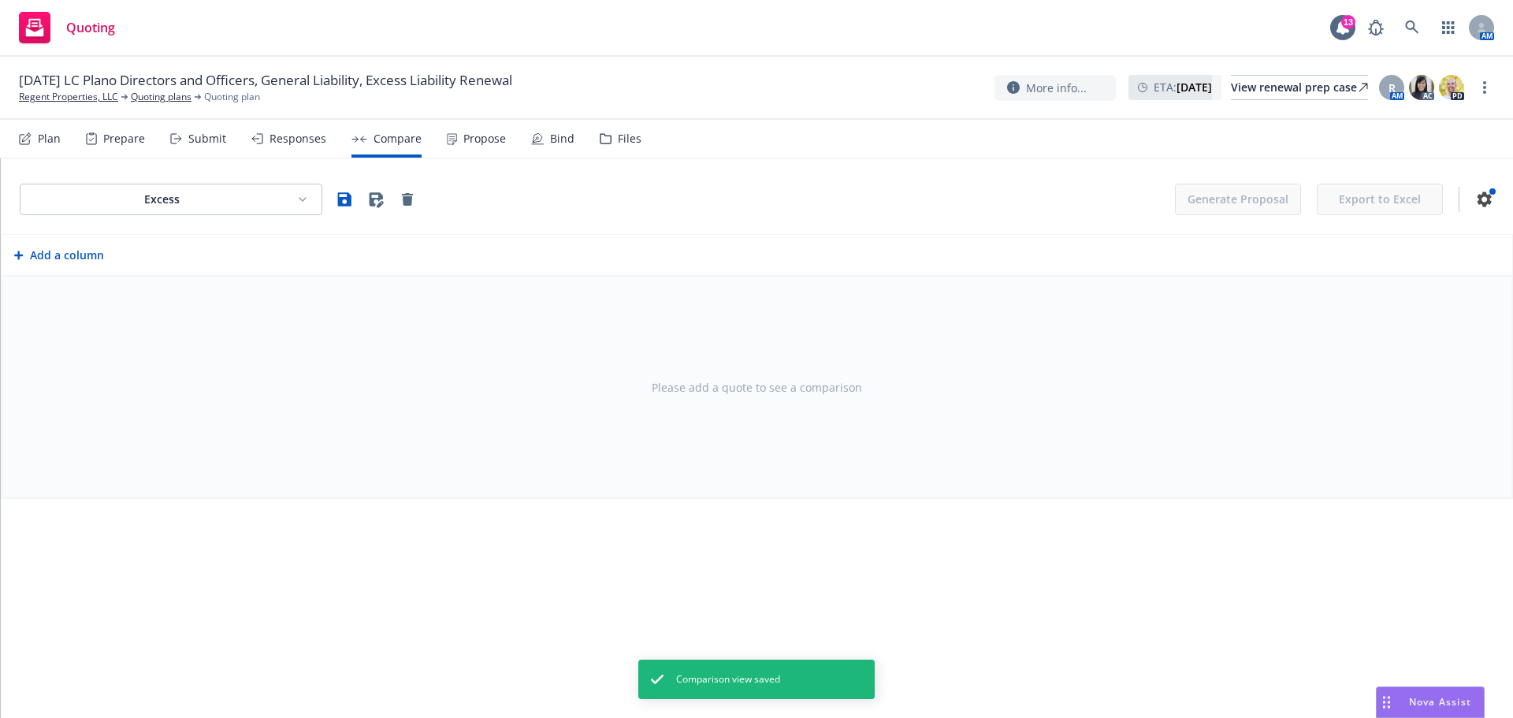
click at [233, 199] on html "Quoting 13 AM [DATE] LC Plano Directors and Officers, General Liability, Excess…" at bounding box center [756, 359] width 1513 height 718
click at [210, 305] on div "2025 General Liability - LC Plano - GL" at bounding box center [174, 310] width 285 height 26
click at [241, 206] on html "Quoting 13 AM [DATE] LC Plano Directors and Officers, General Liability, Excess…" at bounding box center [756, 359] width 1513 height 718
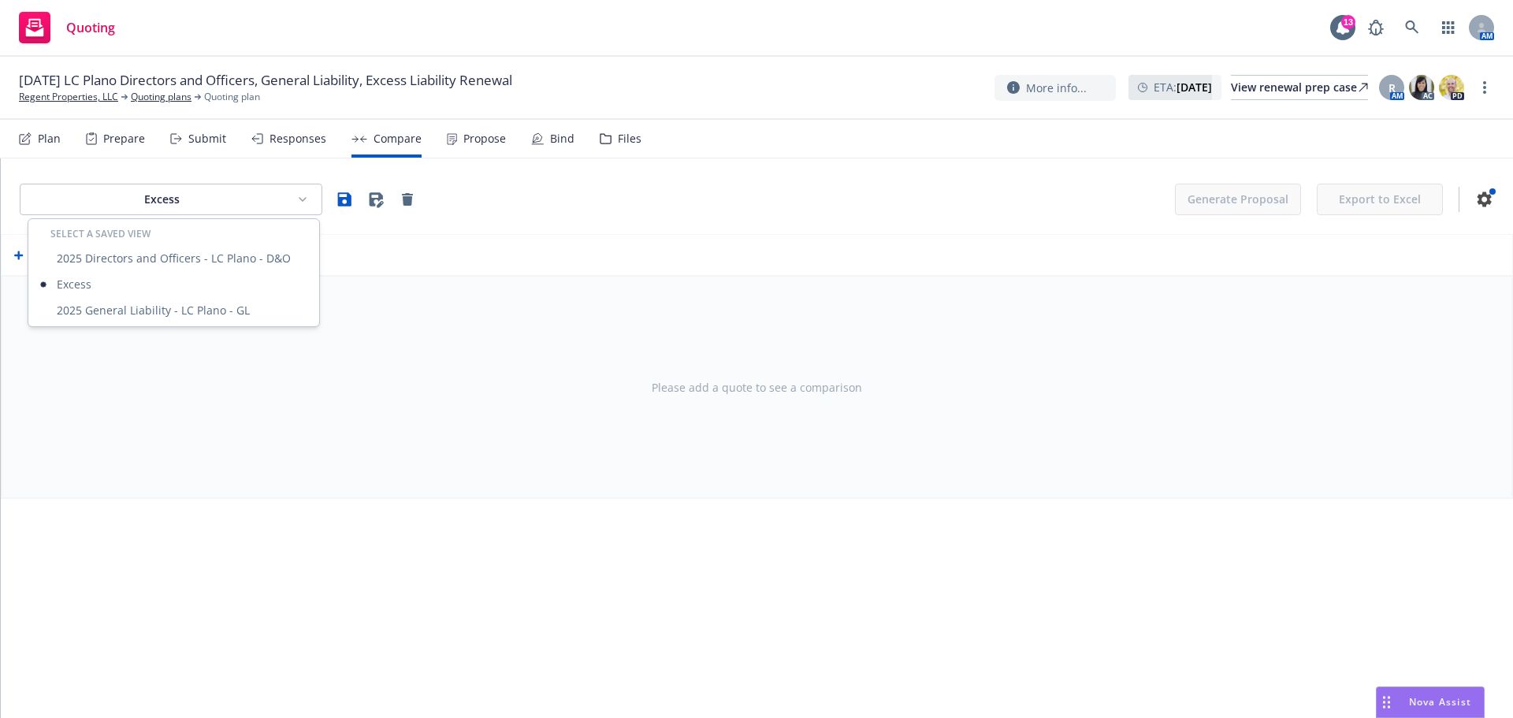
click at [412, 240] on html "Quoting 13 AM [DATE] LC Plano Directors and Officers, General Liability, Excess…" at bounding box center [756, 359] width 1513 height 718
click at [258, 195] on html "Quoting 13 AM [DATE] LC Plano Directors and Officers, General Liability, Excess…" at bounding box center [756, 359] width 1513 height 718
click at [251, 254] on div "2025 Directors and Officers - LC Plano - D&O" at bounding box center [174, 258] width 285 height 26
click at [188, 183] on div "Excess Generate Proposal Export to Excel" at bounding box center [757, 196] width 1512 height 76
click at [186, 197] on html "Quoting 13 AM [DATE] LC Plano Directors and Officers, General Liability, Excess…" at bounding box center [756, 359] width 1513 height 718
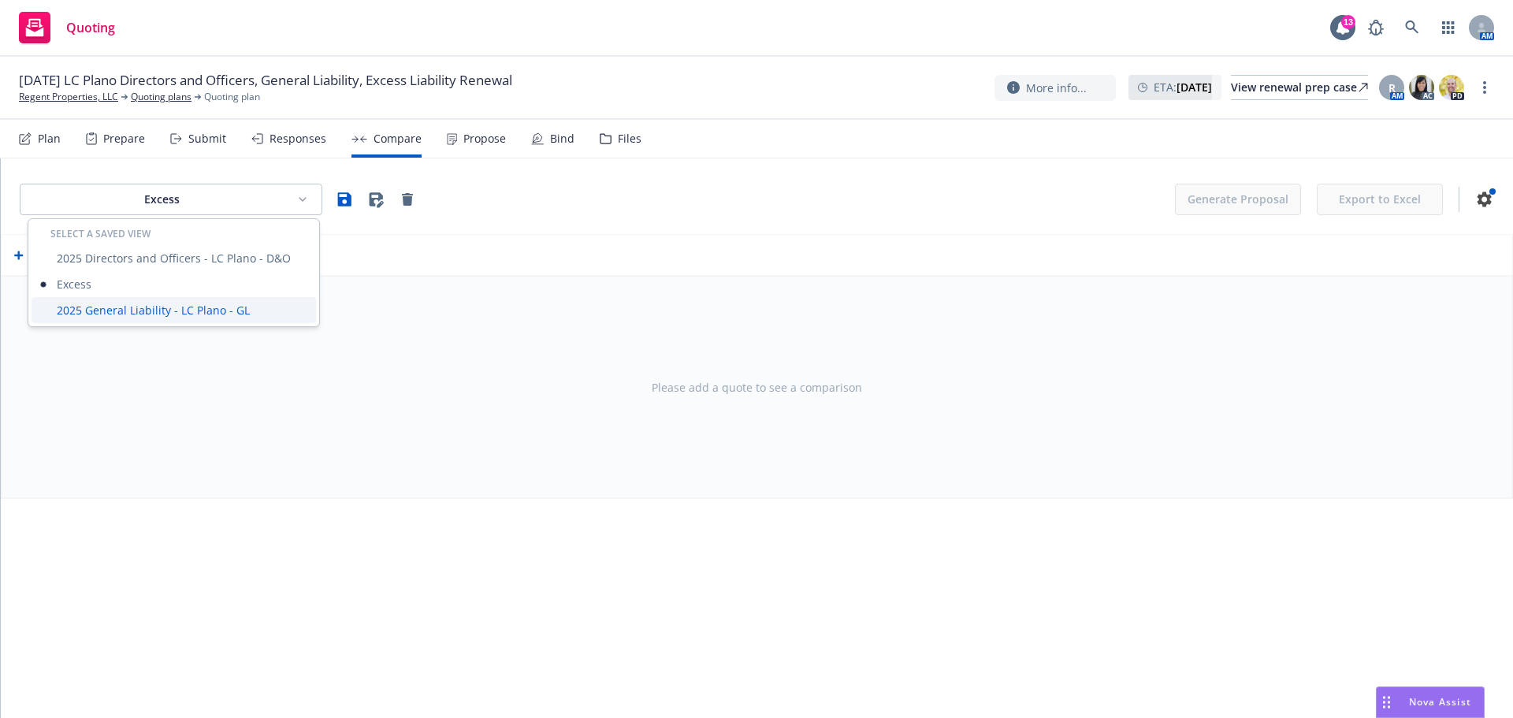
click at [158, 306] on div "2025 General Liability - LC Plano - GL" at bounding box center [174, 310] width 285 height 26
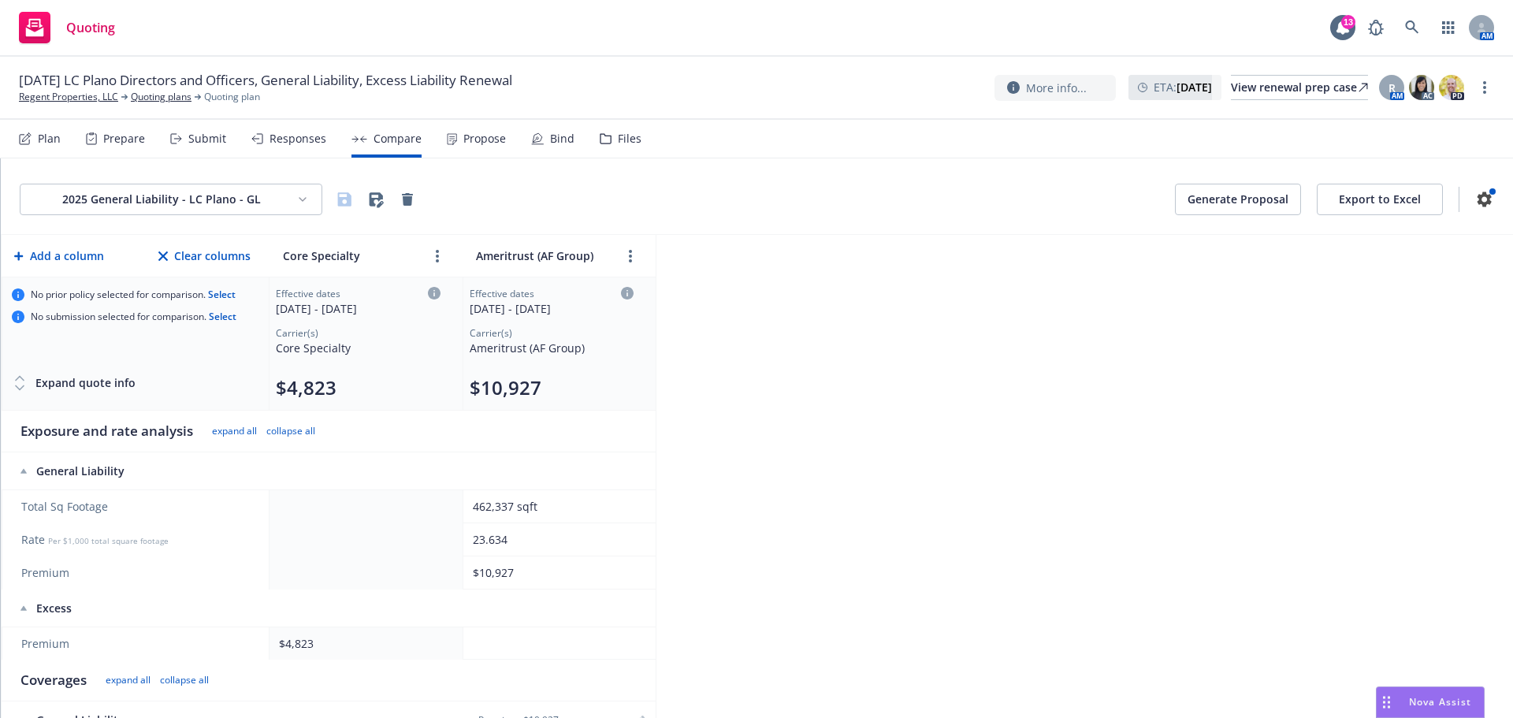
click at [178, 203] on html "Quoting 13 AM [DATE] LC Plano Directors and Officers, General Liability, Excess…" at bounding box center [756, 359] width 1513 height 718
click at [157, 282] on div "Excess" at bounding box center [174, 284] width 285 height 26
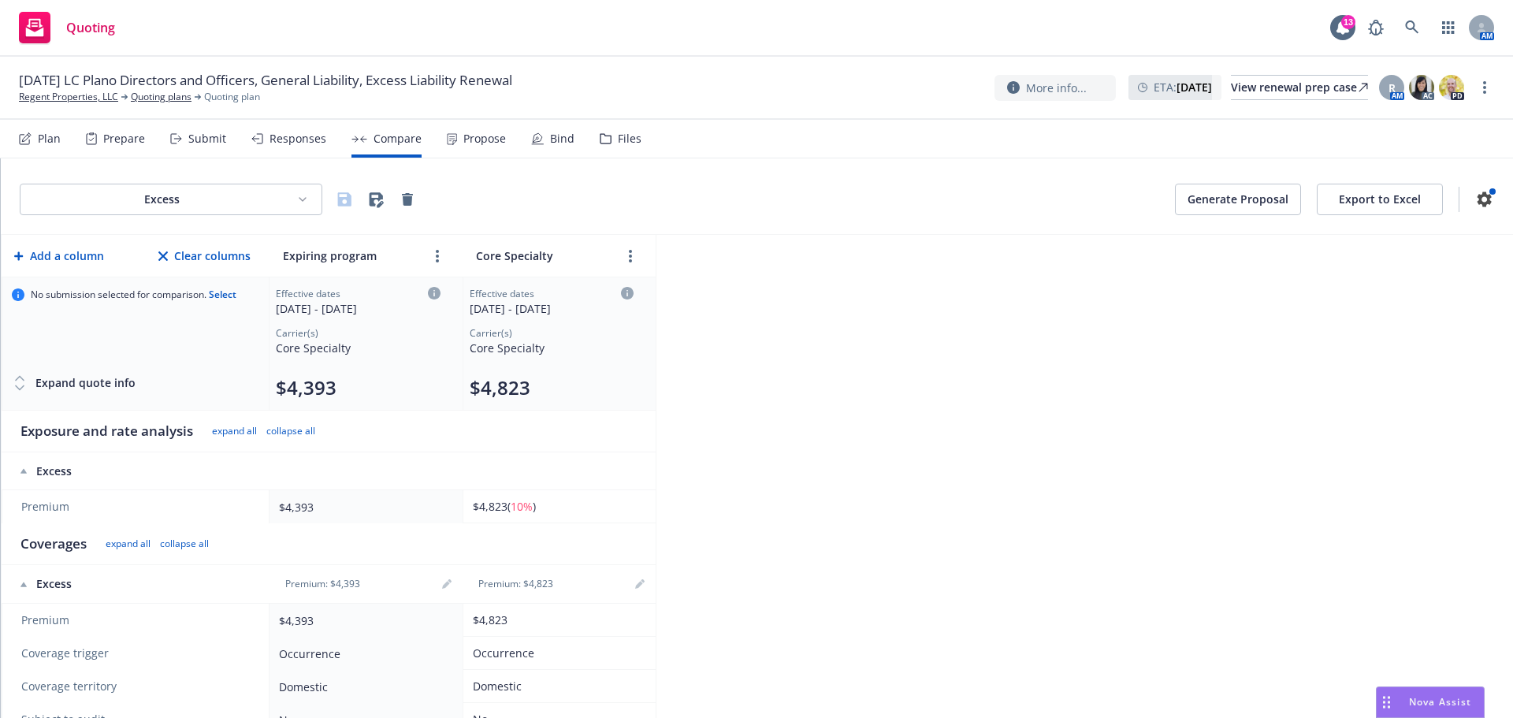
click at [292, 200] on html "Quoting 13 AM [DATE] LC Plano Directors and Officers, General Liability, Excess…" at bounding box center [756, 359] width 1513 height 718
click at [219, 306] on div "2025 General Liability - LC Plano - GL" at bounding box center [174, 310] width 285 height 26
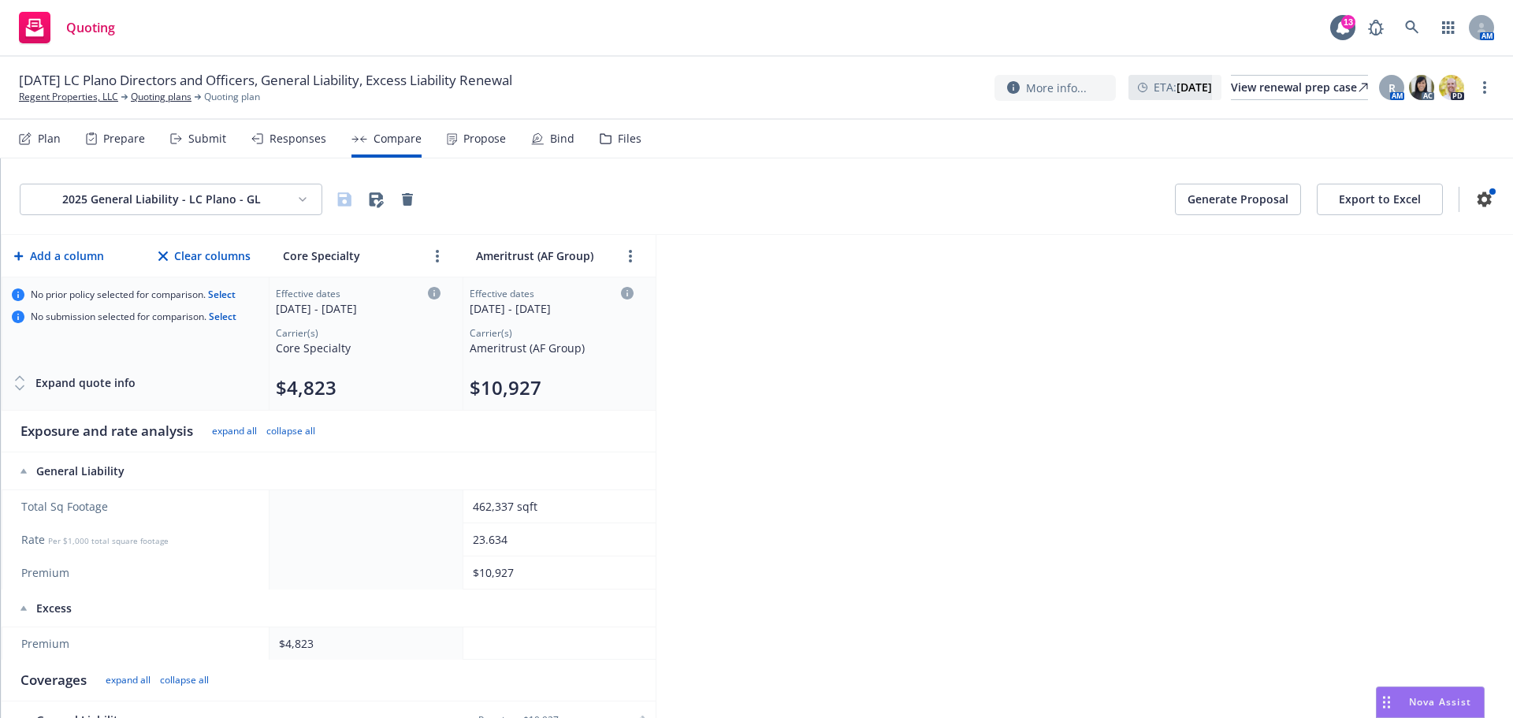
click at [431, 247] on button "button" at bounding box center [437, 256] width 19 height 19
click at [433, 261] on link "more" at bounding box center [437, 256] width 19 height 19
click at [429, 253] on link "more" at bounding box center [437, 256] width 19 height 19
click at [487, 288] on icon "close" at bounding box center [487, 291] width 9 height 9
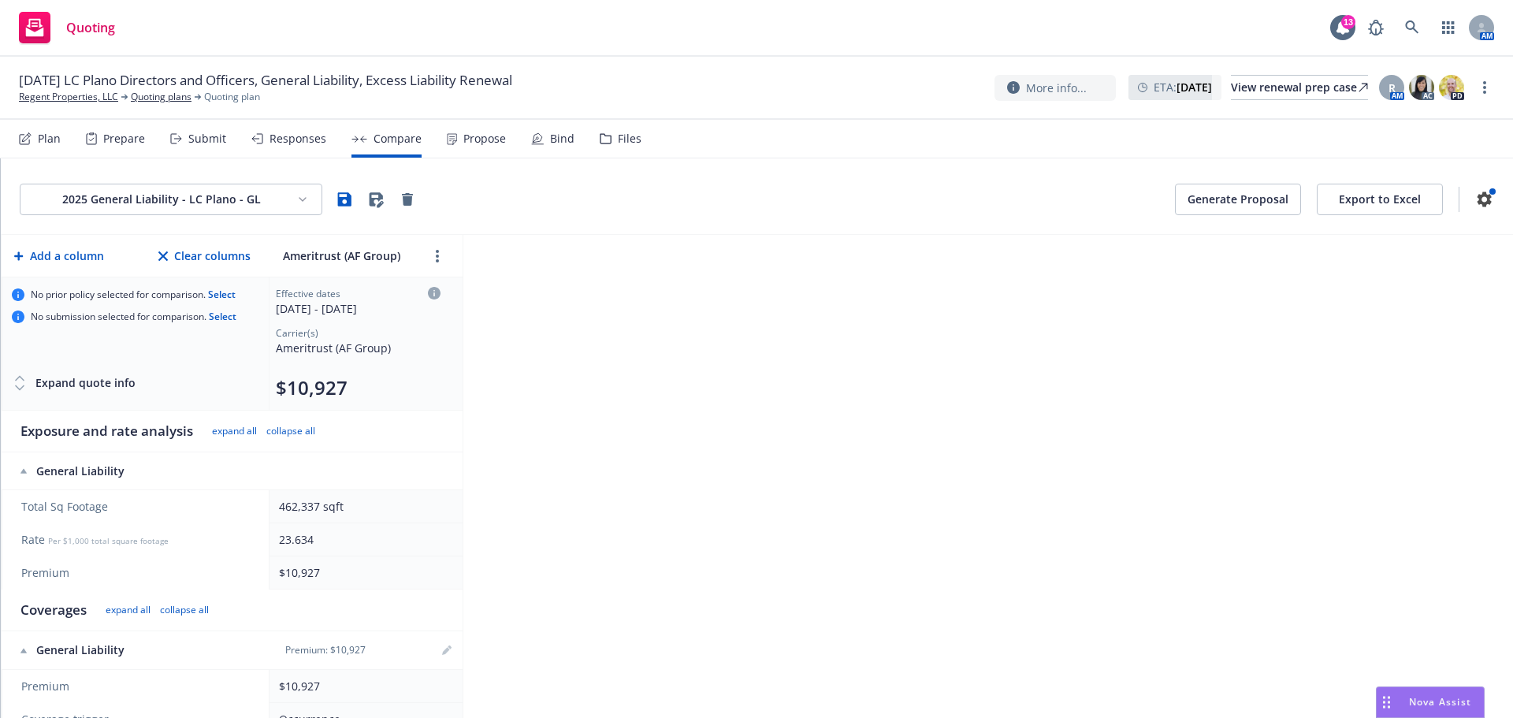
click at [235, 295] on button "Select" at bounding box center [222, 295] width 28 height 0
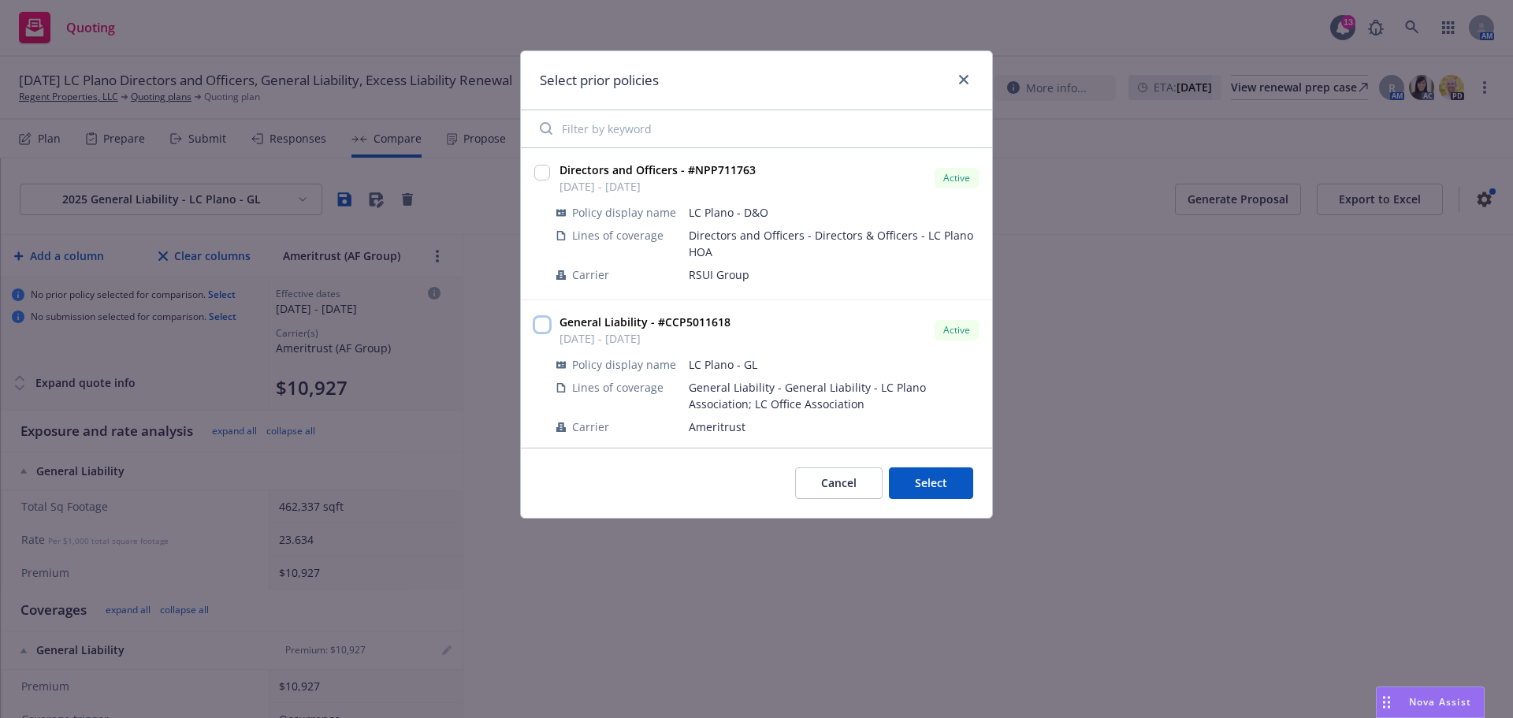
click at [542, 324] on input "checkbox" at bounding box center [542, 325] width 16 height 16
checkbox input "true"
click at [925, 488] on button "Select" at bounding box center [931, 483] width 84 height 32
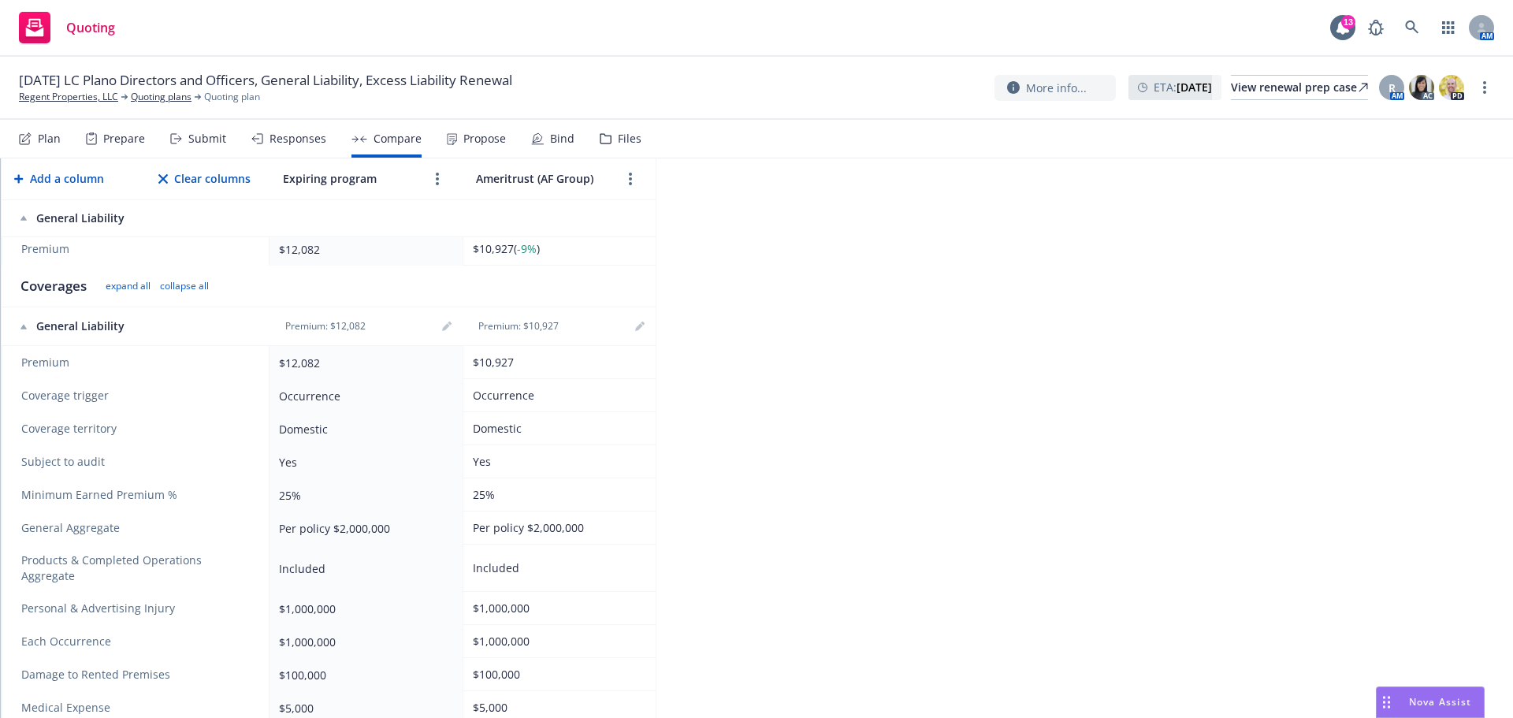
scroll to position [158, 0]
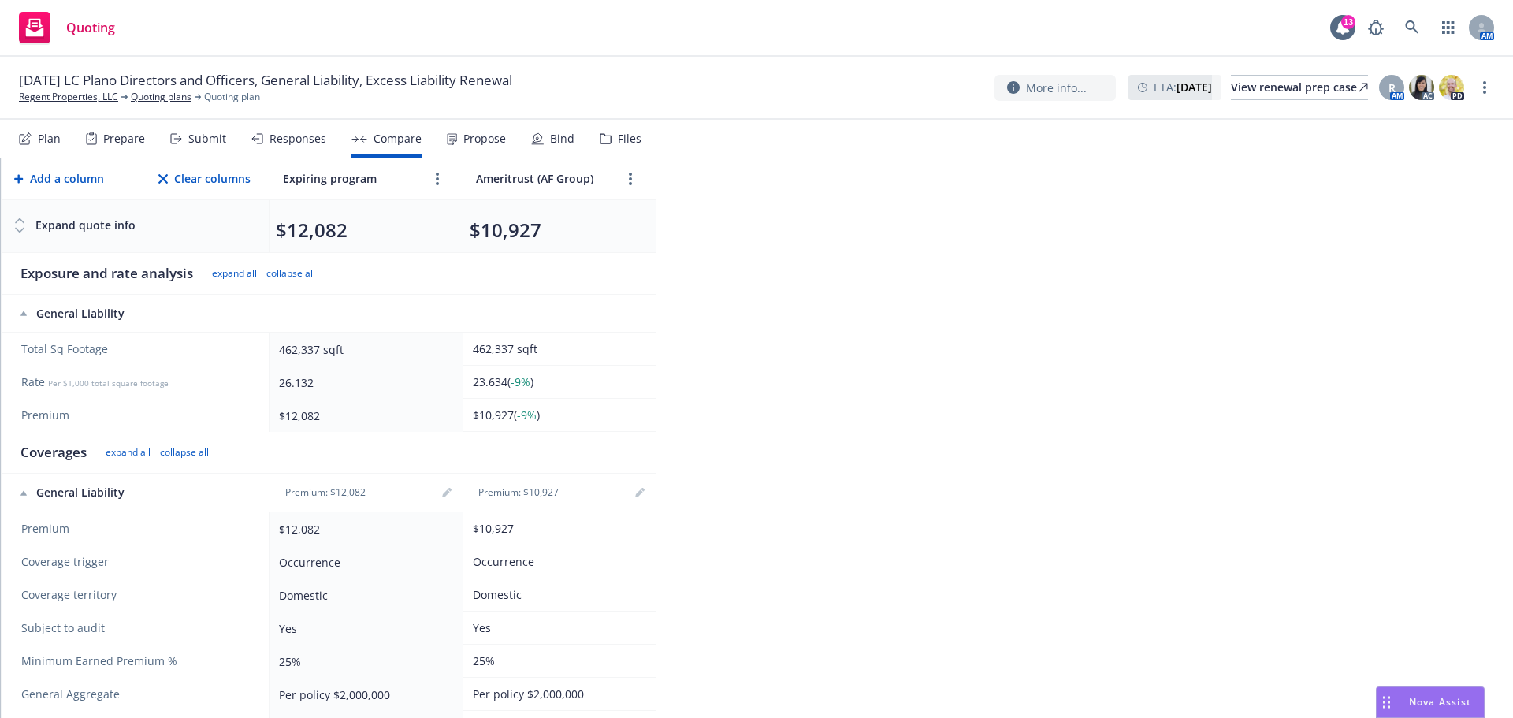
click at [784, 581] on div "2025 General Liability - LC Plano - GL Generate Proposal Export to Excel Add a …" at bounding box center [757, 438] width 1512 height 560
click at [793, 203] on div "2025 General Liability - LC Plano - GL Generate Proposal Export to Excel Add a …" at bounding box center [757, 438] width 1512 height 560
click at [802, 268] on div "2025 General Liability - LC Plano - GL Generate Proposal Export to Excel Add a …" at bounding box center [757, 438] width 1512 height 560
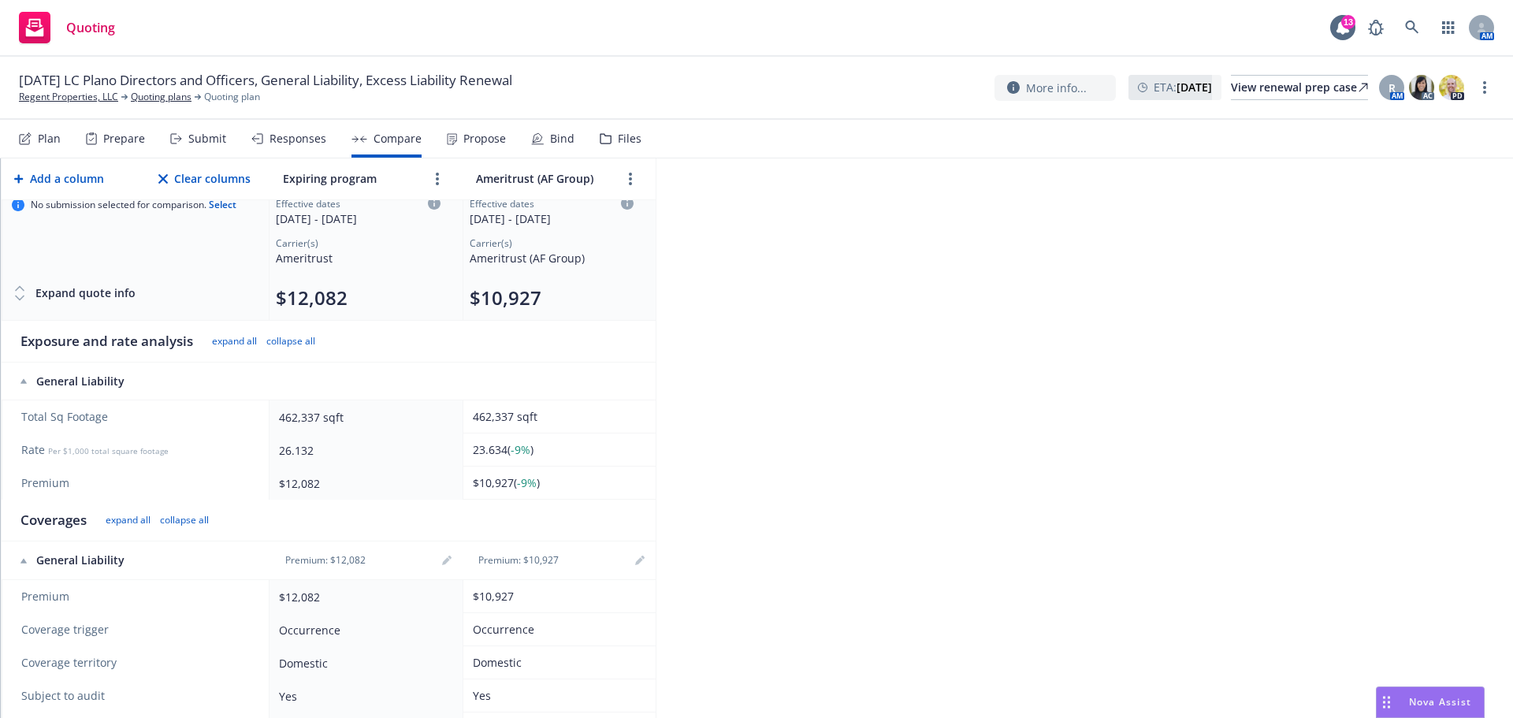
scroll to position [0, 0]
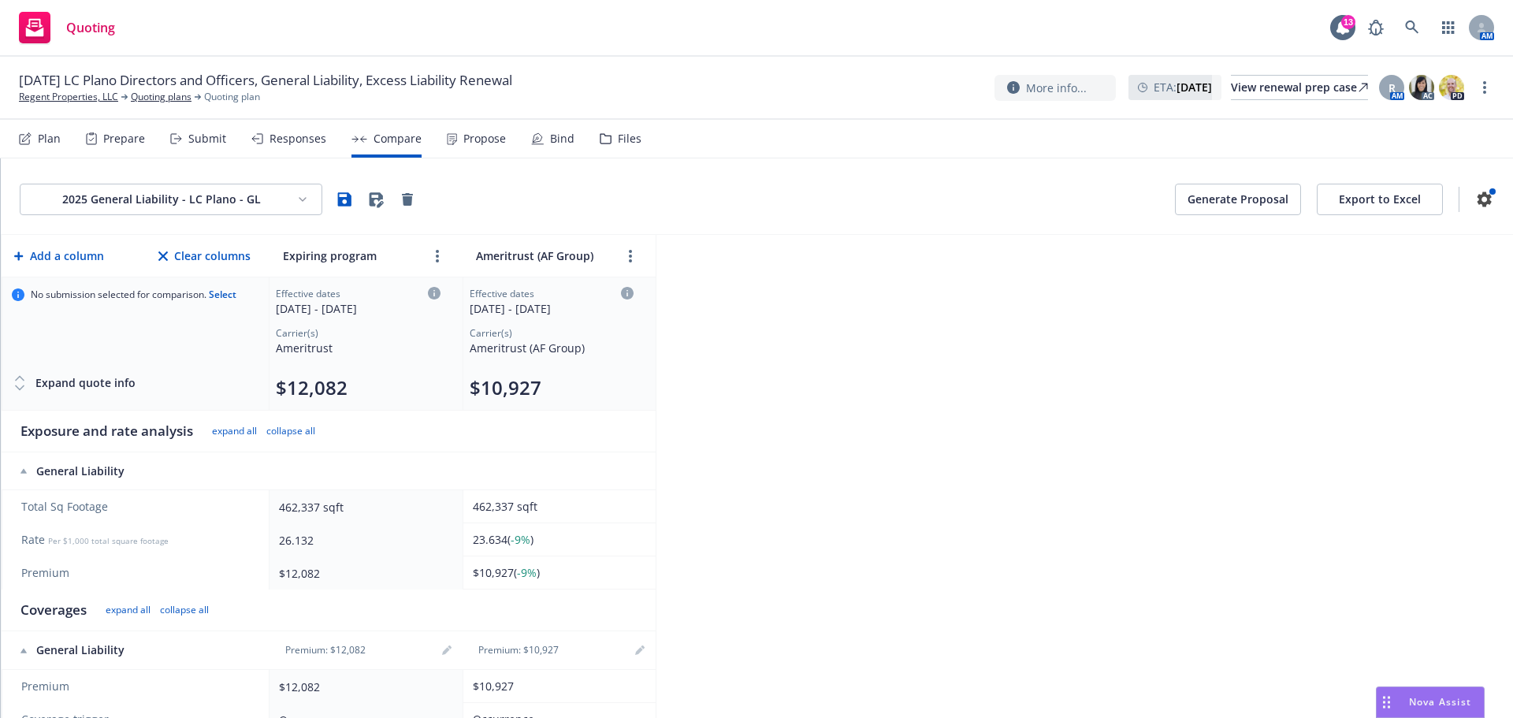
click at [381, 202] on icon "button" at bounding box center [377, 199] width 14 height 15
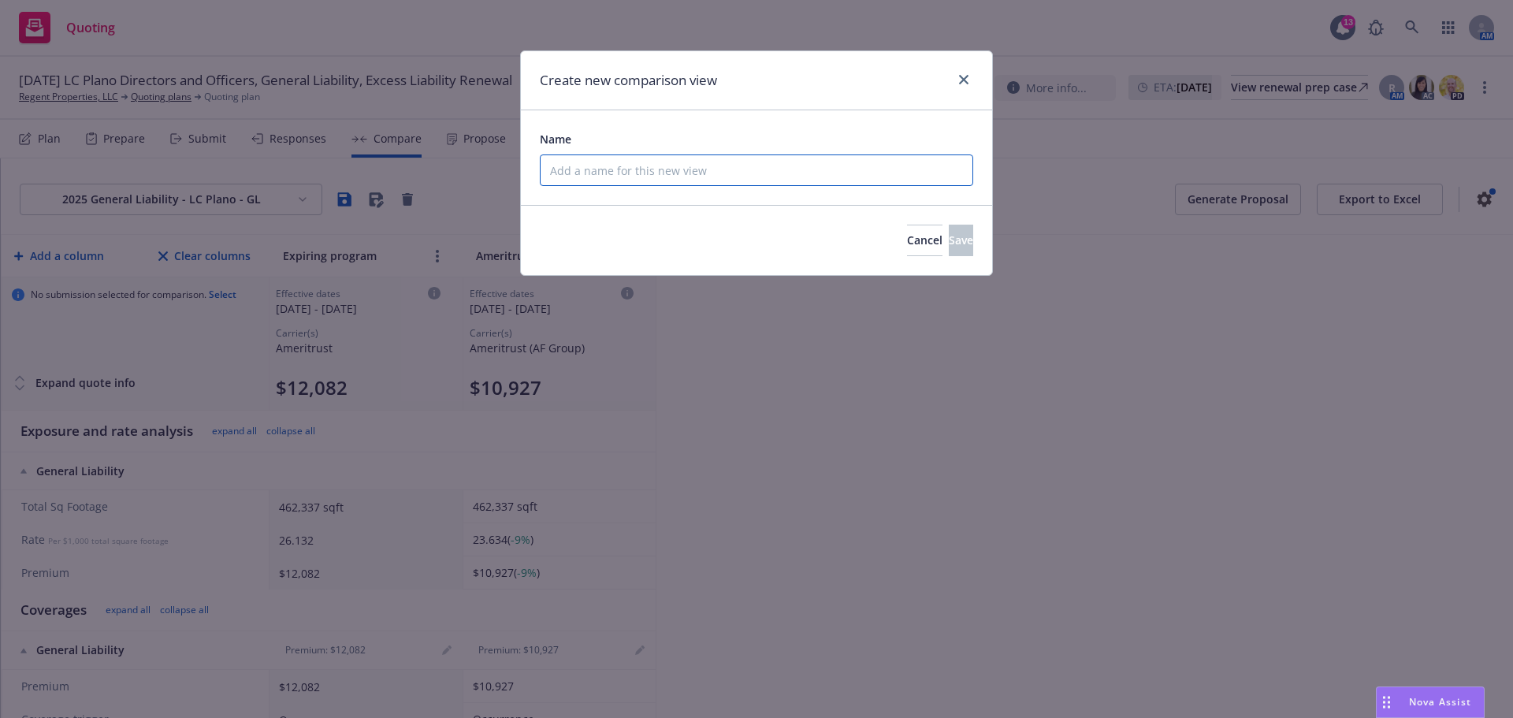
click at [599, 186] on input "Name" at bounding box center [756, 170] width 433 height 32
type input "GL"
click at [949, 241] on span "Save" at bounding box center [961, 239] width 24 height 15
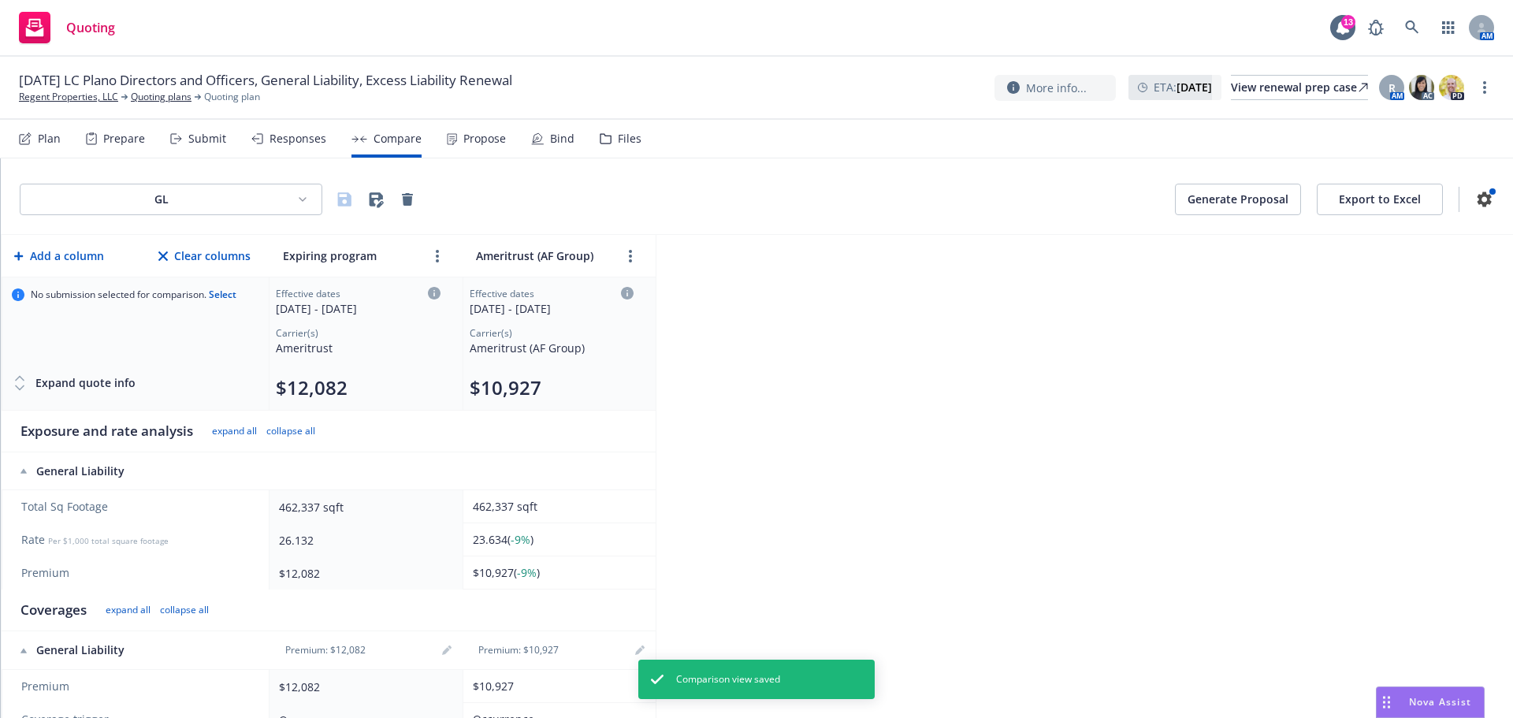
click at [1403, 203] on button "Export to Excel" at bounding box center [1380, 200] width 126 height 32
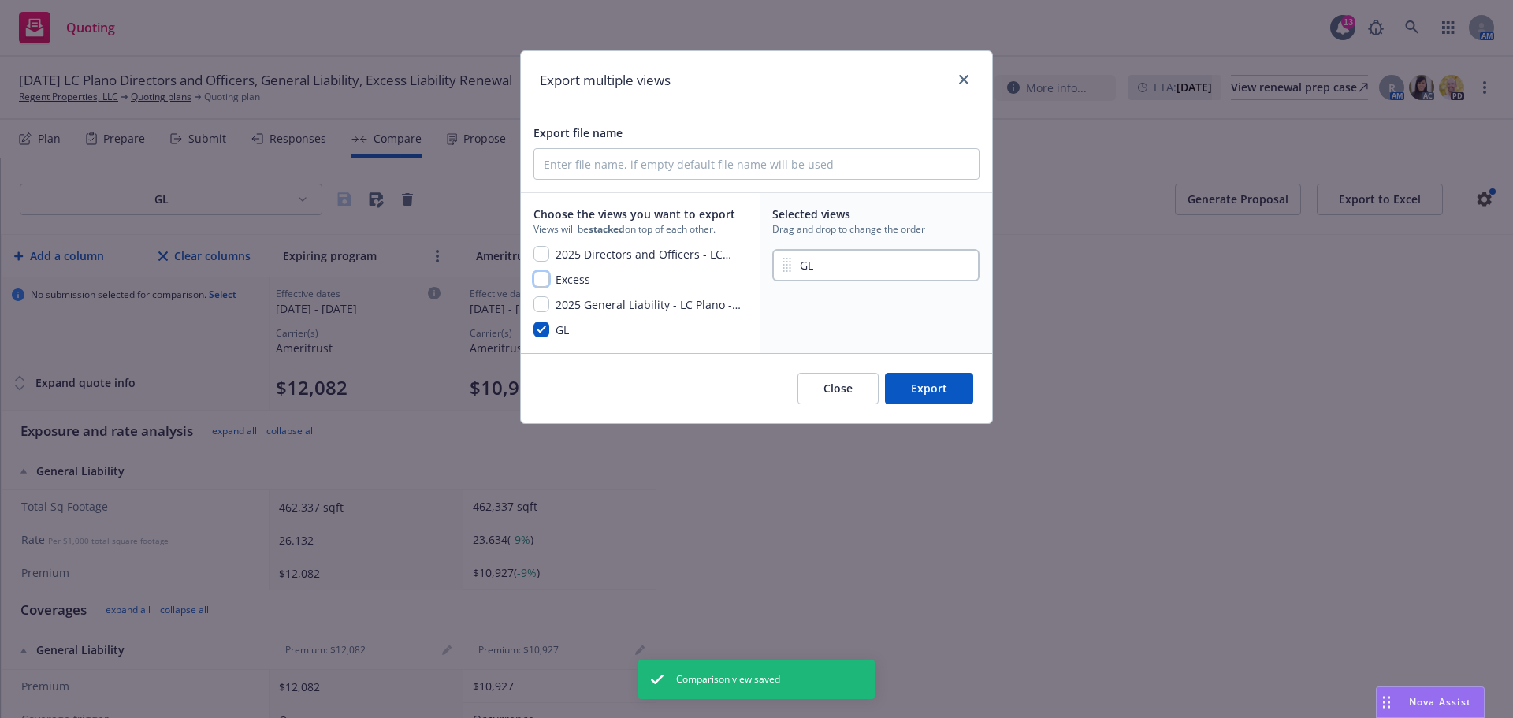
click at [541, 275] on input "checkbox" at bounding box center [542, 279] width 16 height 16
checkbox input "true"
click at [542, 253] on input "checkbox" at bounding box center [542, 254] width 16 height 16
checkbox input "true"
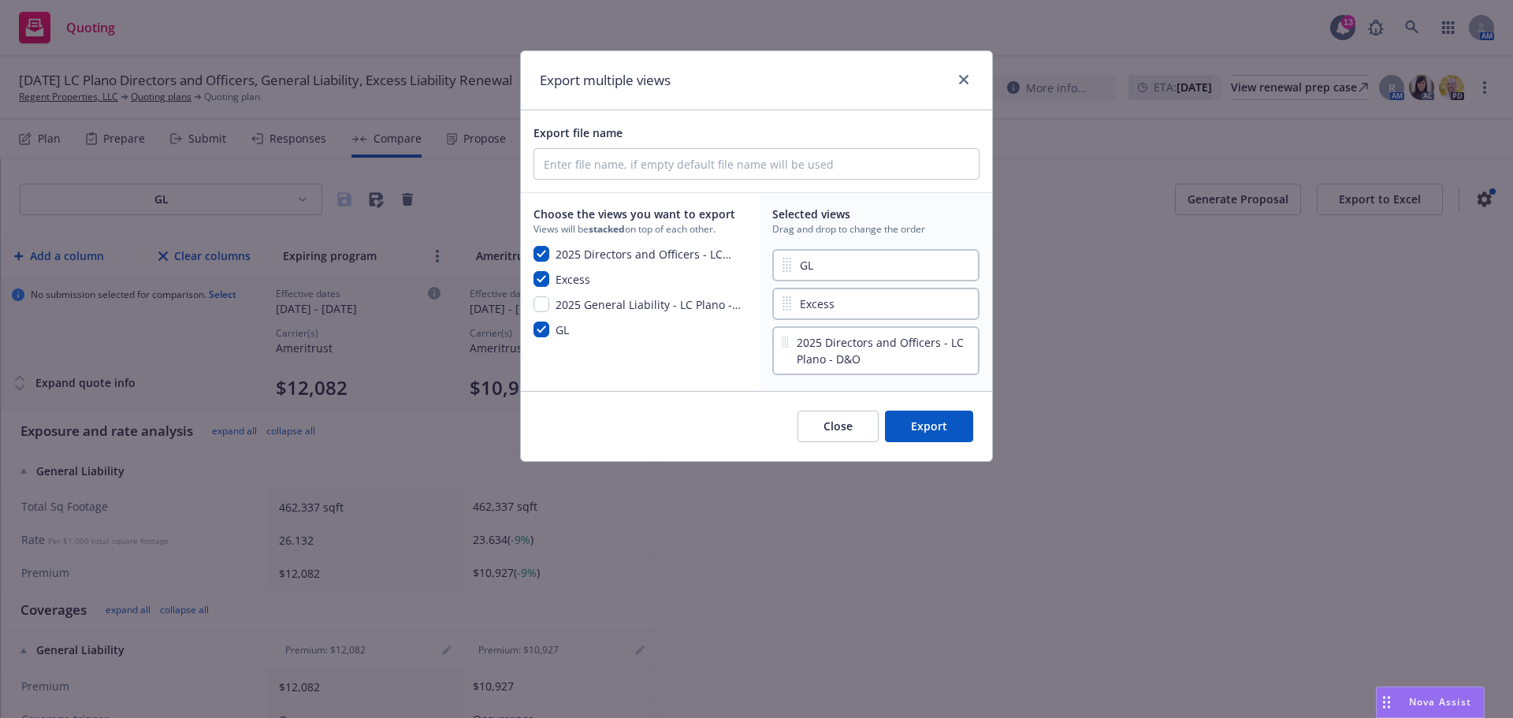
click at [941, 422] on button "Export" at bounding box center [929, 427] width 88 height 32
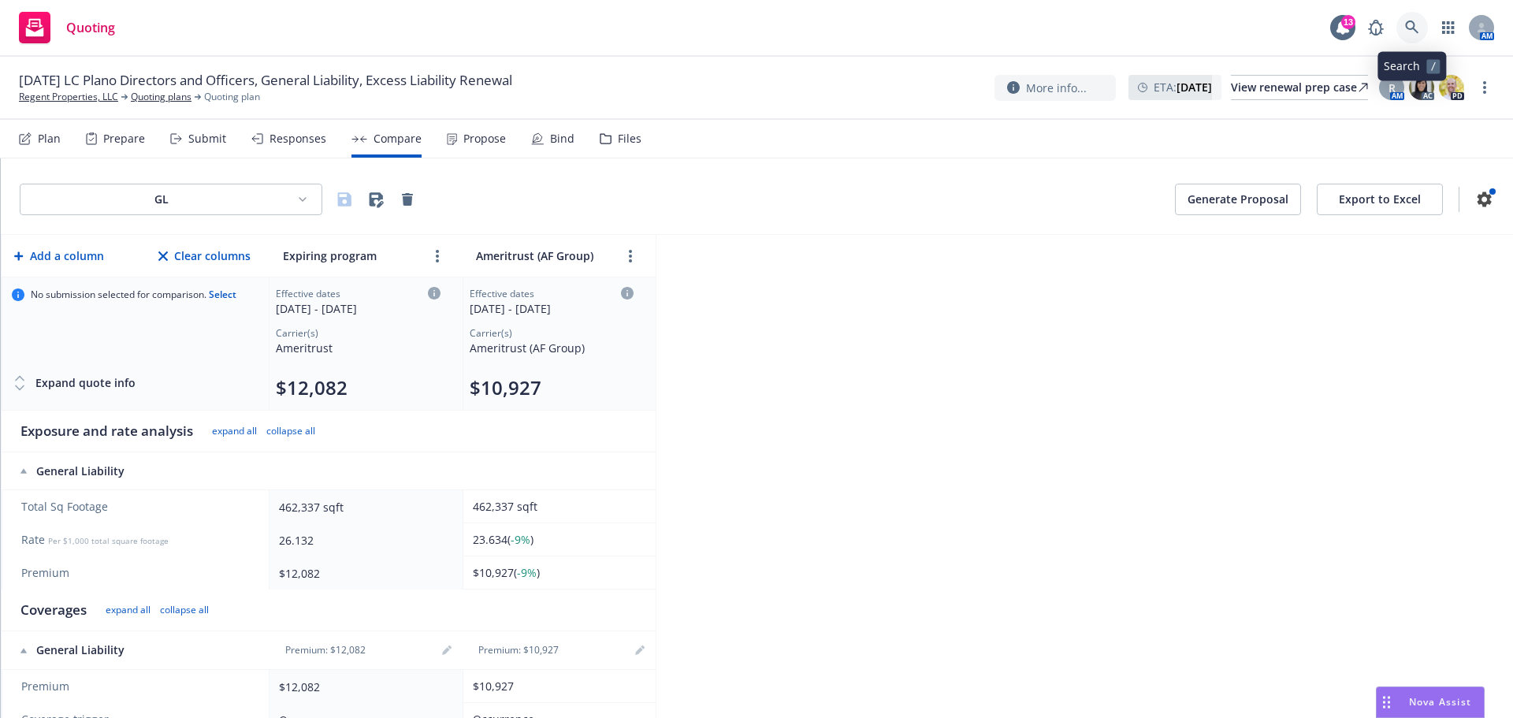
click at [1416, 20] on link at bounding box center [1413, 28] width 32 height 32
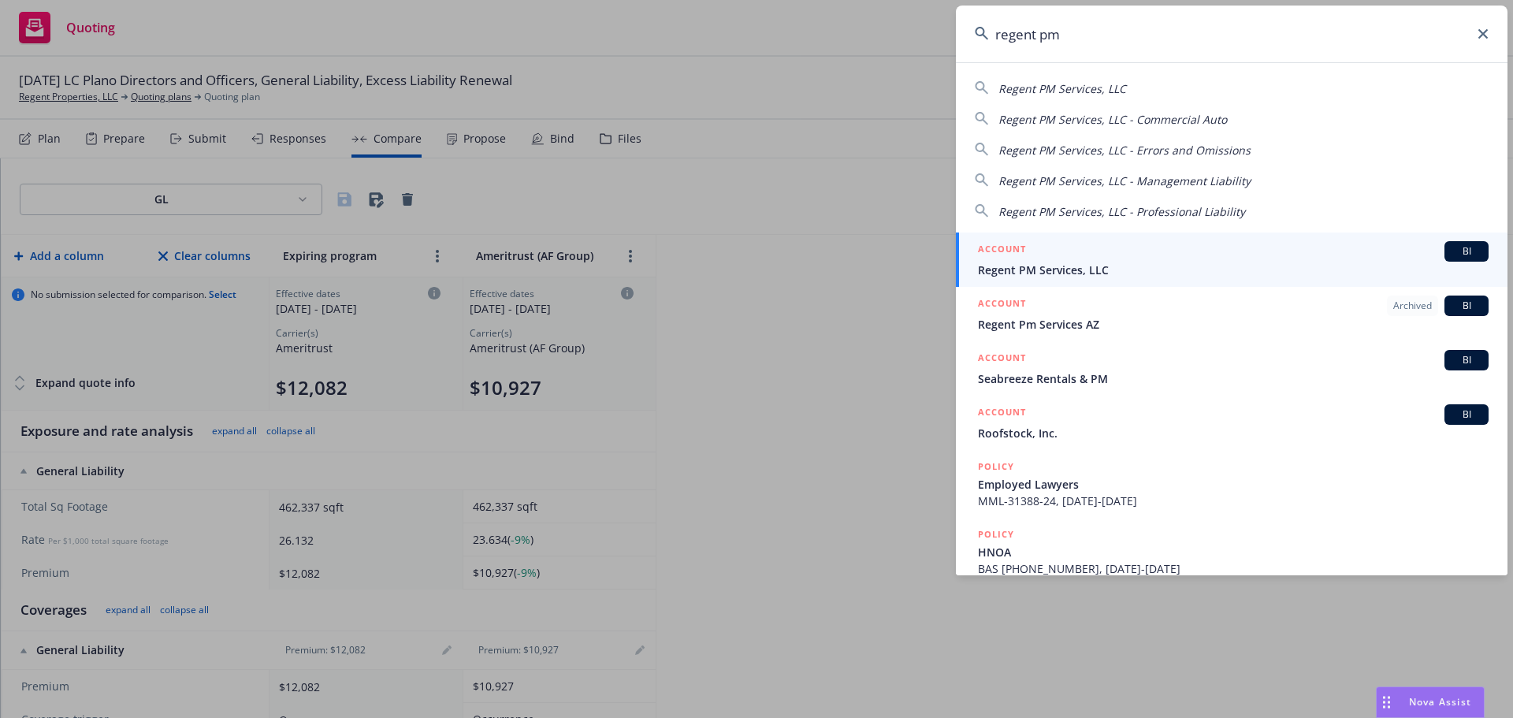
type input "regent pm"
click at [1145, 258] on div "ACCOUNT BI" at bounding box center [1233, 251] width 511 height 20
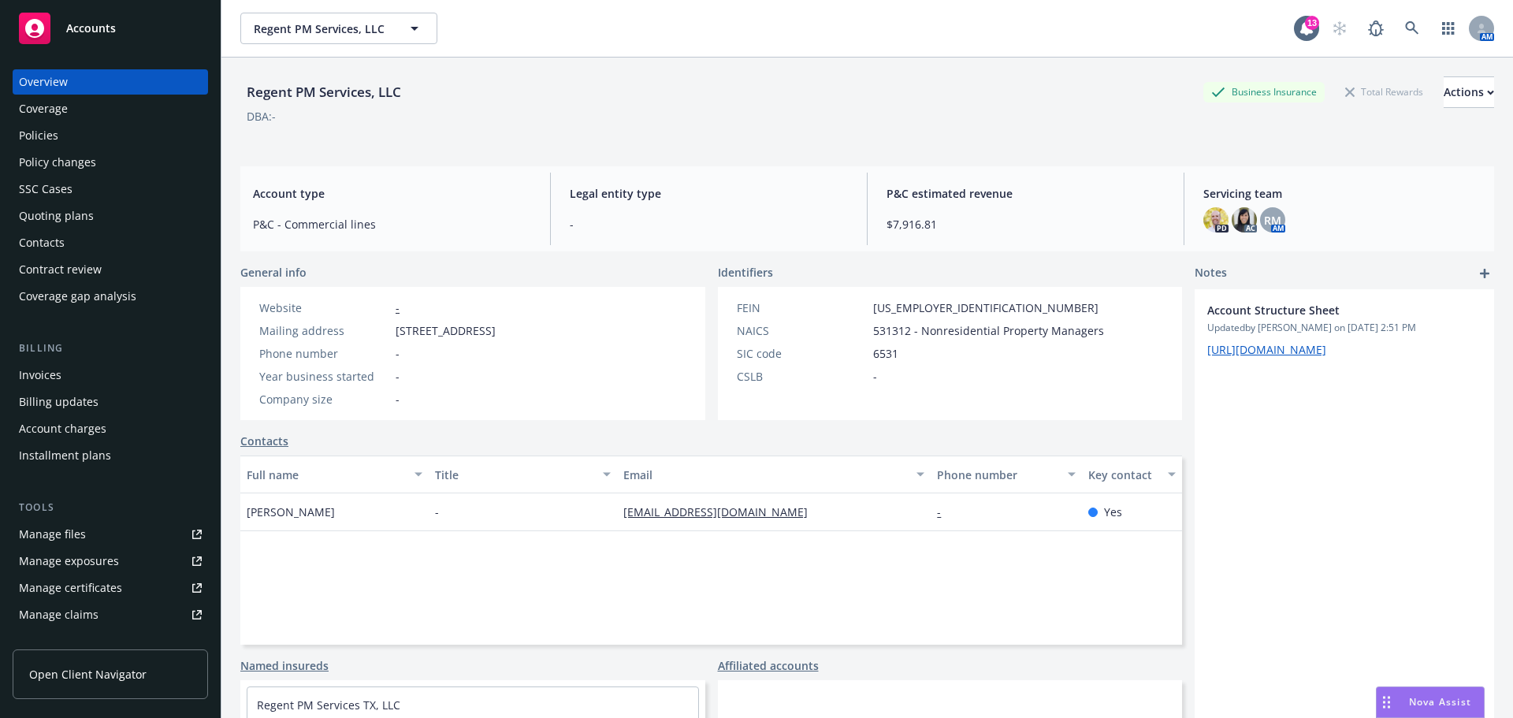
click at [98, 139] on div "Policies" at bounding box center [110, 135] width 183 height 25
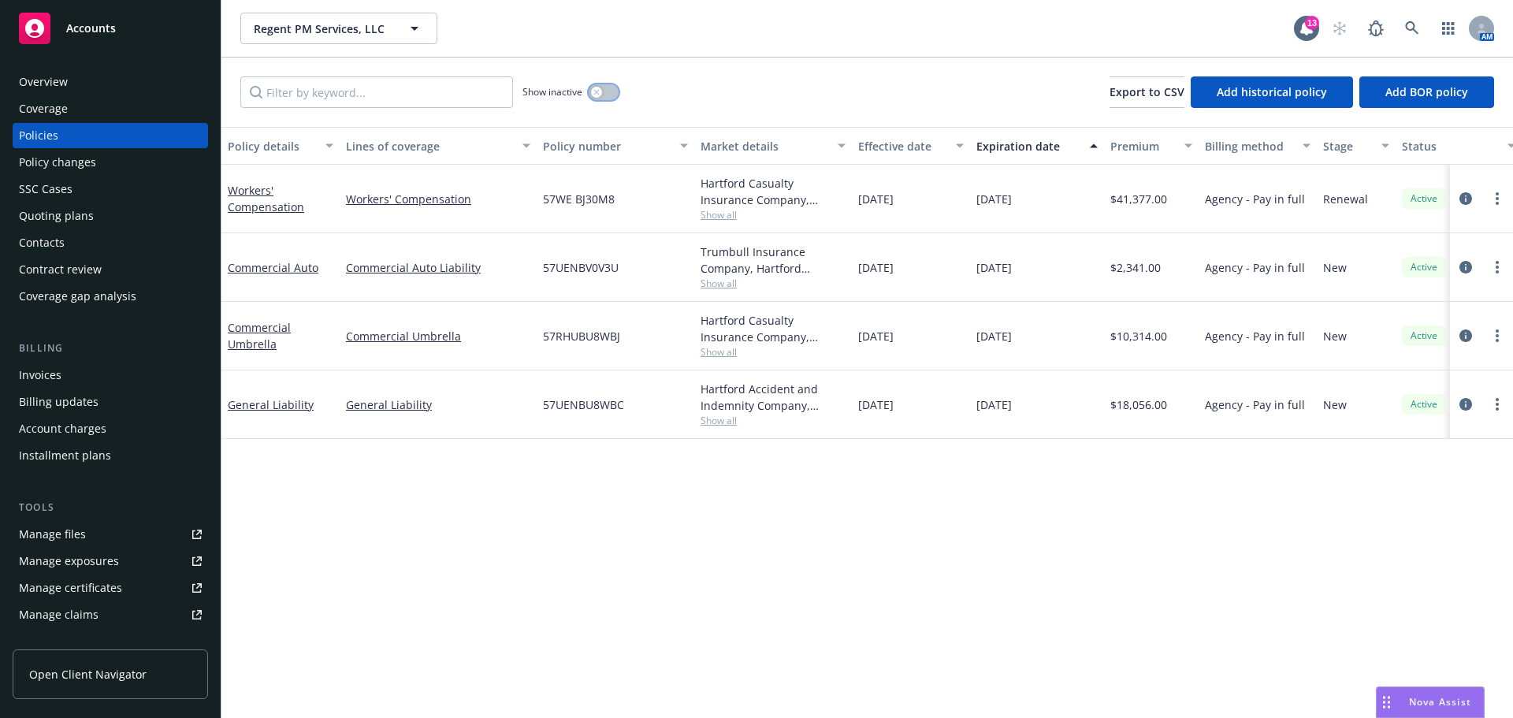
click at [606, 95] on button "button" at bounding box center [604, 92] width 30 height 16
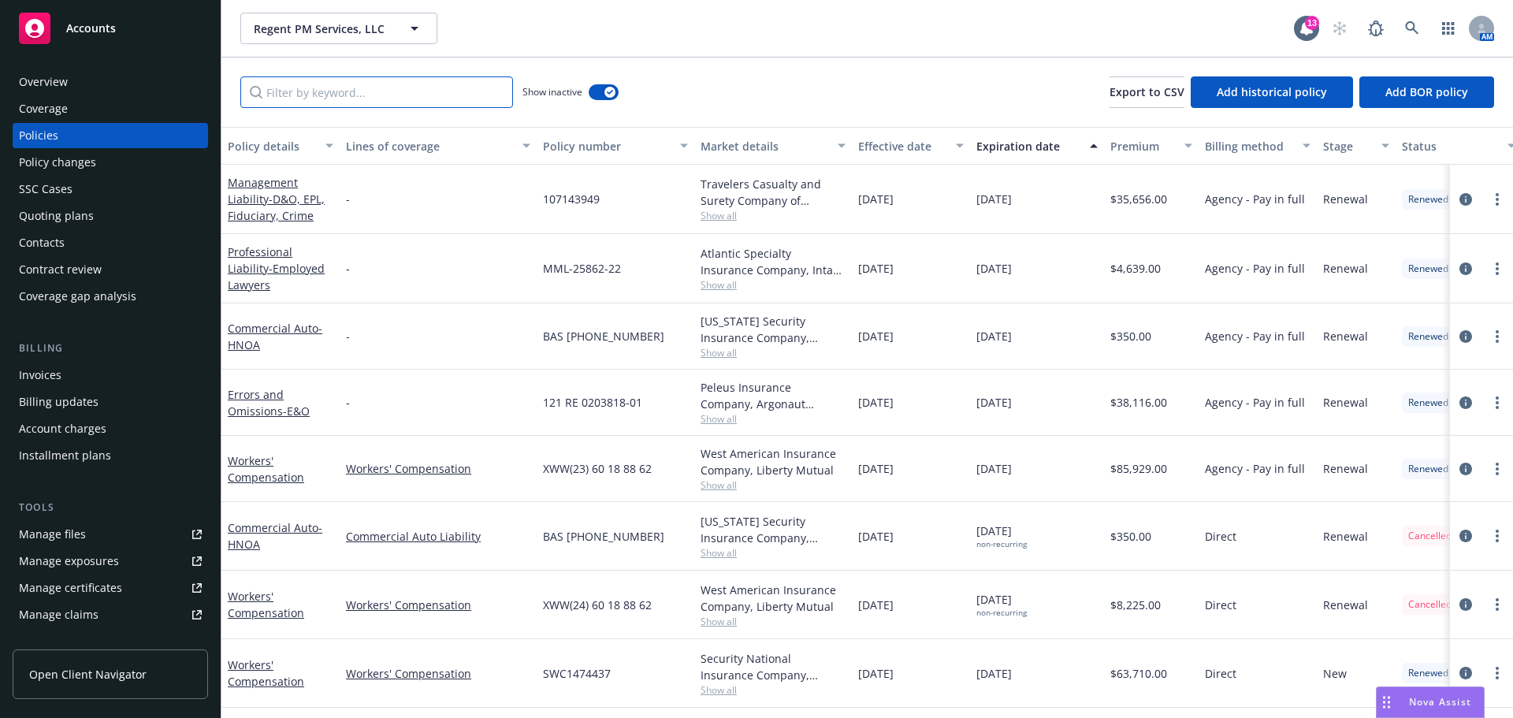
click at [300, 97] on input "Filter by keyword..." at bounding box center [376, 92] width 273 height 32
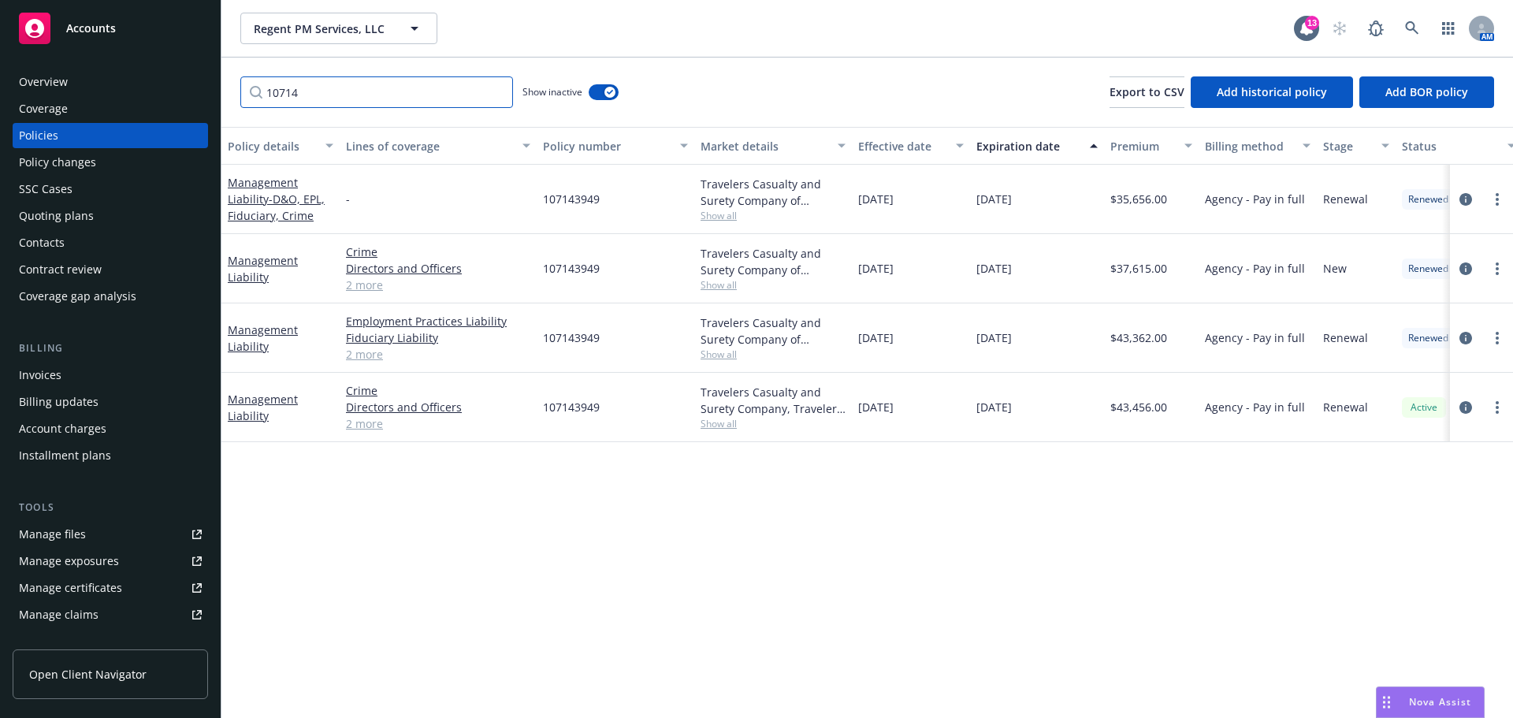
type input "10714"
click at [1462, 410] on icon "circleInformation" at bounding box center [1466, 407] width 13 height 13
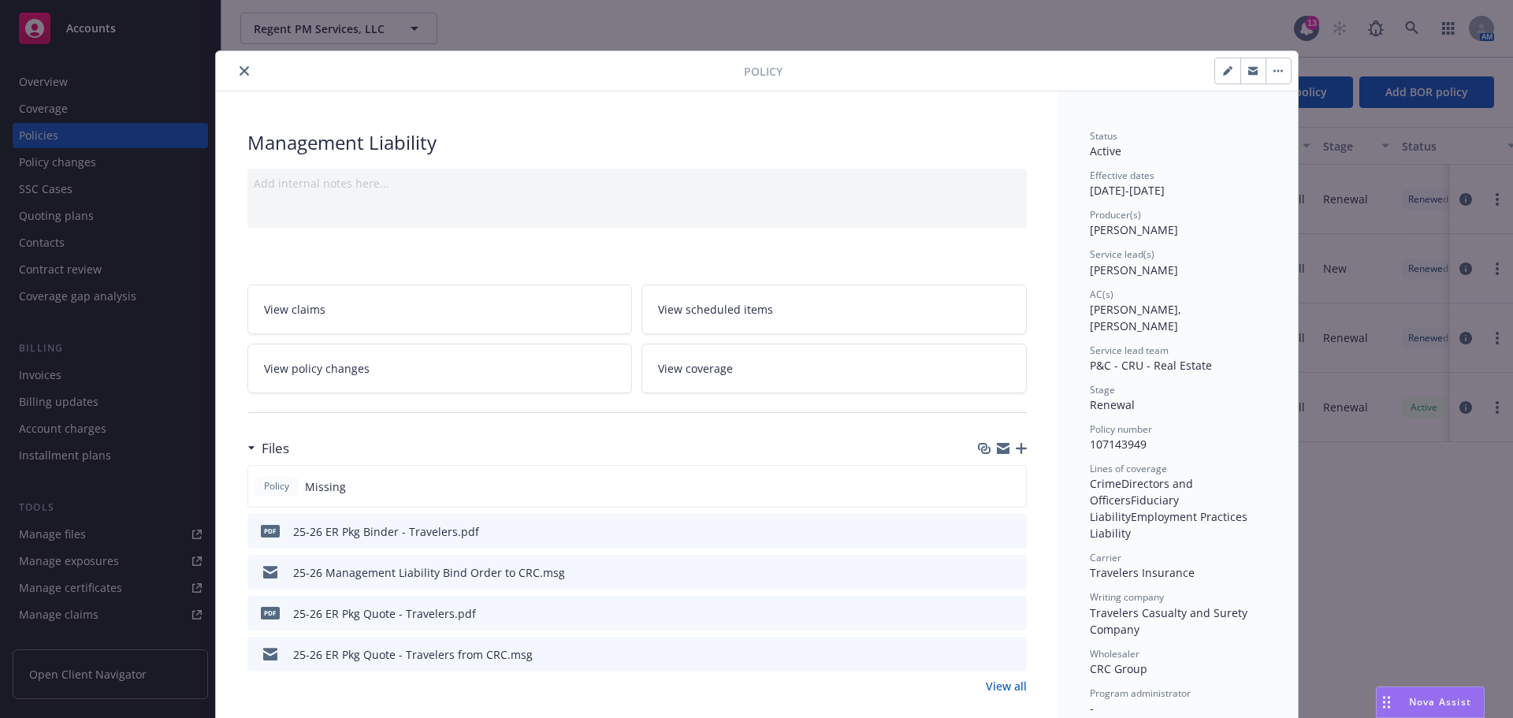
click at [1016, 445] on icon "button" at bounding box center [1021, 448] width 11 height 11
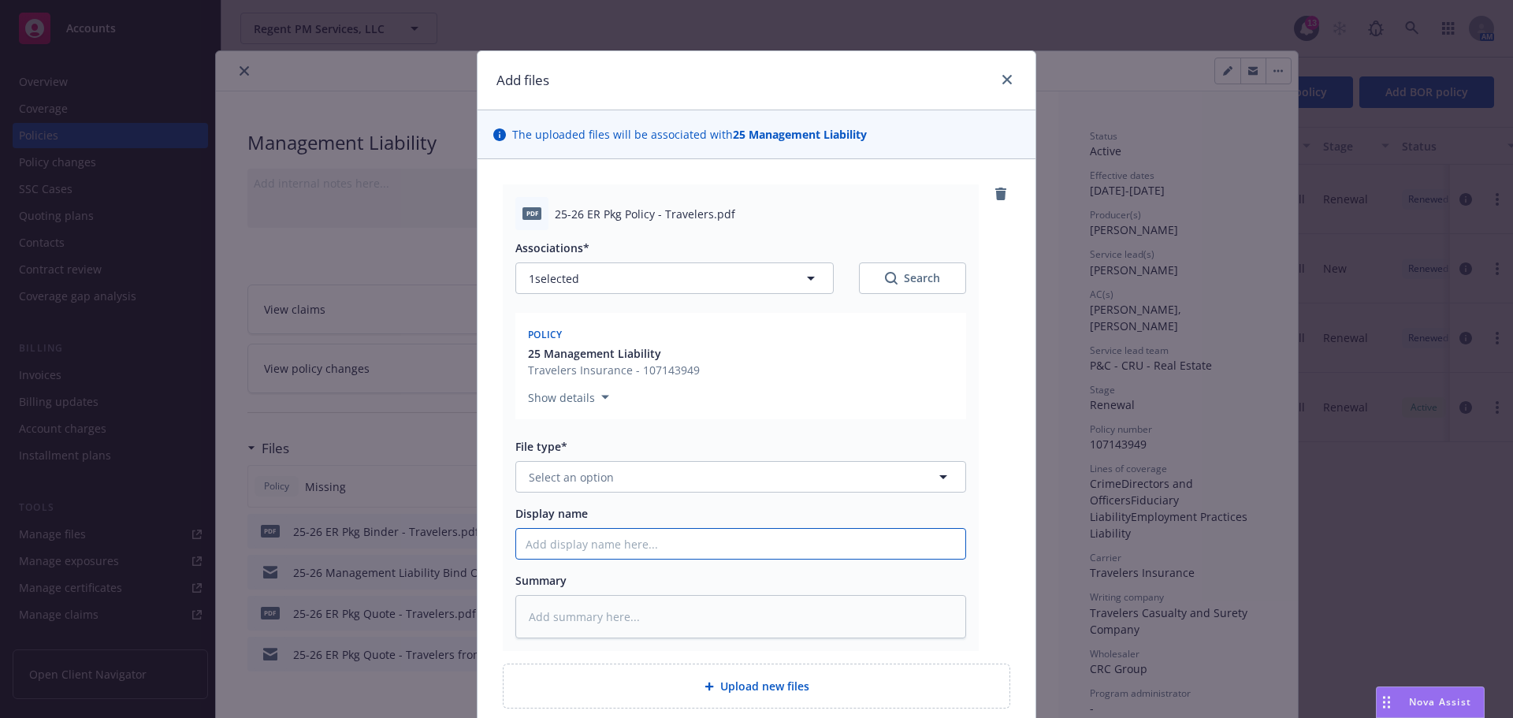
drag, startPoint x: 599, startPoint y: 551, endPoint x: 613, endPoint y: 521, distance: 33.1
click at [599, 550] on input "Display name" at bounding box center [740, 544] width 449 height 30
paste input "25-26 ER Pkg Policy - Travelers"
type textarea "x"
type input "25-26 ER Pkg Policy - Travelers"
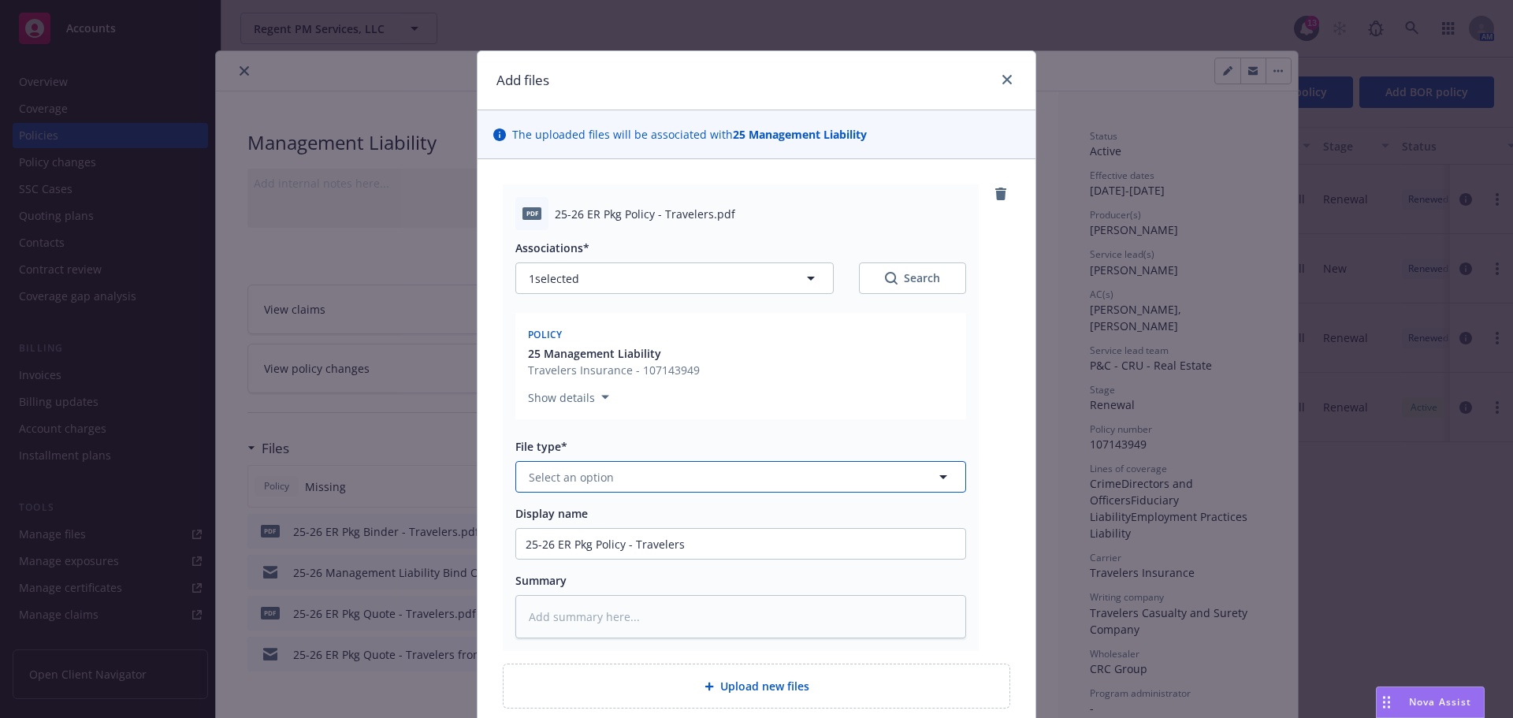
click at [627, 482] on button "Select an option" at bounding box center [740, 477] width 451 height 32
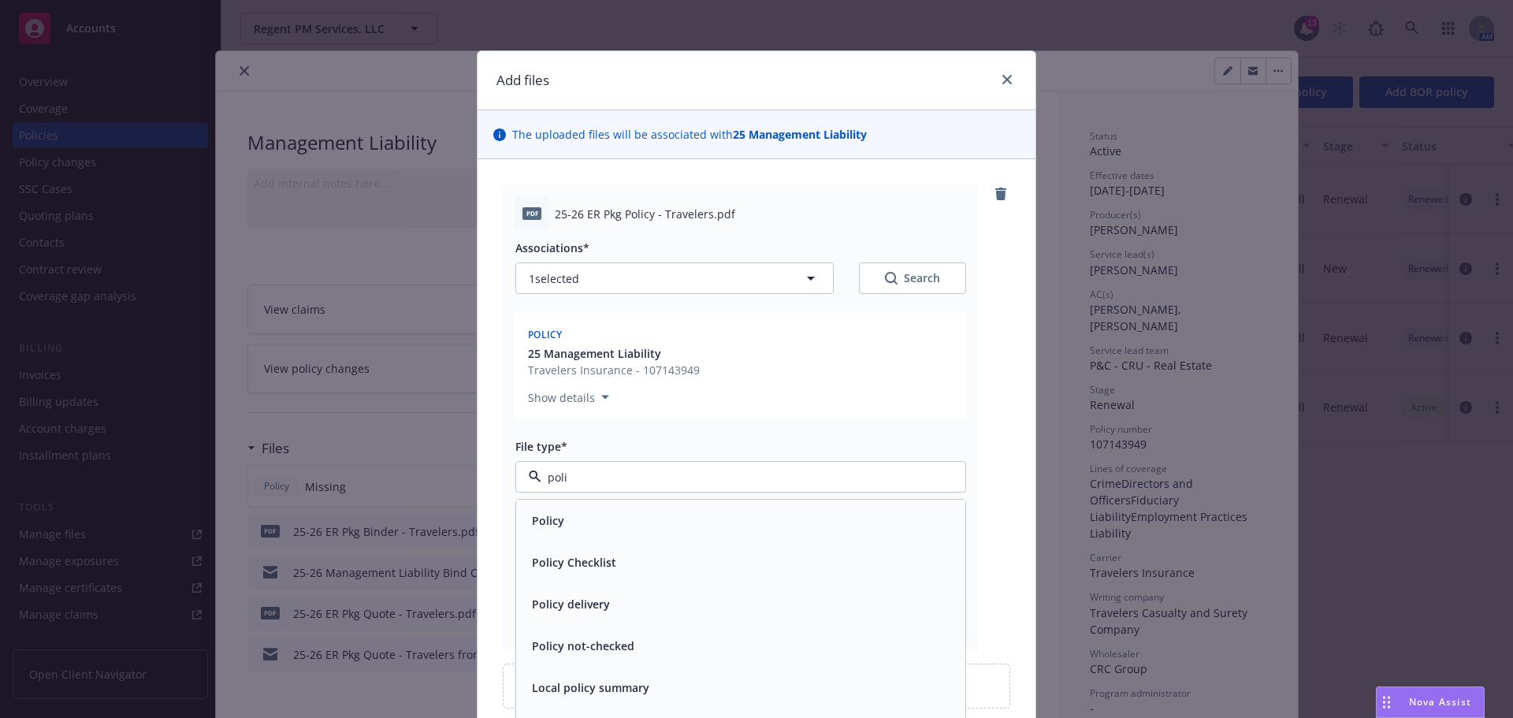
type input "polic"
click at [550, 534] on div "Policy" at bounding box center [740, 521] width 449 height 42
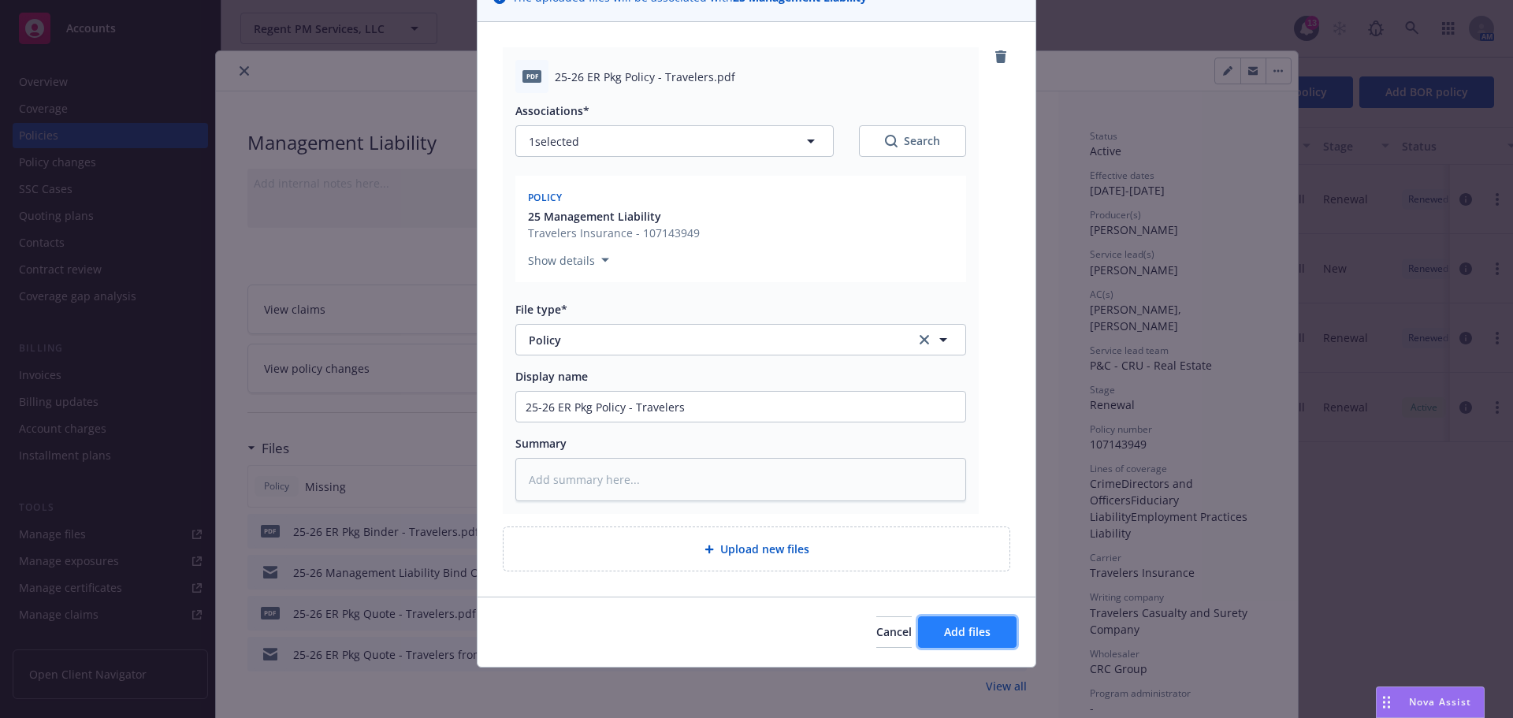
click at [944, 627] on span "Add files" at bounding box center [967, 631] width 46 height 15
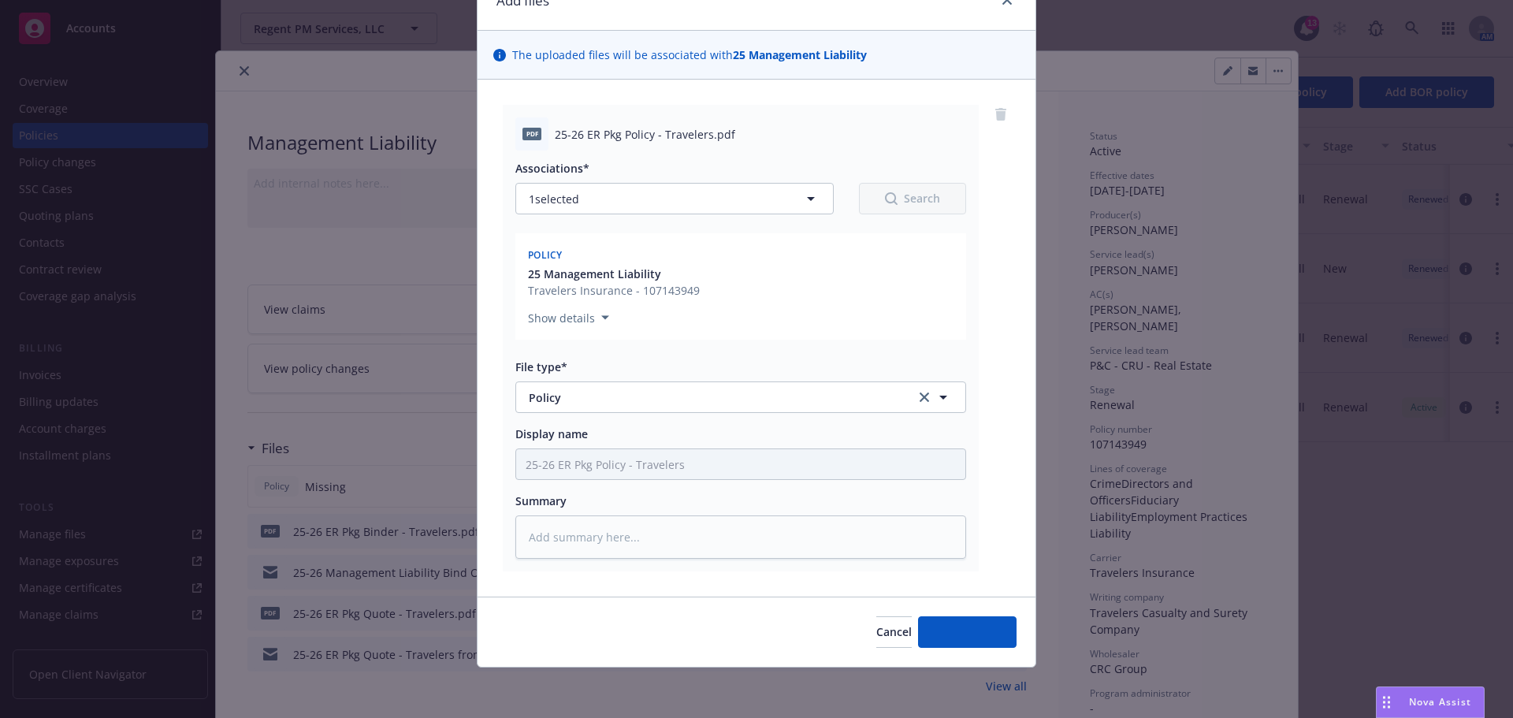
scroll to position [80, 0]
type textarea "x"
